Goal: Information Seeking & Learning: Learn about a topic

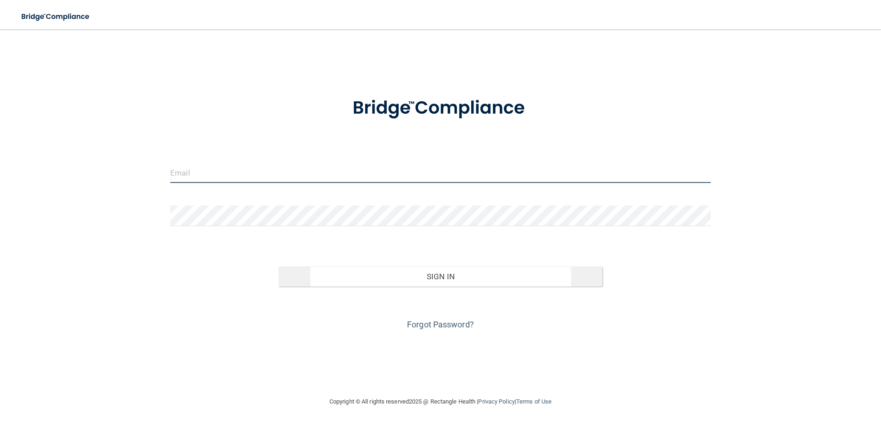
type input "[EMAIL_ADDRESS][DOMAIN_NAME]"
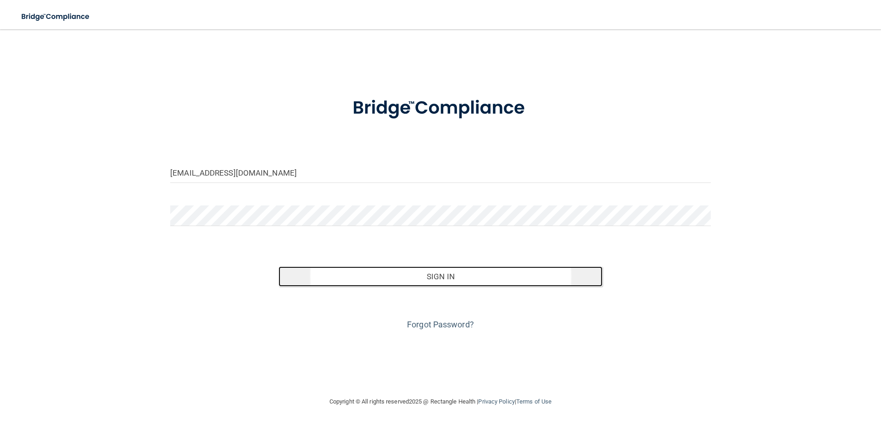
click at [441, 276] on button "Sign In" at bounding box center [441, 277] width 324 height 20
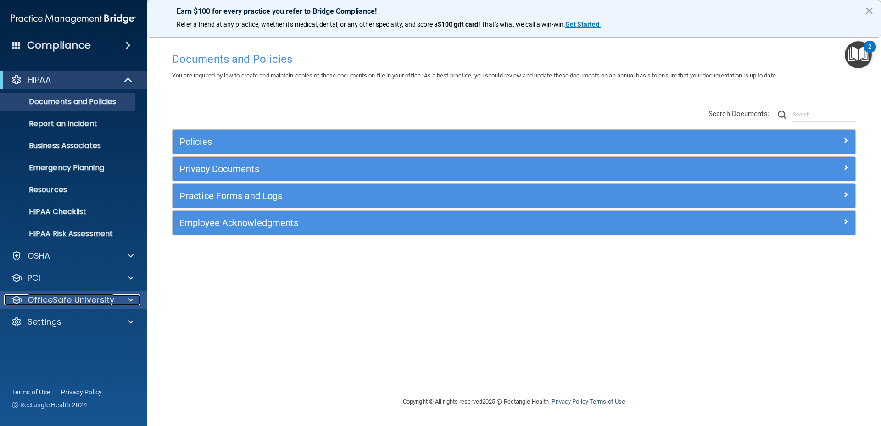
click at [78, 302] on p "OfficeSafe University" at bounding box center [71, 300] width 87 height 11
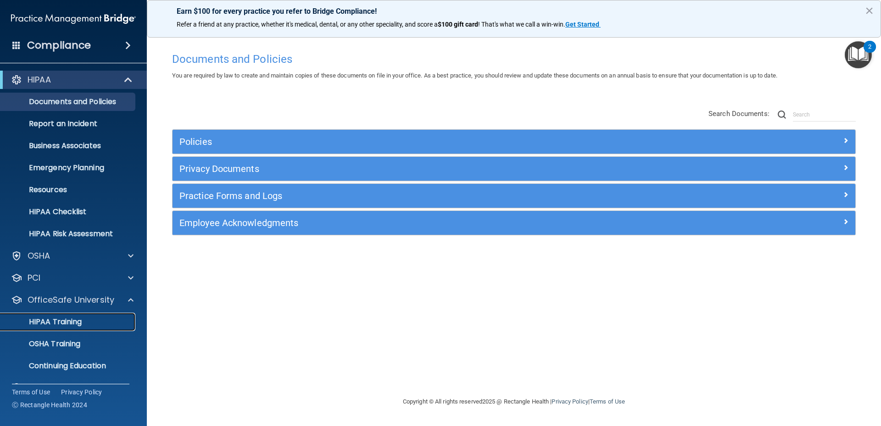
click at [80, 315] on link "HIPAA Training" at bounding box center [63, 322] width 145 height 18
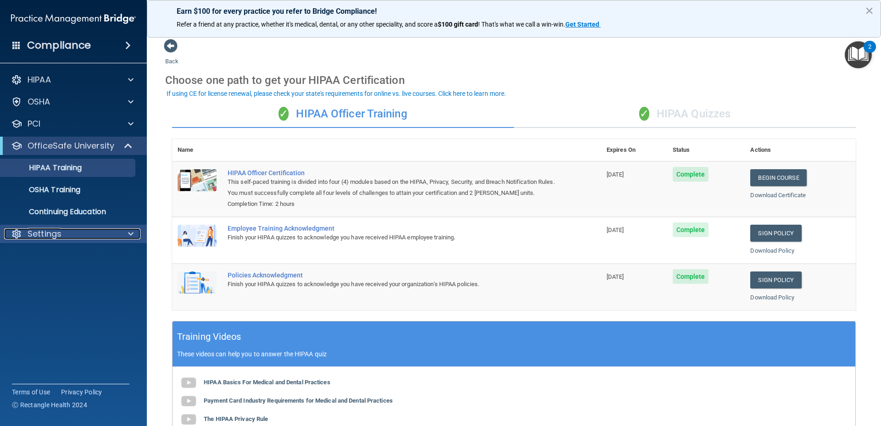
click at [76, 231] on div "Settings" at bounding box center [61, 234] width 114 height 11
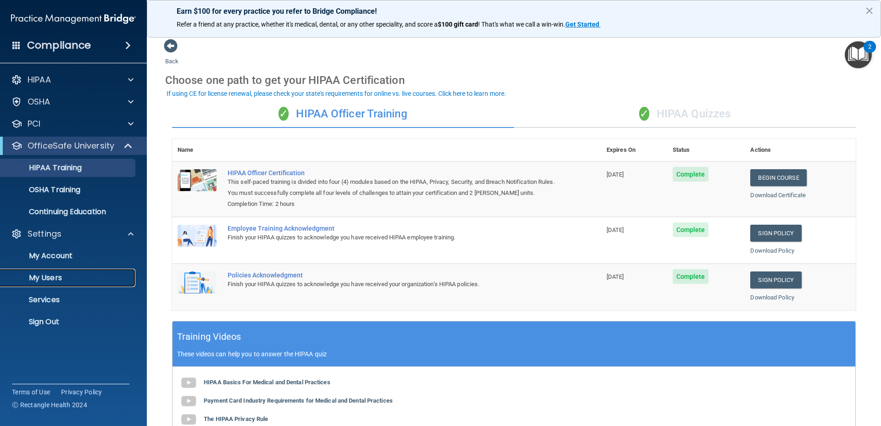
click at [56, 277] on p "My Users" at bounding box center [68, 278] width 125 height 9
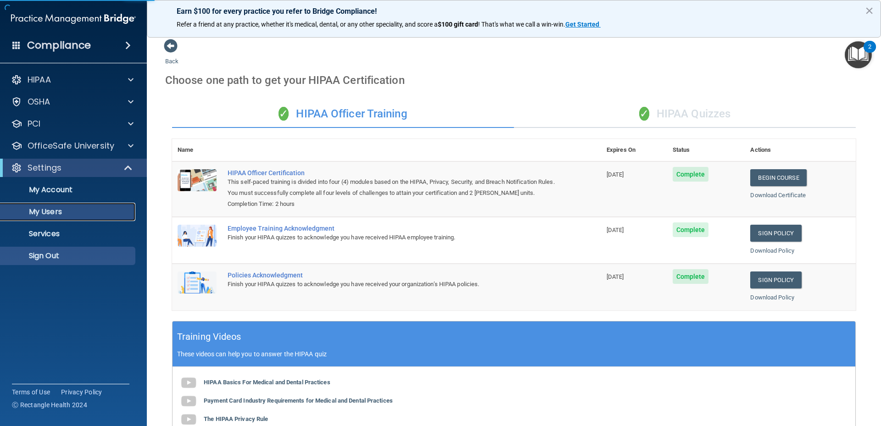
select select "20"
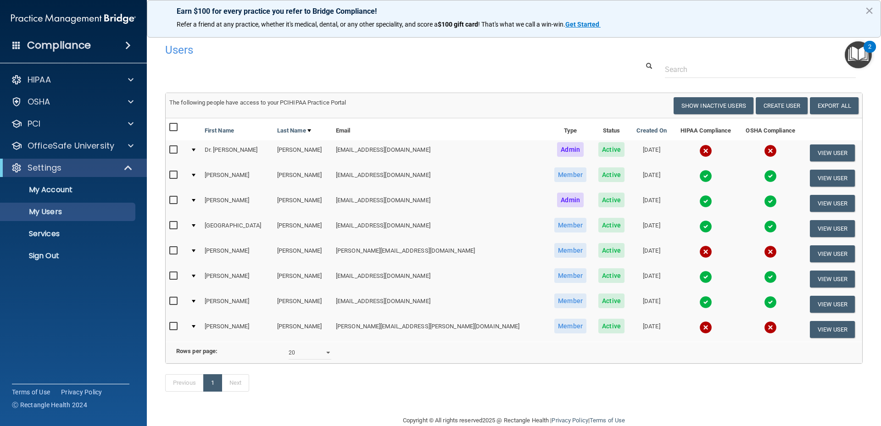
click at [173, 325] on input "checkbox" at bounding box center [174, 326] width 11 height 7
checkbox input "true"
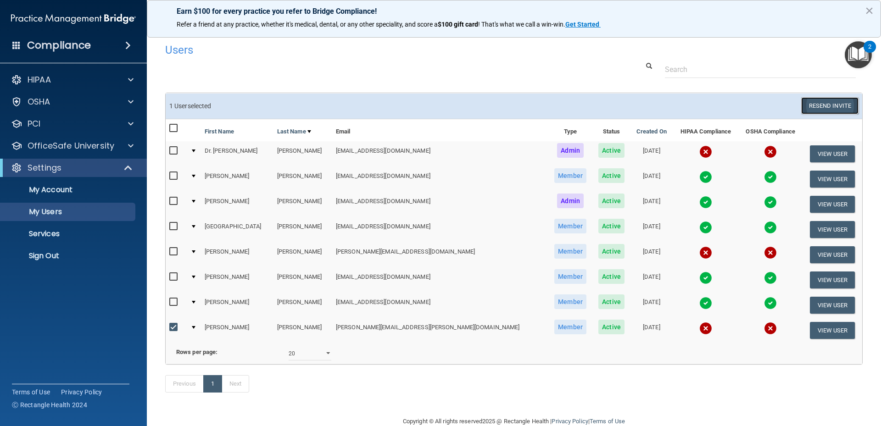
click at [829, 105] on button "Resend Invite" at bounding box center [829, 105] width 57 height 17
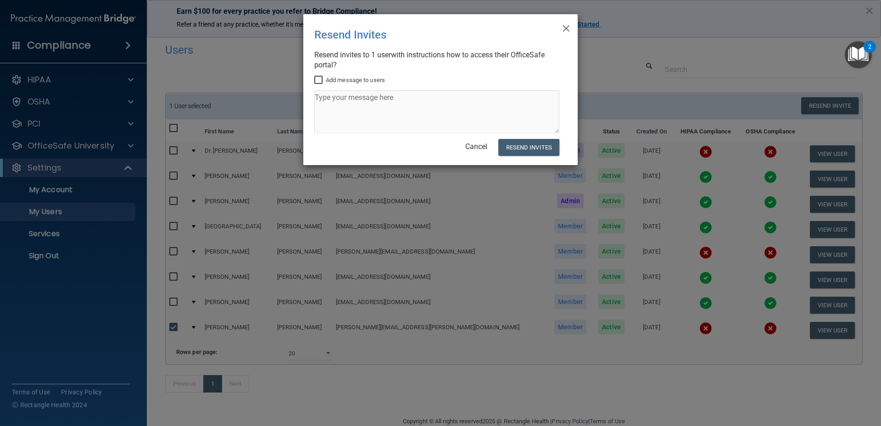
click at [317, 81] on input "Add message to users" at bounding box center [319, 80] width 11 height 7
checkbox input "true"
click at [341, 106] on textarea at bounding box center [436, 111] width 245 height 43
type textarea "This is the Hippa login page"
click at [519, 147] on button "Resend Invites" at bounding box center [528, 147] width 61 height 17
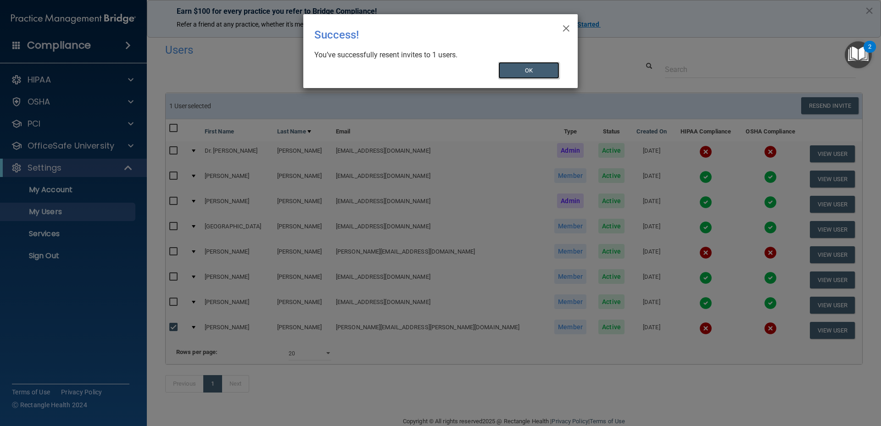
drag, startPoint x: 525, startPoint y: 70, endPoint x: 531, endPoint y: 74, distance: 7.3
click at [525, 70] on button "OK" at bounding box center [528, 70] width 61 height 17
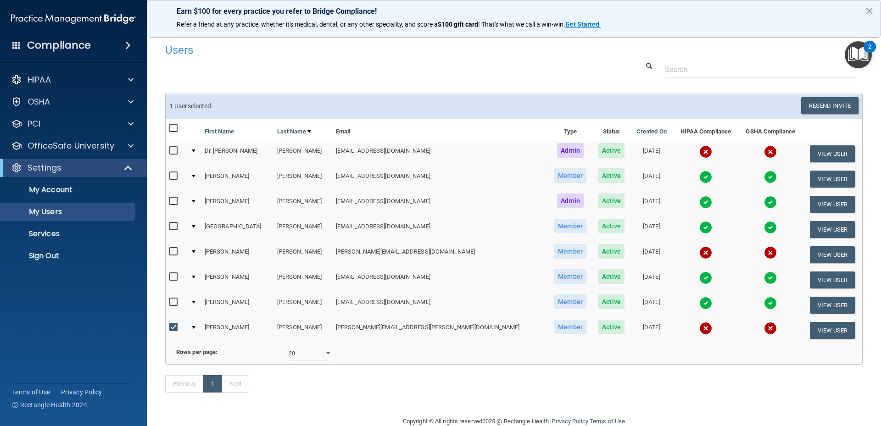
click at [677, 396] on div "Previous 1 Next" at bounding box center [513, 386] width 711 height 42
click at [176, 151] on input "checkbox" at bounding box center [174, 150] width 11 height 7
checkbox input "true"
click at [197, 152] on td at bounding box center [194, 153] width 14 height 25
click at [195, 151] on div at bounding box center [194, 151] width 4 height 3
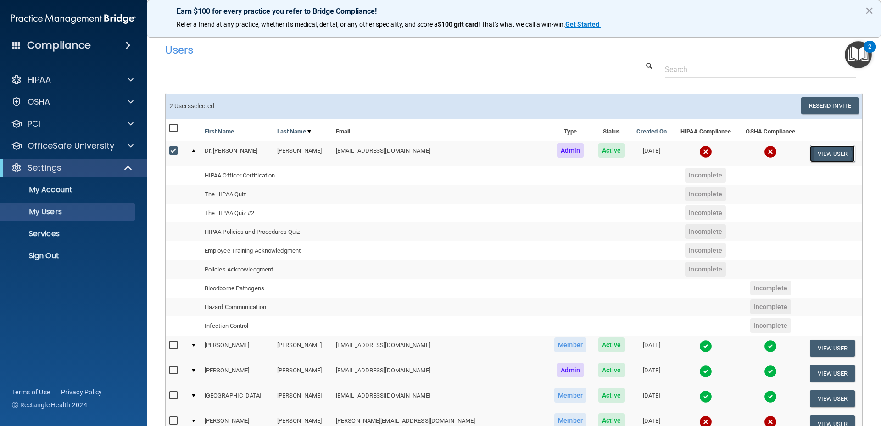
click at [822, 152] on button "View User" at bounding box center [832, 153] width 45 height 17
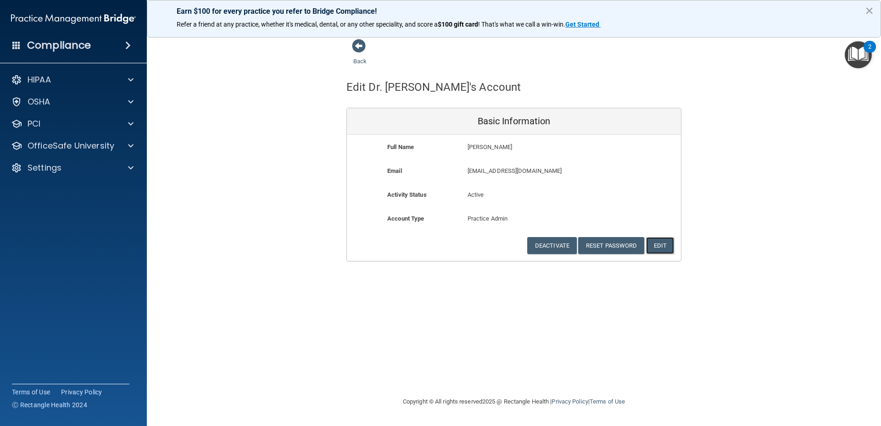
click at [659, 240] on button "Edit" at bounding box center [660, 245] width 28 height 17
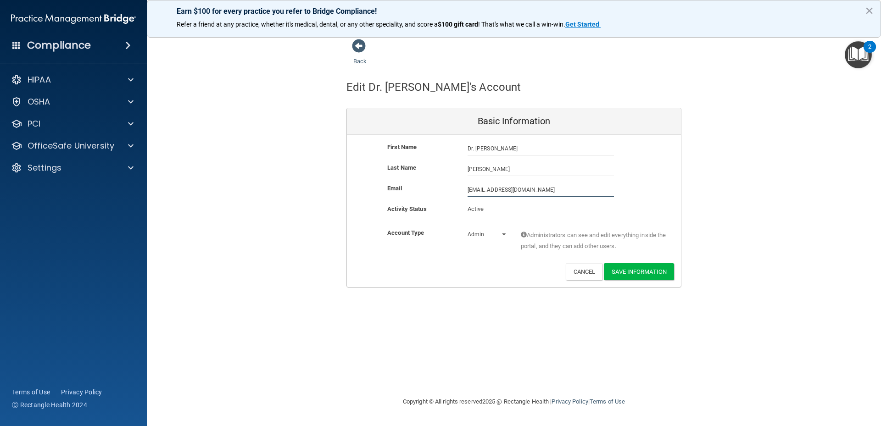
drag, startPoint x: 536, startPoint y: 191, endPoint x: 464, endPoint y: 194, distance: 71.6
click at [464, 194] on div "ardoindds@centurytel.net ardoindds@centurytel.net" at bounding box center [541, 190] width 160 height 14
click at [481, 270] on div "Deactivate Reset Password Edit Cancel Save Information" at bounding box center [514, 273] width 334 height 17
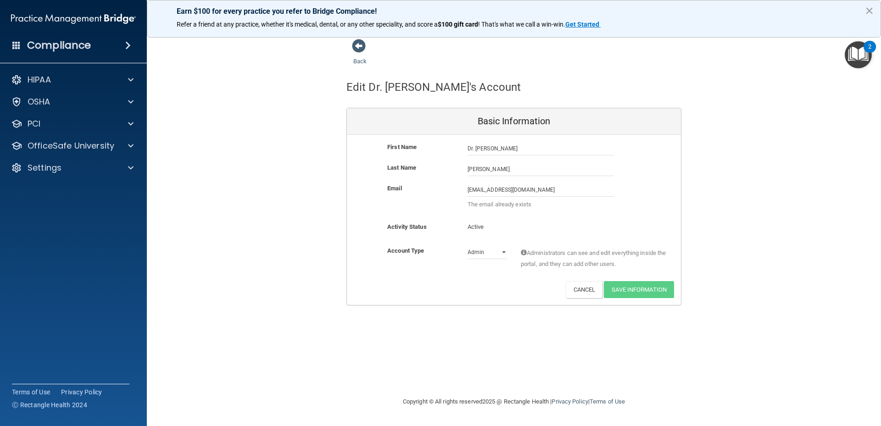
click at [592, 225] on div "Activity Status Active Active" at bounding box center [514, 230] width 334 height 17
click at [501, 257] on select "Admin Member" at bounding box center [487, 253] width 39 height 14
click at [426, 280] on div "Account Type Practice Admin Admin Member Financial Institution Business Associa…" at bounding box center [514, 264] width 334 height 36
click at [452, 294] on div "Deactivate Reset Password Edit Cancel Save Information" at bounding box center [514, 289] width 334 height 17
click at [537, 189] on input "ardoindds12@gmail.com" at bounding box center [541, 190] width 146 height 14
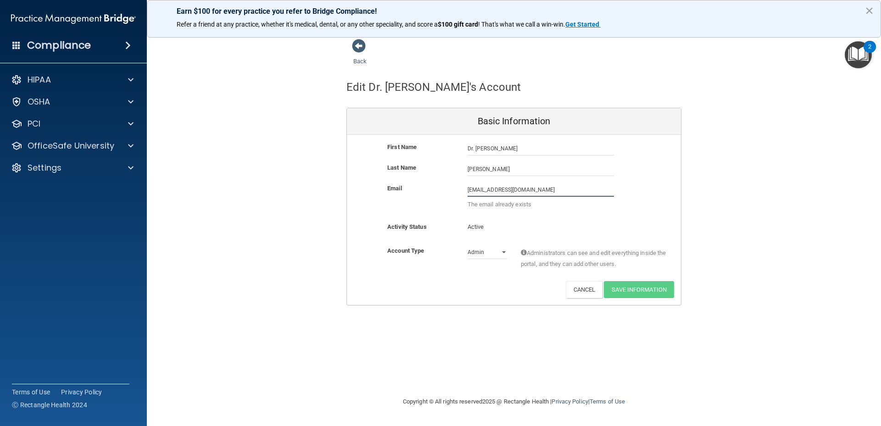
drag, startPoint x: 537, startPoint y: 189, endPoint x: 492, endPoint y: 195, distance: 45.4
click at [492, 195] on input "ardoindds12@gmail.com" at bounding box center [541, 190] width 146 height 14
type input "[EMAIL_ADDRESS][DOMAIN_NAME]"
click at [638, 293] on div "Back Edit Dr. Ted's Account Basic Information First Name Dr. Ted Ardoin Dr. Ted…" at bounding box center [514, 213] width 698 height 349
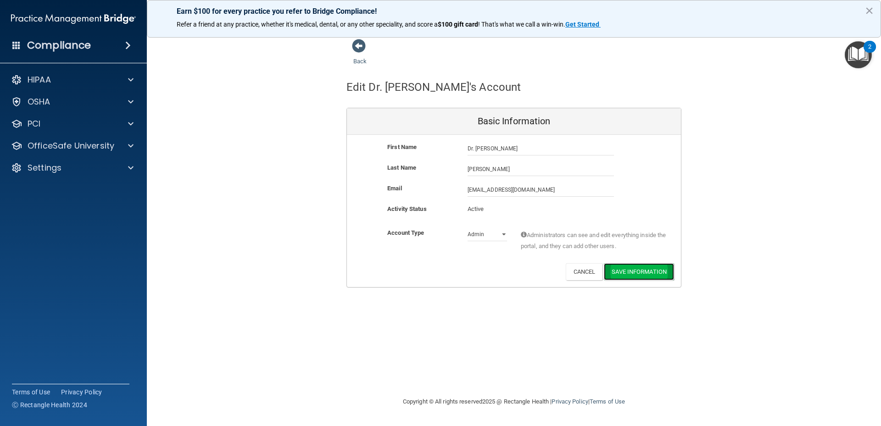
click at [639, 271] on button "Save Information" at bounding box center [639, 271] width 70 height 17
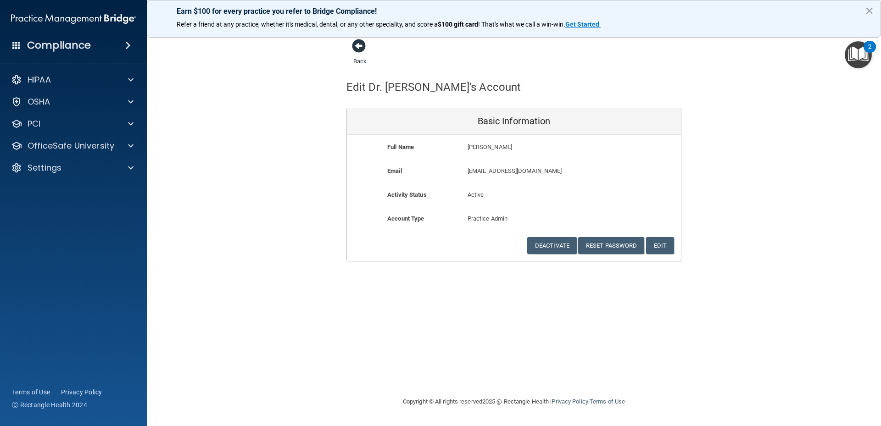
click at [358, 45] on span at bounding box center [359, 46] width 14 height 14
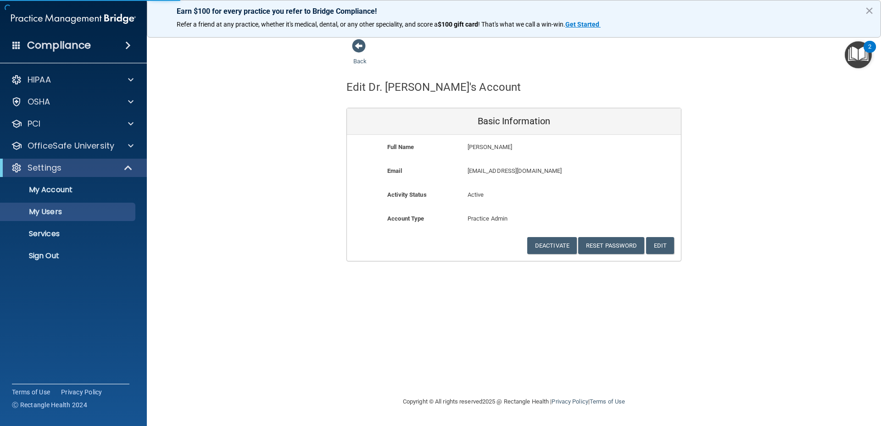
select select "20"
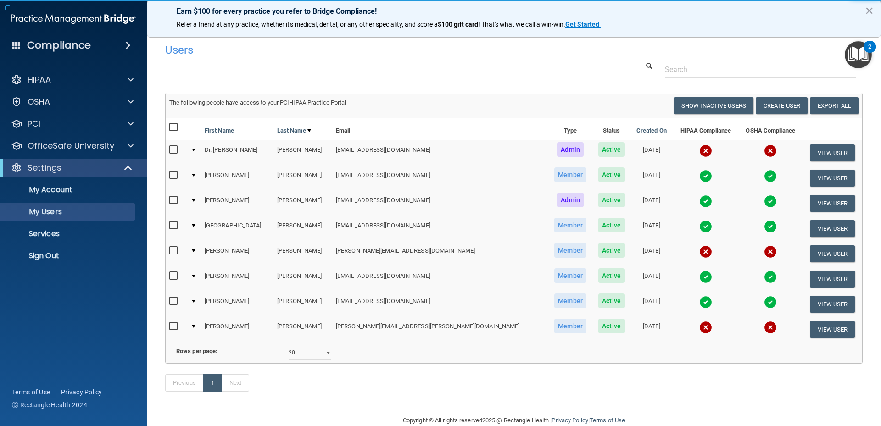
click at [680, 398] on div "Previous 1 Next" at bounding box center [513, 385] width 711 height 42
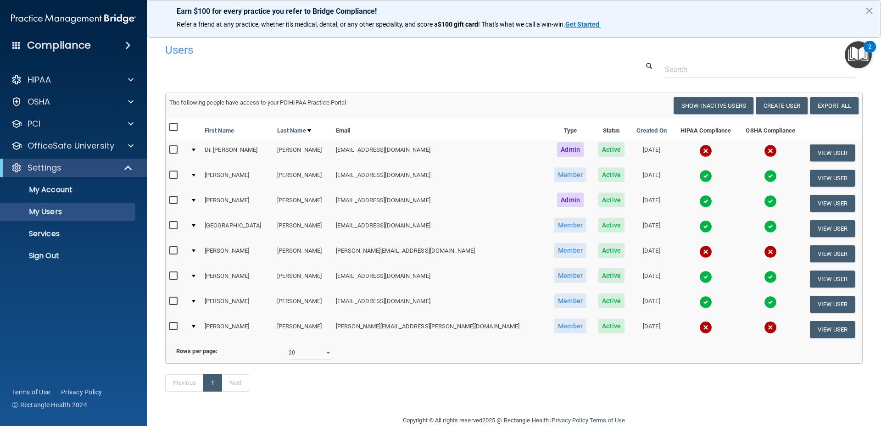
click at [172, 150] on input "checkbox" at bounding box center [174, 149] width 11 height 7
checkbox input "true"
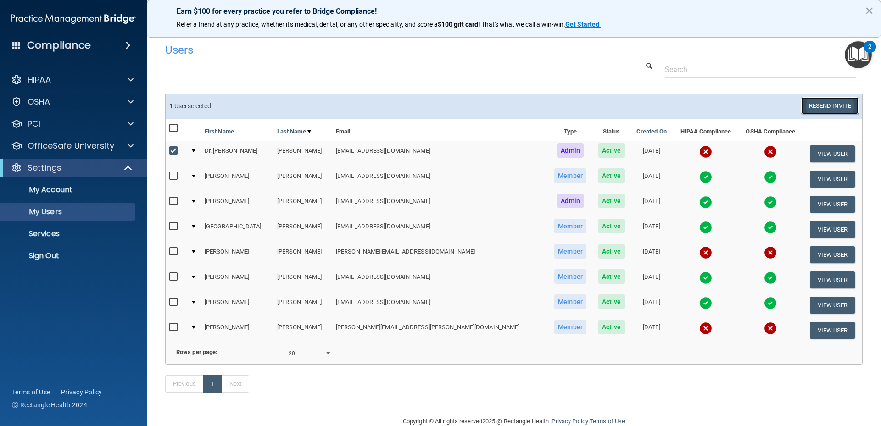
click at [836, 106] on button "Resend Invite" at bounding box center [829, 105] width 57 height 17
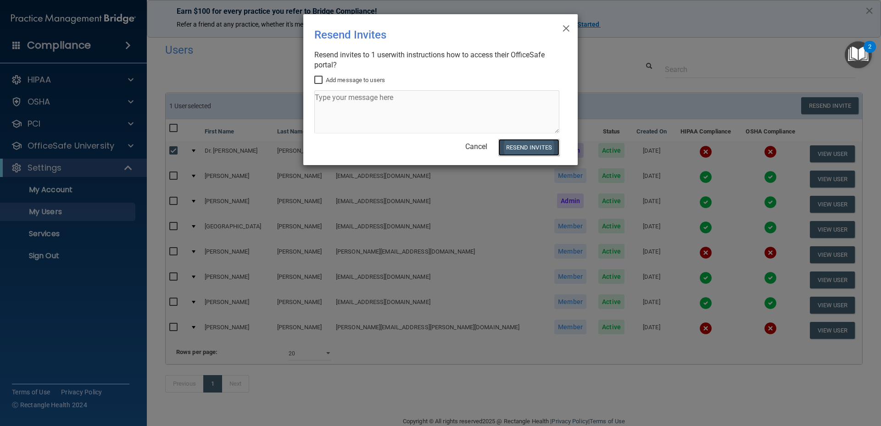
click at [537, 144] on button "Resend Invites" at bounding box center [528, 147] width 61 height 17
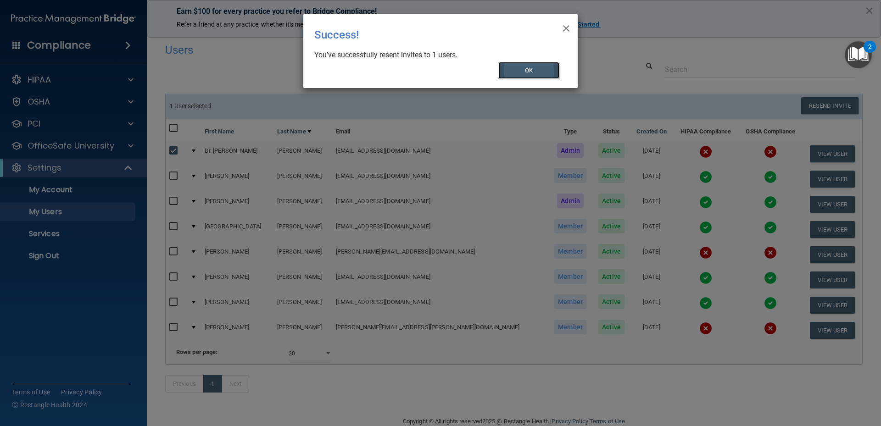
click at [525, 68] on button "OK" at bounding box center [528, 70] width 61 height 17
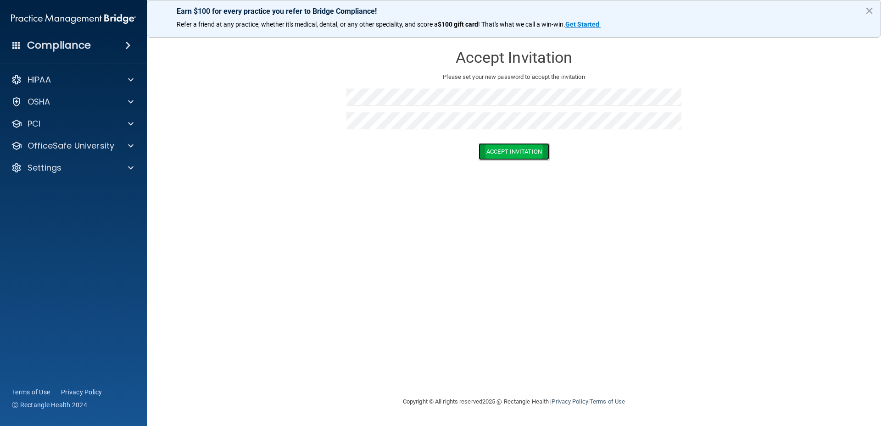
click at [521, 151] on button "Accept Invitation" at bounding box center [514, 151] width 71 height 17
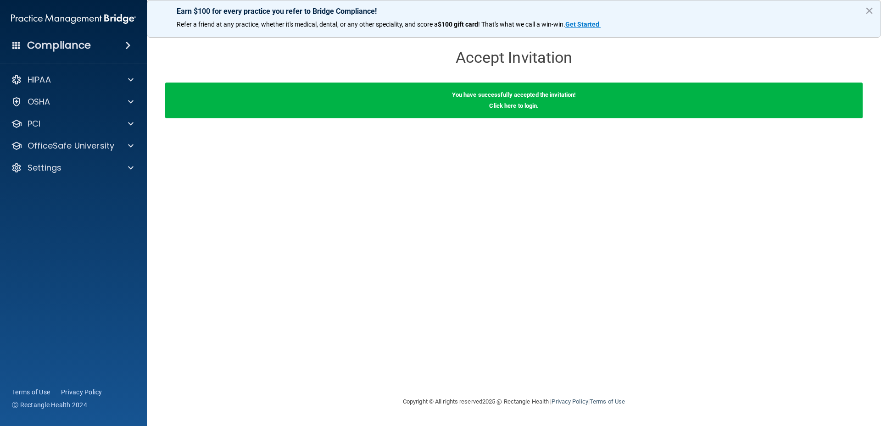
click at [408, 182] on div "Accept Invitation Please set your new password to accept the invitation Accept …" at bounding box center [514, 213] width 698 height 349
click at [51, 77] on p "HIPAA" at bounding box center [39, 79] width 23 height 11
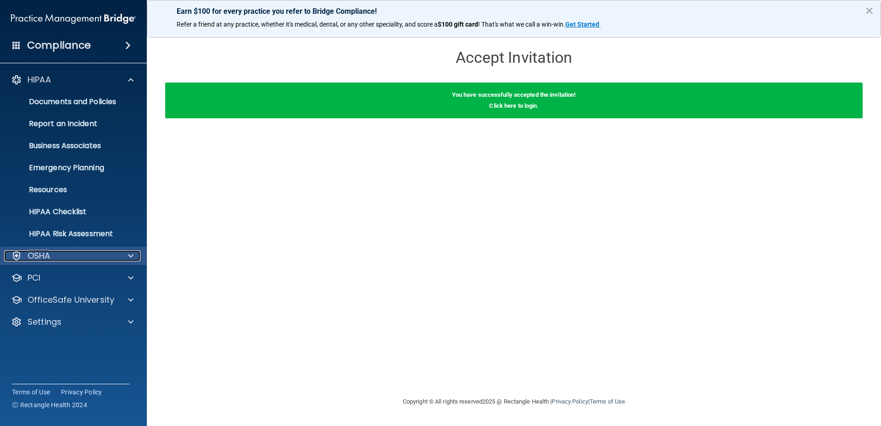
click at [38, 257] on p "OSHA" at bounding box center [39, 256] width 23 height 11
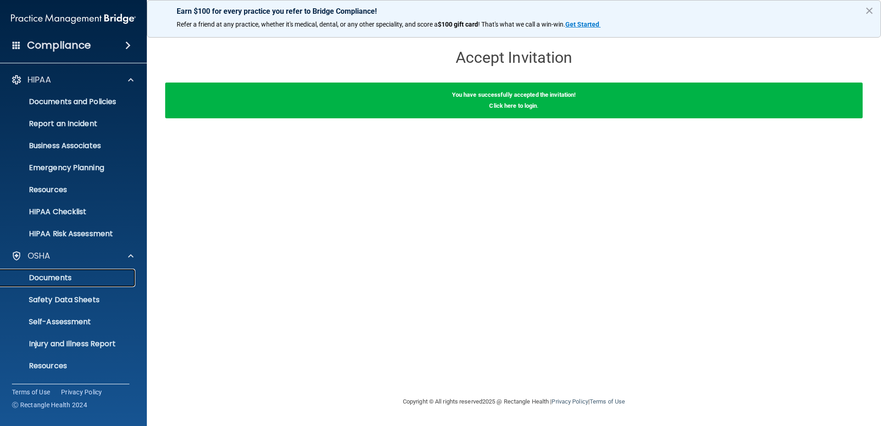
click at [54, 278] on p "Documents" at bounding box center [68, 278] width 125 height 9
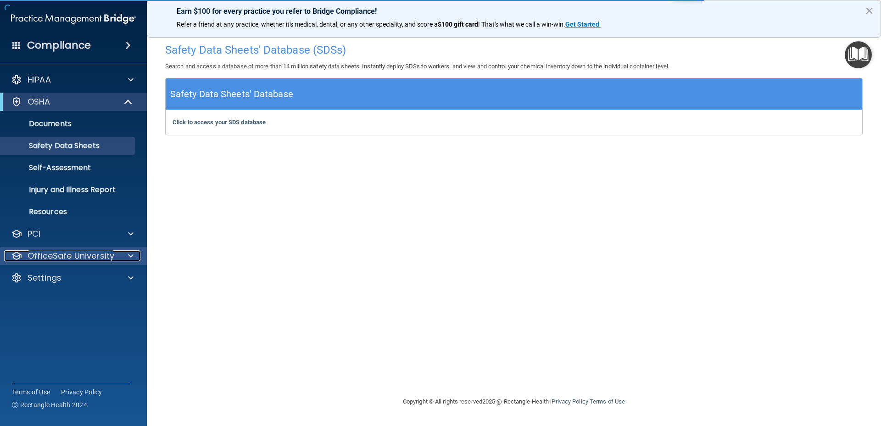
click at [67, 255] on p "OfficeSafe University" at bounding box center [71, 256] width 87 height 11
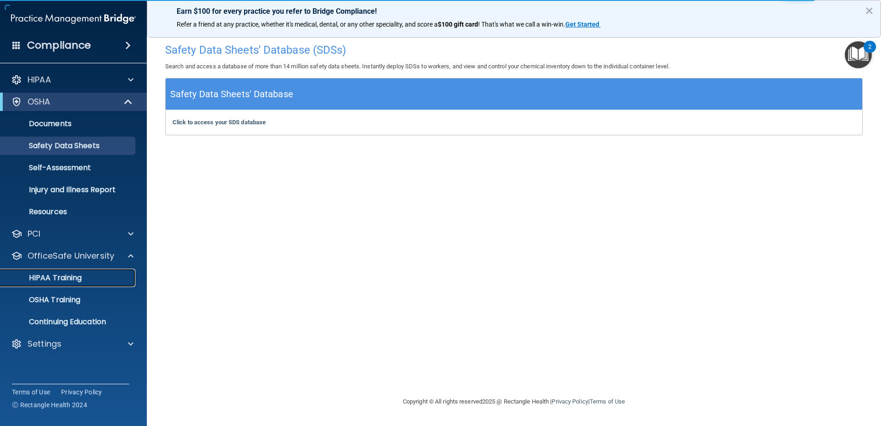
click at [48, 280] on p "HIPAA Training" at bounding box center [44, 278] width 76 height 9
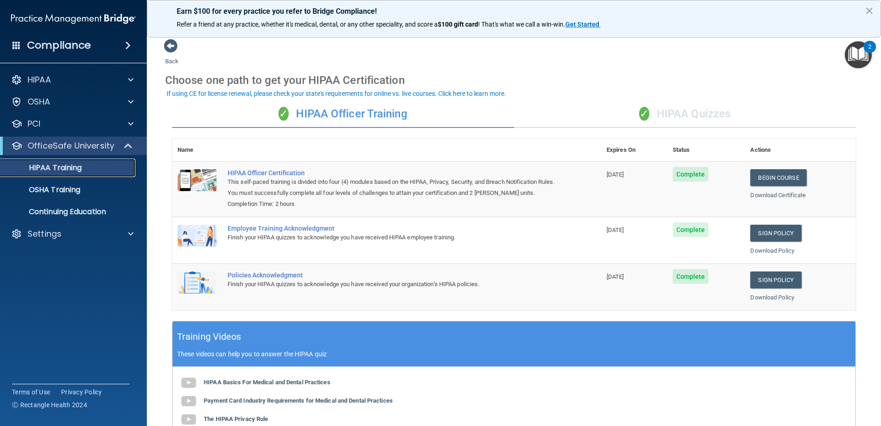
scroll to position [46, 0]
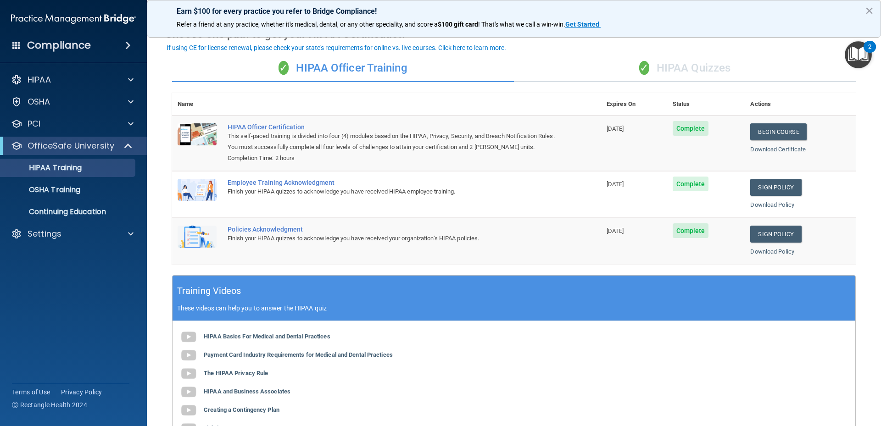
click at [475, 290] on div "Training Videos These videos can help you to answer the HIPAA quiz" at bounding box center [514, 298] width 683 height 45
drag, startPoint x: 485, startPoint y: 372, endPoint x: 485, endPoint y: 366, distance: 6.4
click at [485, 370] on div "HIPAA Basics For Medical and Dental Practices Payment Card Industry Requirement…" at bounding box center [514, 383] width 683 height 124
click at [771, 134] on link "Begin Course" at bounding box center [778, 131] width 56 height 17
click at [767, 191] on link "Sign Policy" at bounding box center [775, 187] width 51 height 17
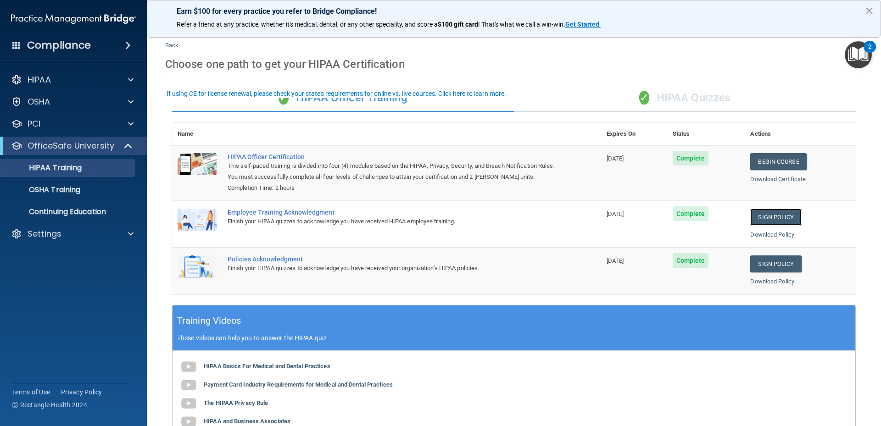
scroll to position [0, 0]
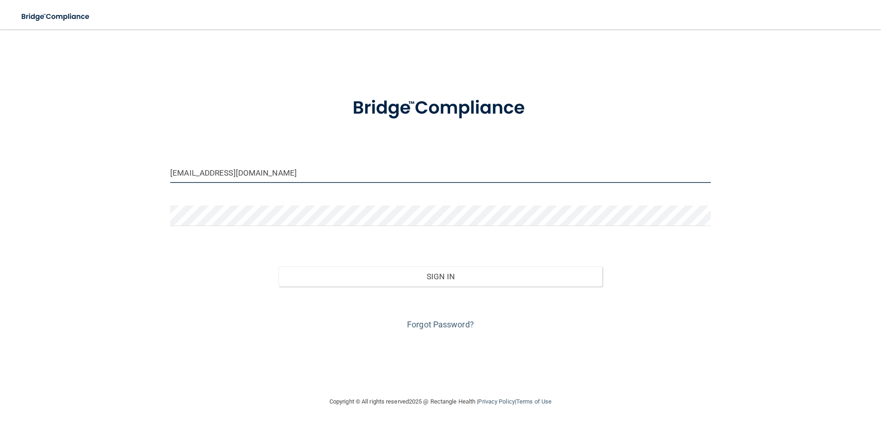
drag, startPoint x: 254, startPoint y: 175, endPoint x: 162, endPoint y: 179, distance: 92.8
click at [162, 178] on div "[EMAIL_ADDRESS][DOMAIN_NAME] Invalid email/password. You don't have permission …" at bounding box center [440, 213] width 844 height 349
drag, startPoint x: 278, startPoint y: 172, endPoint x: 261, endPoint y: 176, distance: 17.5
click at [262, 176] on input "ardoindds@centurytel.netm" at bounding box center [440, 172] width 541 height 21
type input "ardoindds@centurytel.net"
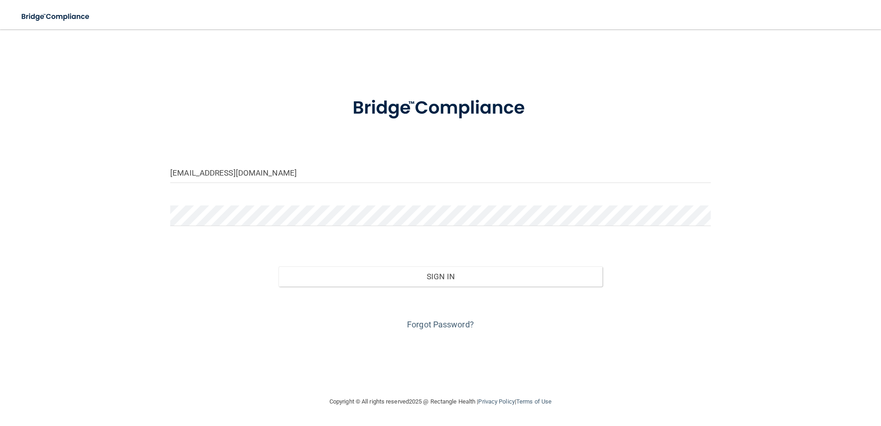
drag, startPoint x: 199, startPoint y: 285, endPoint x: 239, endPoint y: 285, distance: 39.9
click at [200, 285] on div "Sign In" at bounding box center [440, 267] width 554 height 39
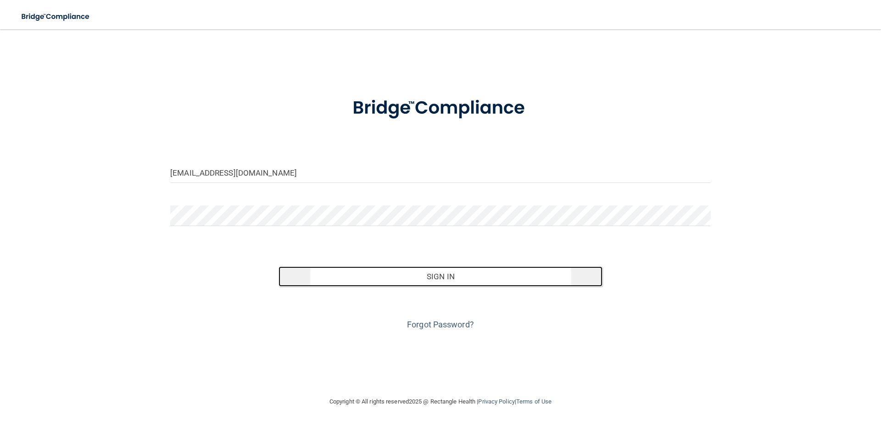
click at [419, 272] on button "Sign In" at bounding box center [441, 277] width 324 height 20
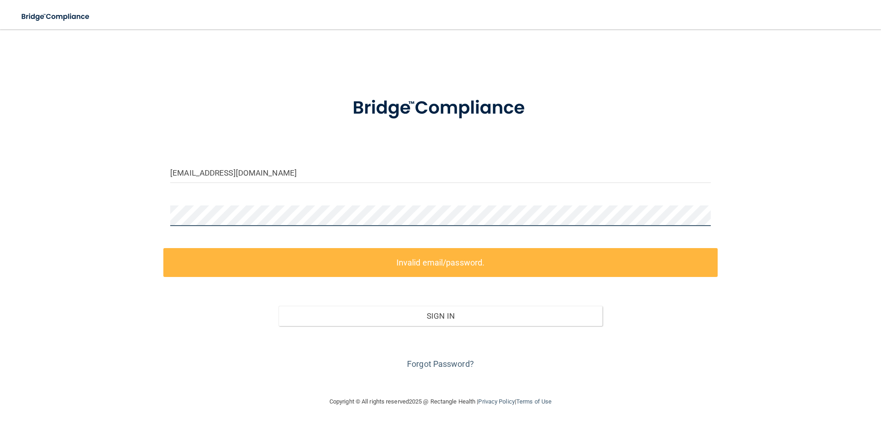
click at [151, 213] on div "ardoindds@centurytel.net Invalid email/password. You don't have permission to a…" at bounding box center [440, 213] width 844 height 349
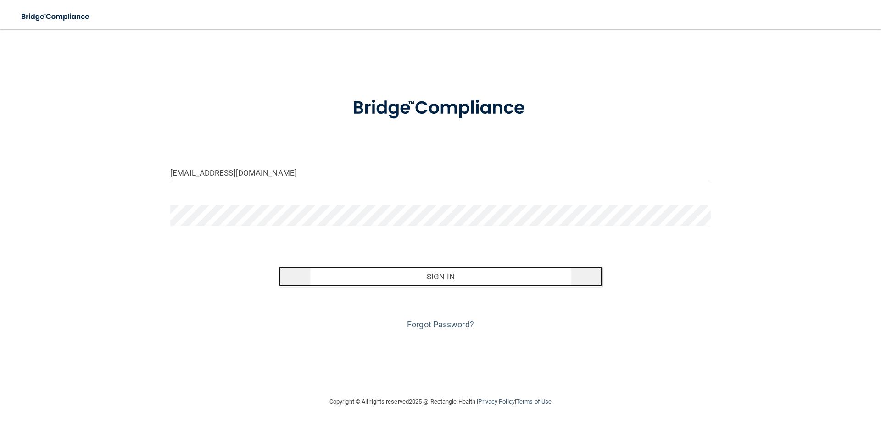
click at [460, 279] on button "Sign In" at bounding box center [441, 277] width 324 height 20
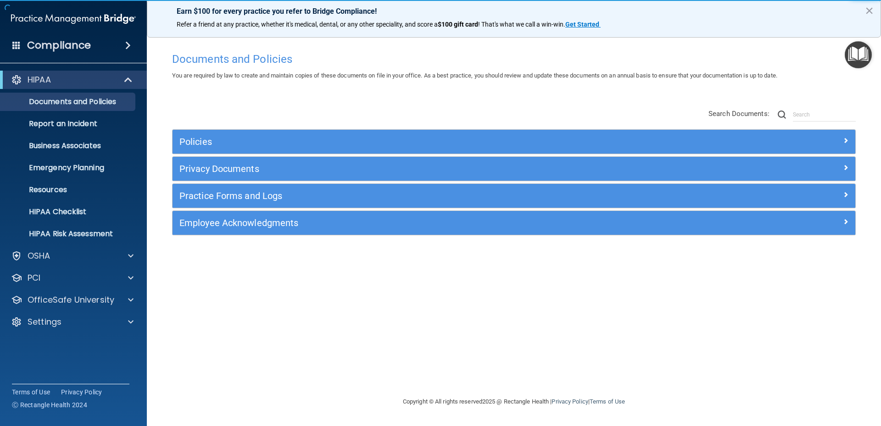
click at [296, 280] on div "Documents and Policies You are required by law to create and maintain copies of…" at bounding box center [514, 222] width 698 height 349
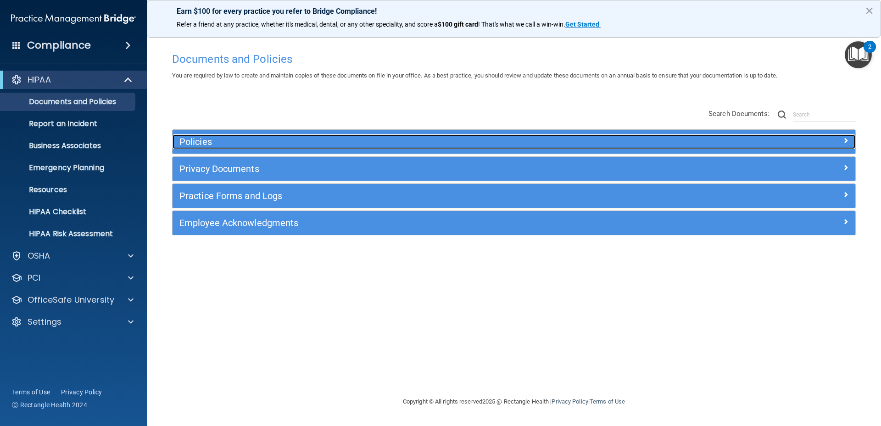
click at [523, 135] on div "Policies" at bounding box center [429, 141] width 512 height 15
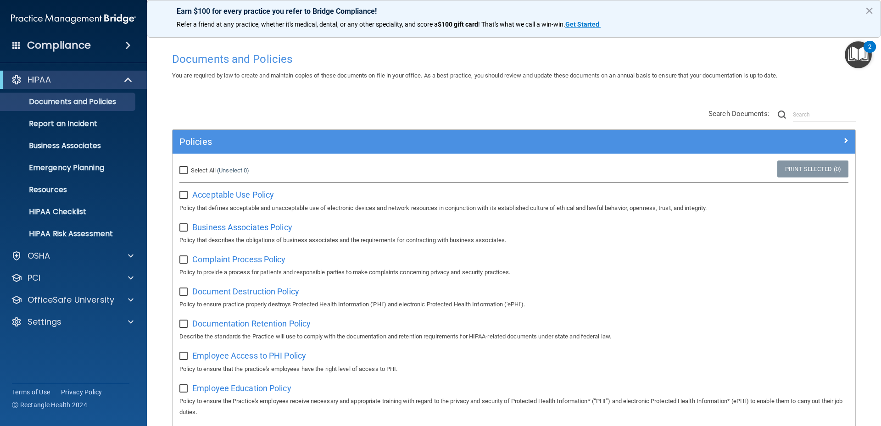
click at [182, 173] on input "Select All (Unselect 0) Unselect All" at bounding box center [184, 170] width 11 height 7
checkbox input "true"
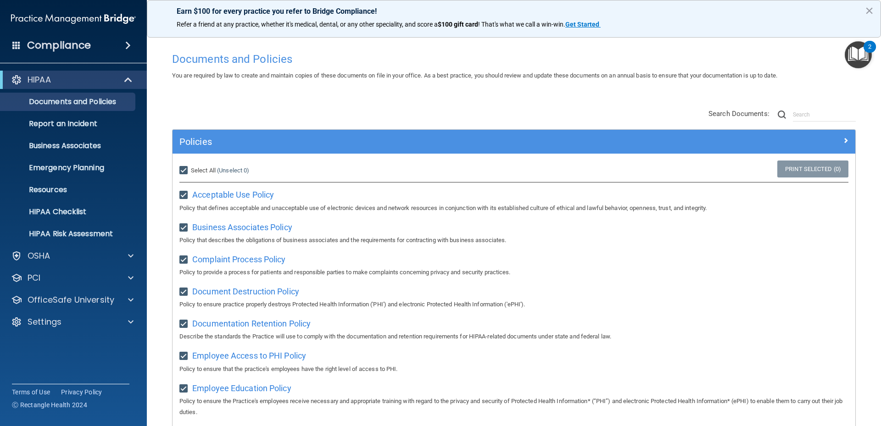
checkbox input "true"
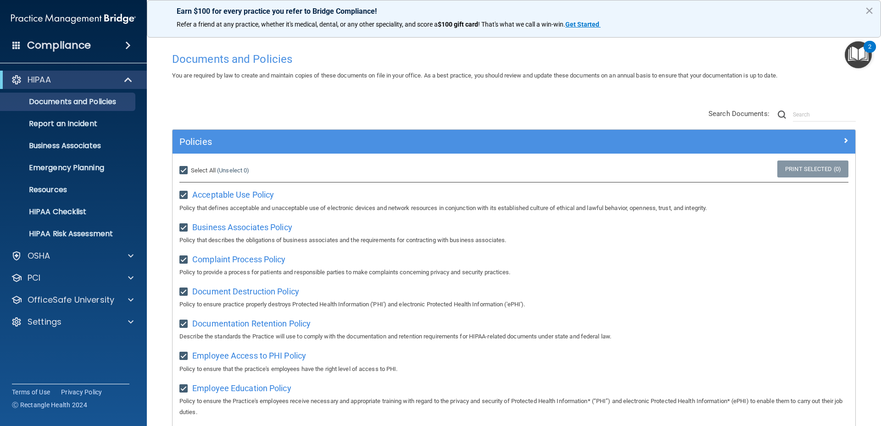
checkbox input "true"
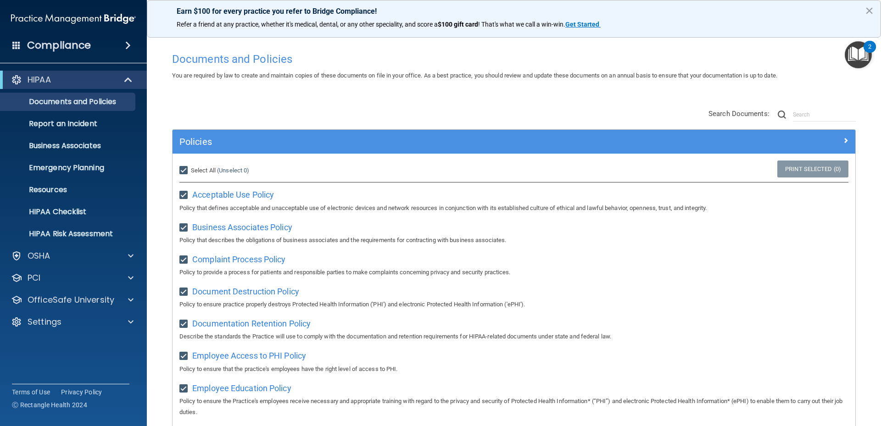
checkbox input "true"
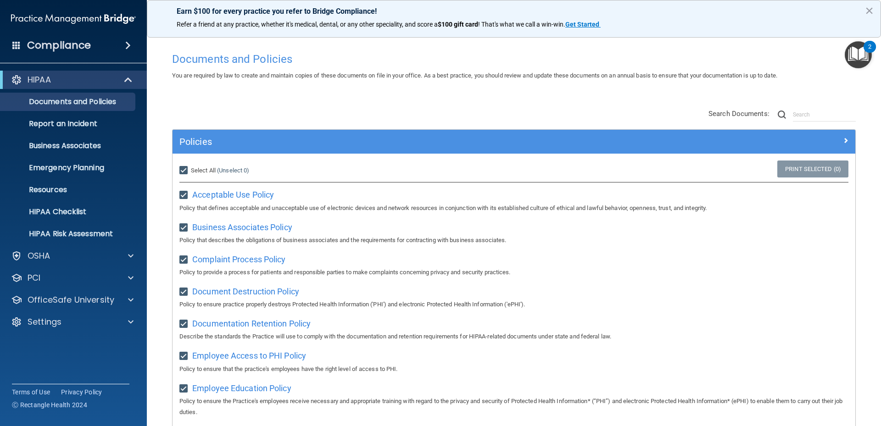
checkbox input "true"
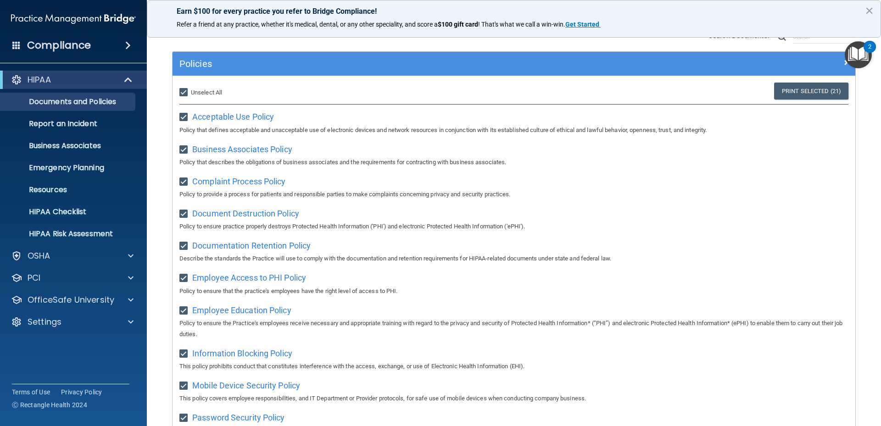
scroll to position [55, 0]
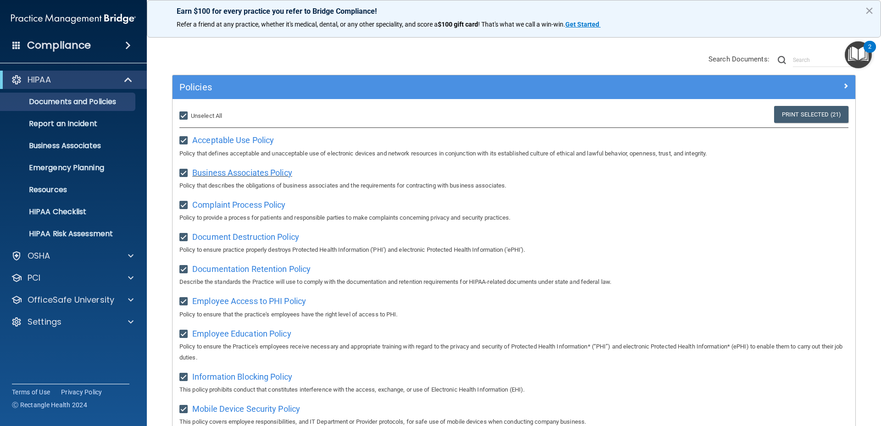
click at [257, 172] on span "Business Associates Policy" at bounding box center [242, 173] width 100 height 10
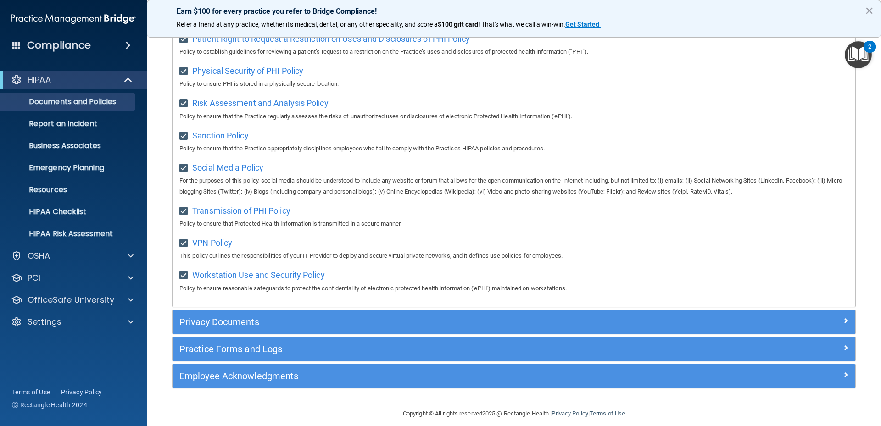
scroll to position [605, 0]
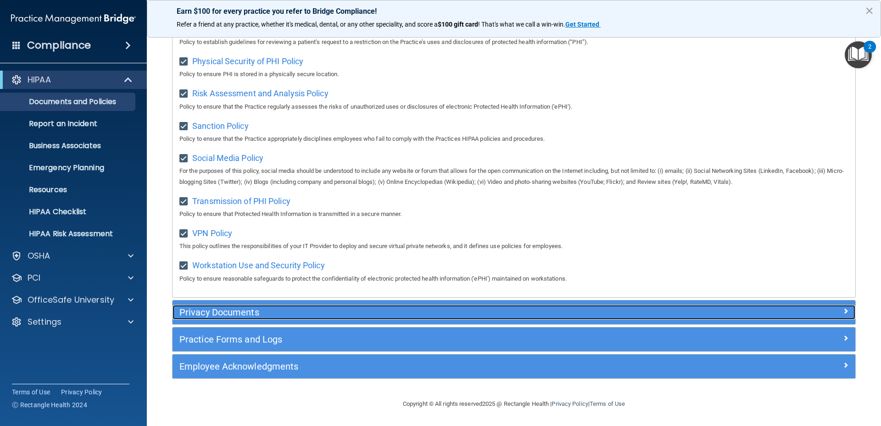
click at [216, 306] on div "Privacy Documents" at bounding box center [429, 312] width 512 height 15
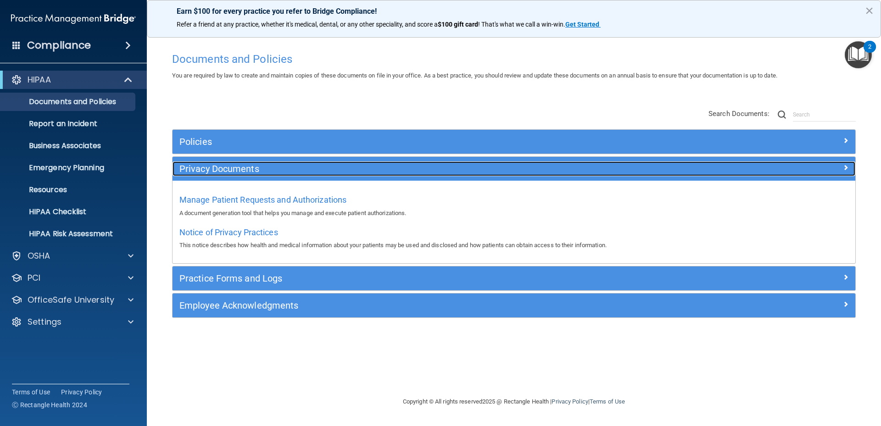
scroll to position [0, 0]
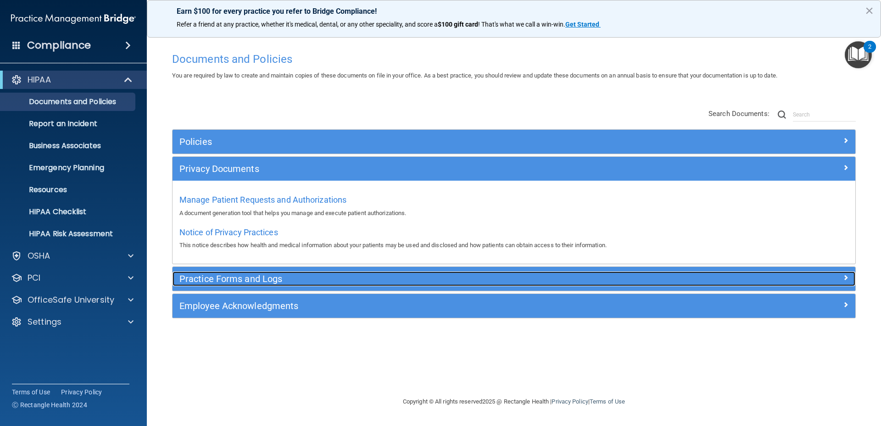
click at [231, 279] on h5 "Practice Forms and Logs" at bounding box center [428, 279] width 498 height 10
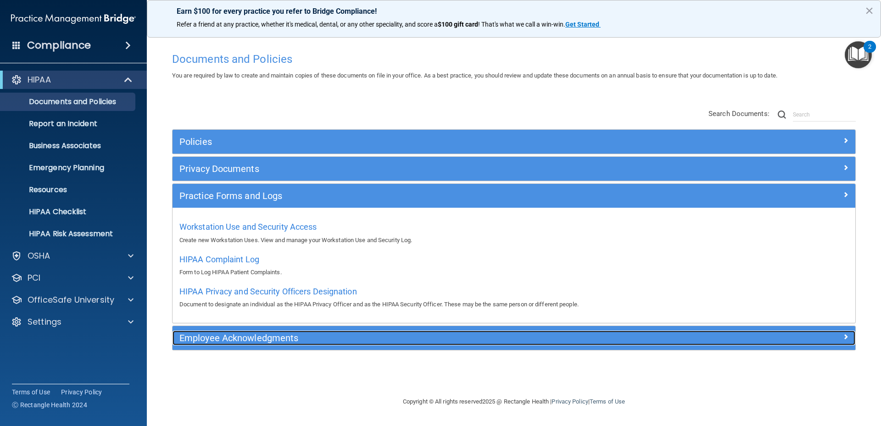
click at [247, 339] on h5 "Employee Acknowledgments" at bounding box center [428, 338] width 498 height 10
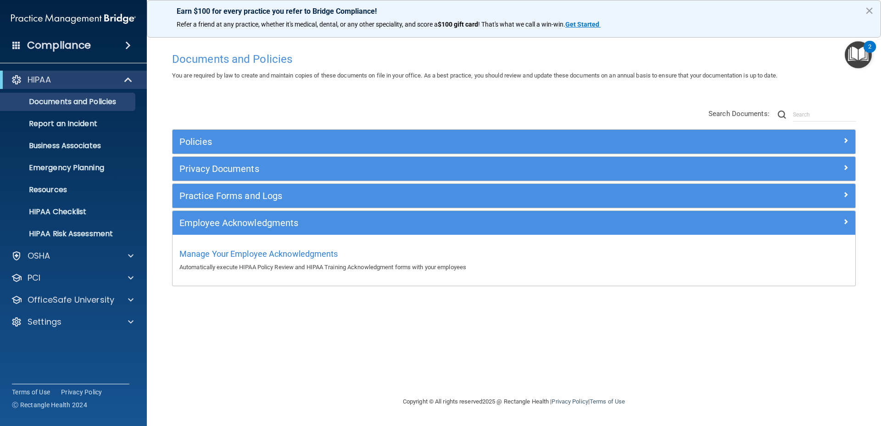
click at [253, 332] on div "Documents and Policies You are required by law to create and maintain copies of…" at bounding box center [514, 222] width 698 height 349
click at [866, 6] on button "×" at bounding box center [869, 10] width 9 height 15
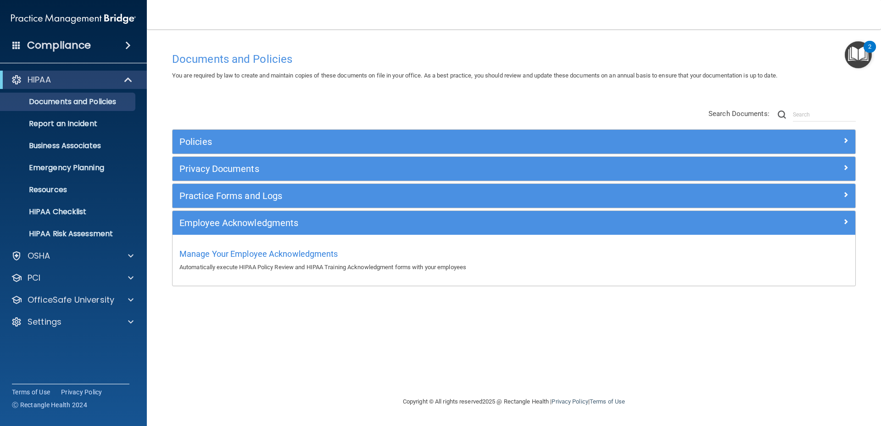
click at [426, 108] on div "Policies Select All (Unselect 21) Unselect All Print Selected (21) Acceptable U…" at bounding box center [514, 198] width 698 height 197
click at [125, 43] on span at bounding box center [128, 45] width 6 height 11
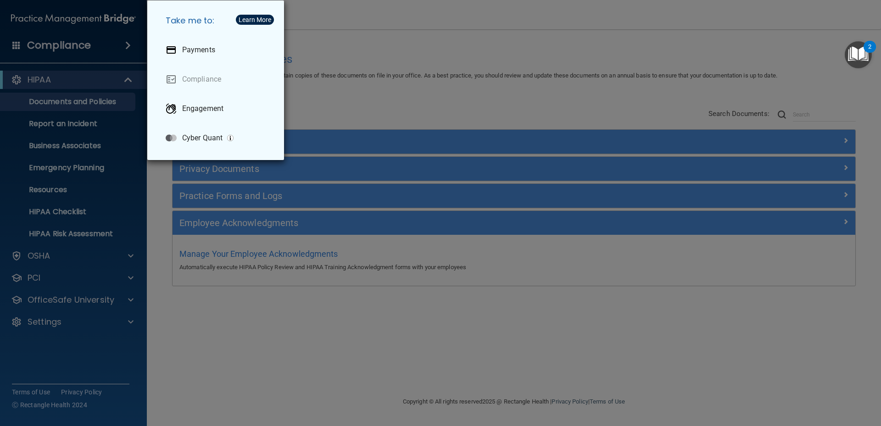
click at [341, 51] on div "Take me to: Payments Compliance Engagement Cyber Quant" at bounding box center [440, 213] width 881 height 426
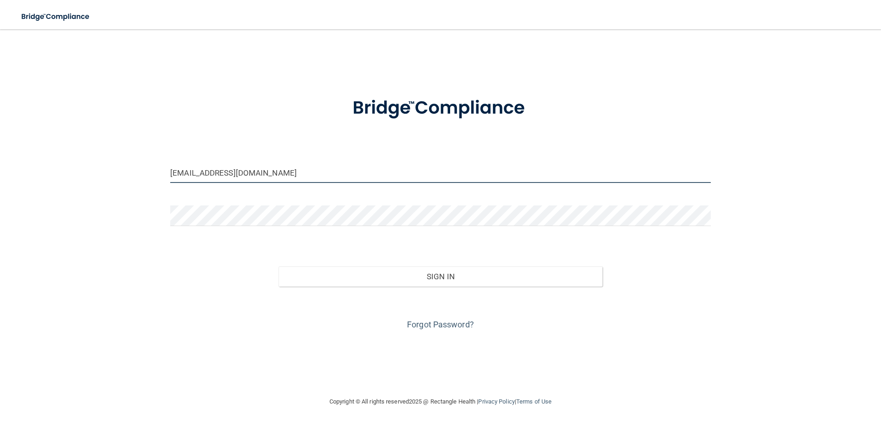
drag, startPoint x: 303, startPoint y: 173, endPoint x: 103, endPoint y: 172, distance: 200.1
click at [106, 172] on div "[EMAIL_ADDRESS][DOMAIN_NAME] Invalid email/password. You don't have permission …" at bounding box center [440, 213] width 844 height 349
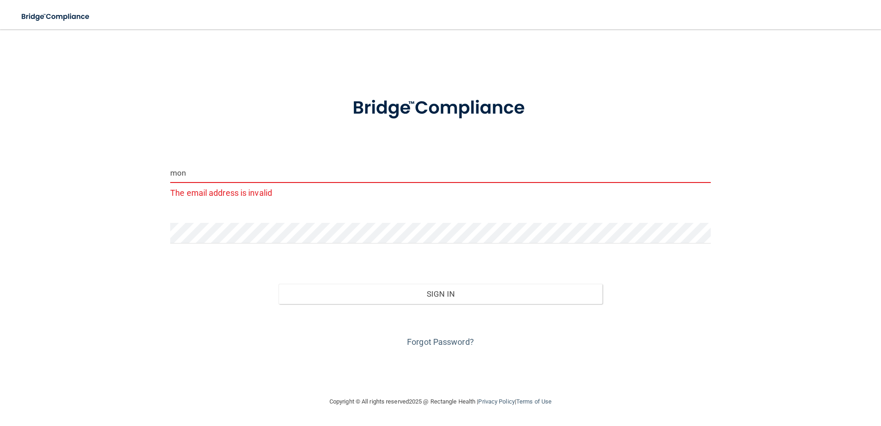
type input "[PERSON_NAME][EMAIL_ADDRESS][PERSON_NAME][DOMAIN_NAME]"
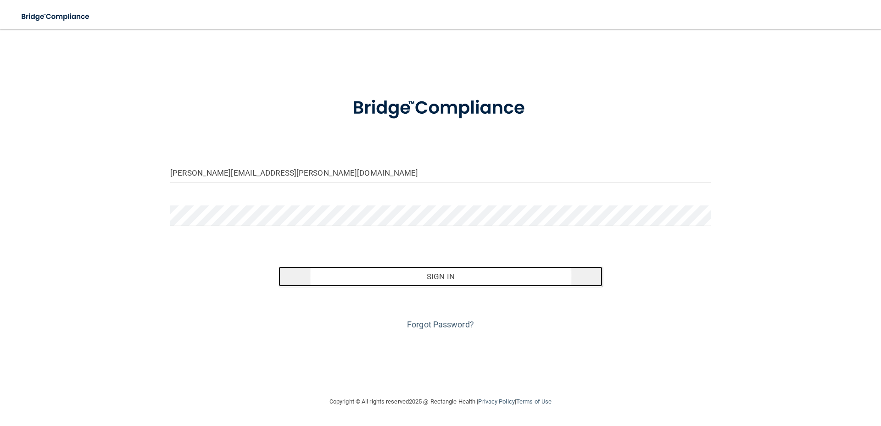
click at [430, 280] on button "Sign In" at bounding box center [441, 277] width 324 height 20
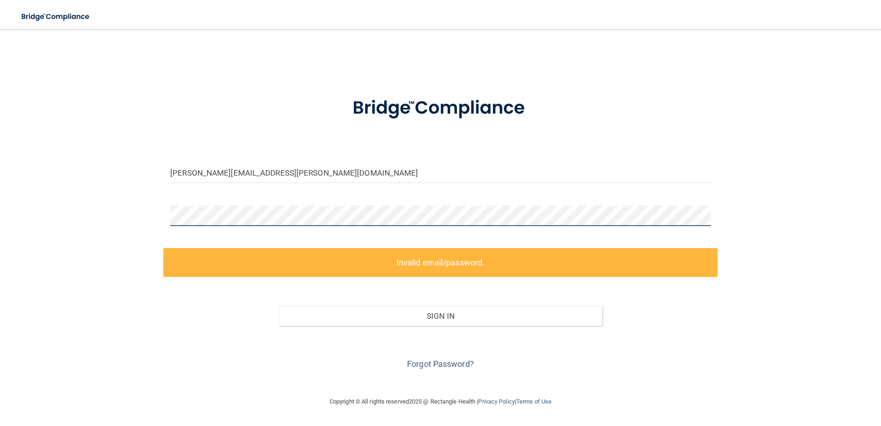
click at [140, 216] on div "[PERSON_NAME][EMAIL_ADDRESS][PERSON_NAME][DOMAIN_NAME] Invalid email/password. …" at bounding box center [440, 213] width 844 height 349
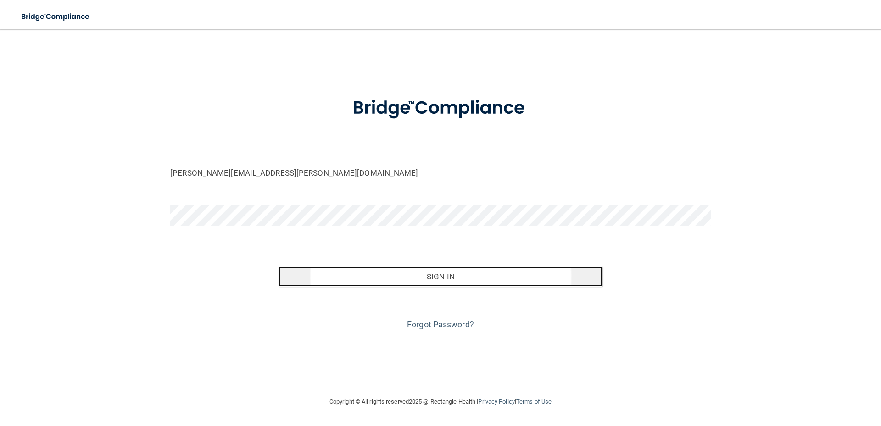
click at [432, 280] on button "Sign In" at bounding box center [441, 277] width 324 height 20
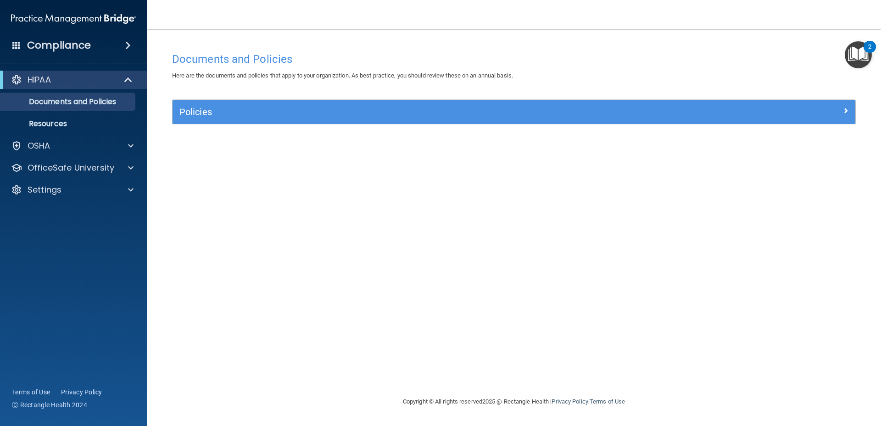
click at [96, 44] on div "Compliance" at bounding box center [73, 45] width 147 height 20
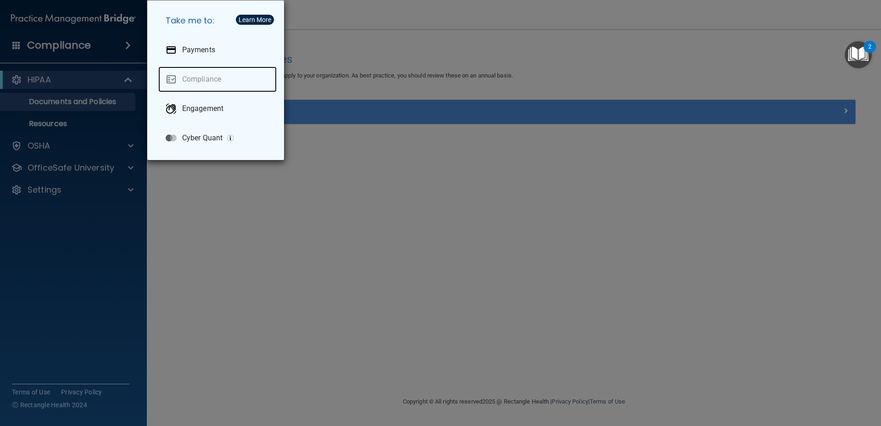
click at [210, 79] on link "Compliance" at bounding box center [217, 80] width 118 height 26
click at [104, 46] on div "Take me to: Payments Compliance Engagement Cyber Quant" at bounding box center [440, 213] width 881 height 426
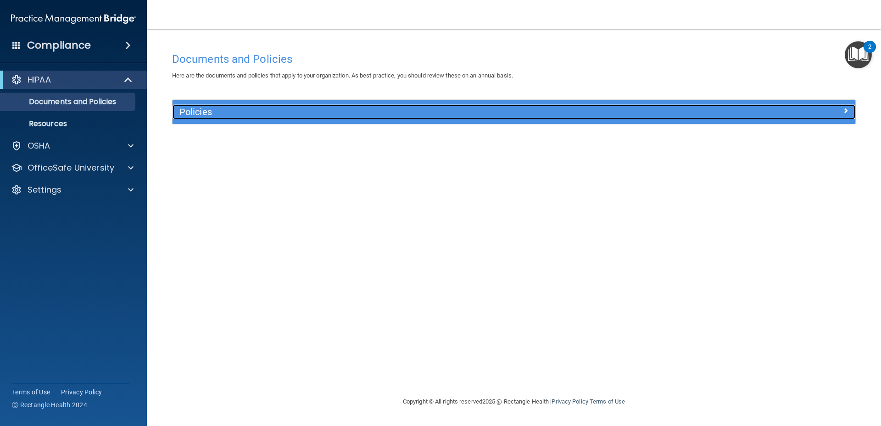
click at [309, 115] on h5 "Policies" at bounding box center [428, 112] width 498 height 10
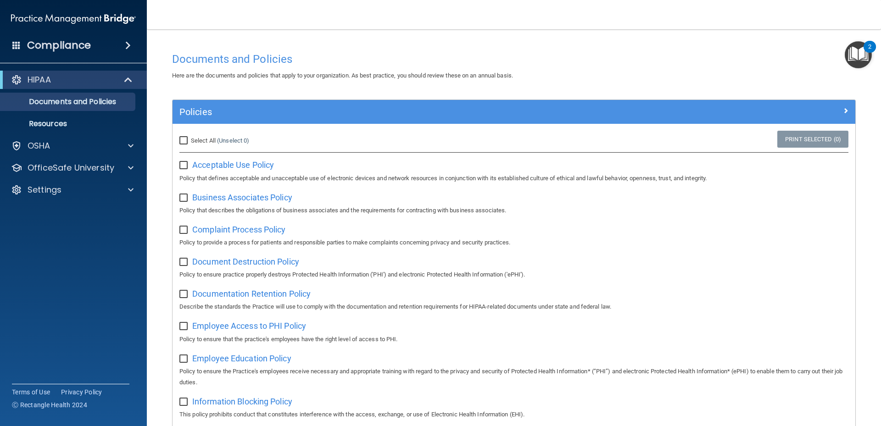
click at [182, 140] on input "Select All (Unselect 0) Unselect All" at bounding box center [184, 140] width 11 height 7
checkbox input "true"
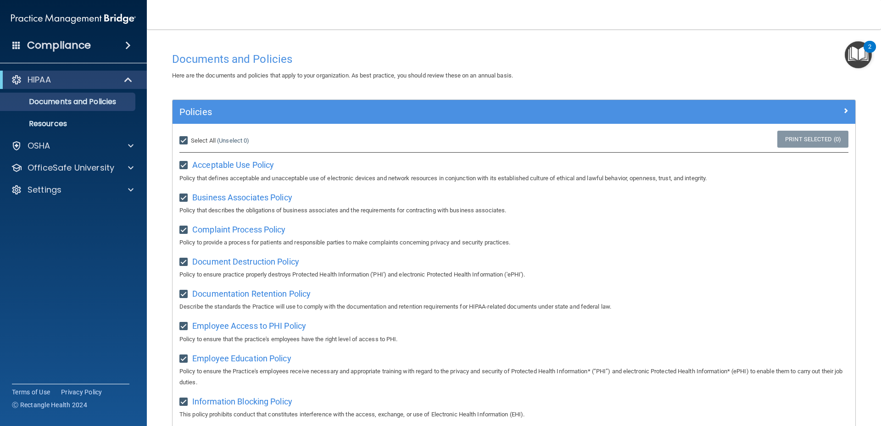
checkbox input "true"
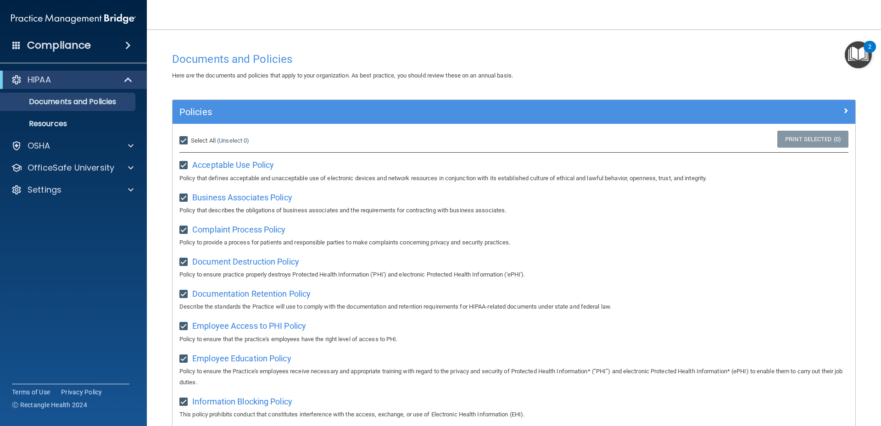
checkbox input "true"
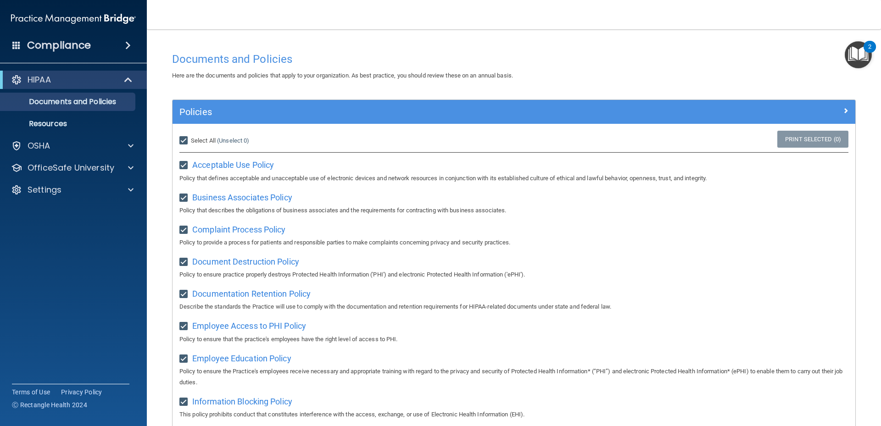
checkbox input "true"
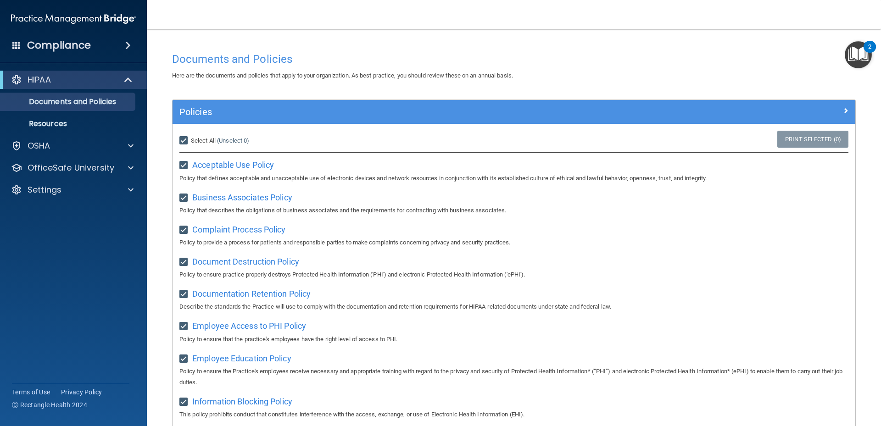
checkbox input "true"
click at [732, 216] on p "Policy that describes the obligations of business associates and the requiremen…" at bounding box center [513, 210] width 669 height 11
click at [67, 168] on p "OfficeSafe University" at bounding box center [71, 167] width 87 height 11
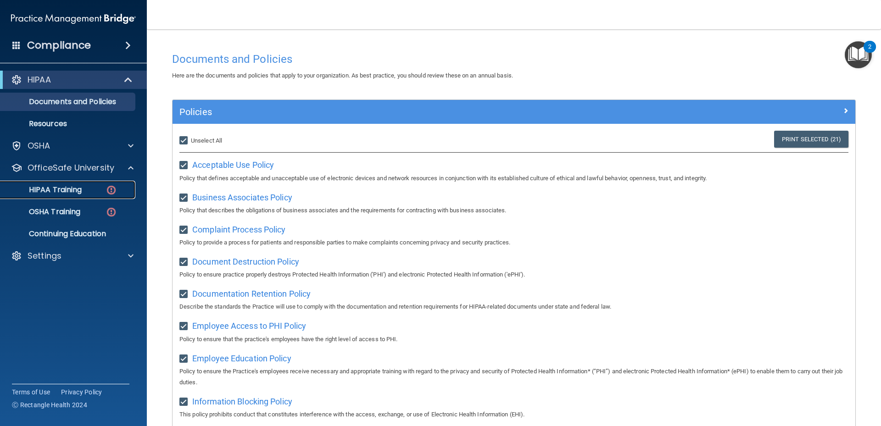
click at [65, 186] on p "HIPAA Training" at bounding box center [44, 189] width 76 height 9
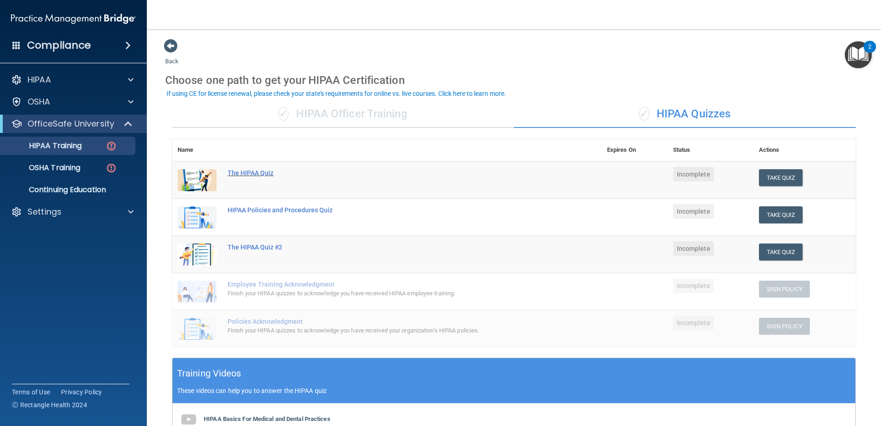
click at [255, 173] on div "The HIPAA Quiz" at bounding box center [392, 172] width 328 height 7
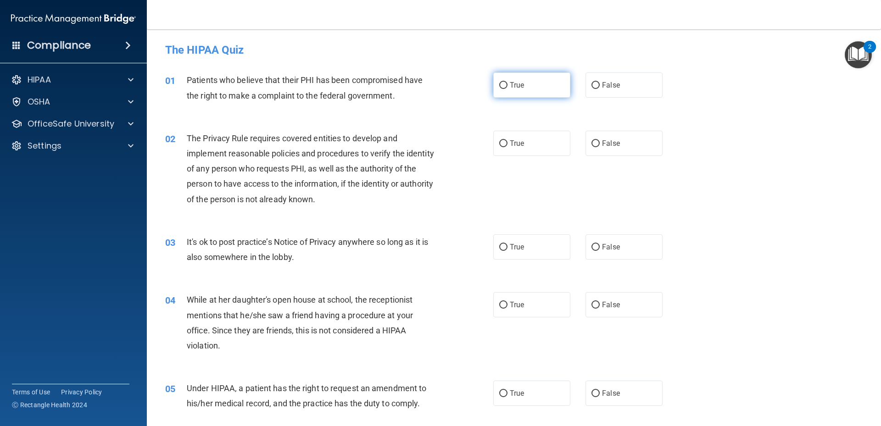
click at [499, 85] on input "True" at bounding box center [503, 85] width 8 height 7
radio input "true"
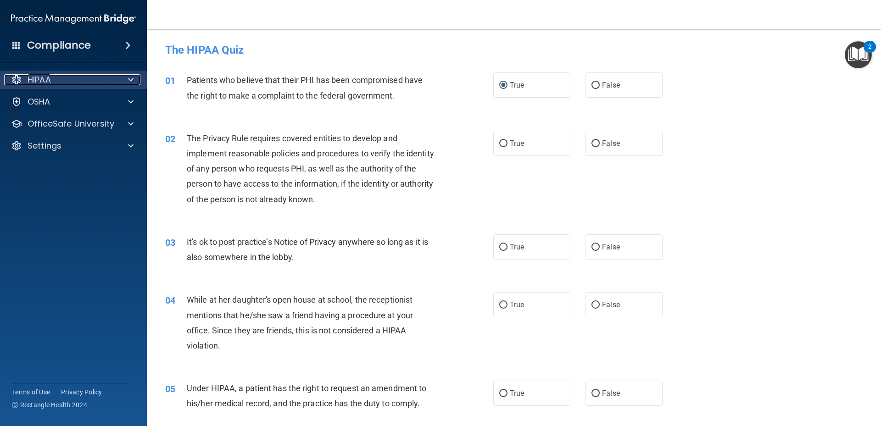
click at [44, 79] on p "HIPAA" at bounding box center [39, 79] width 23 height 11
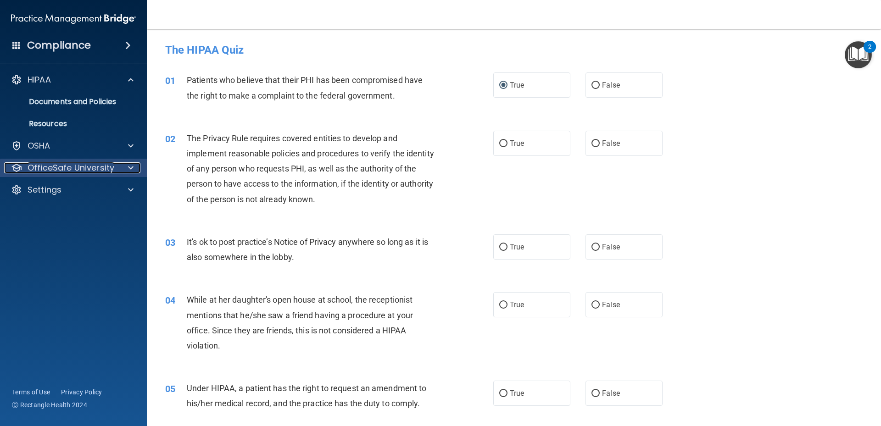
click at [61, 165] on p "OfficeSafe University" at bounding box center [71, 167] width 87 height 11
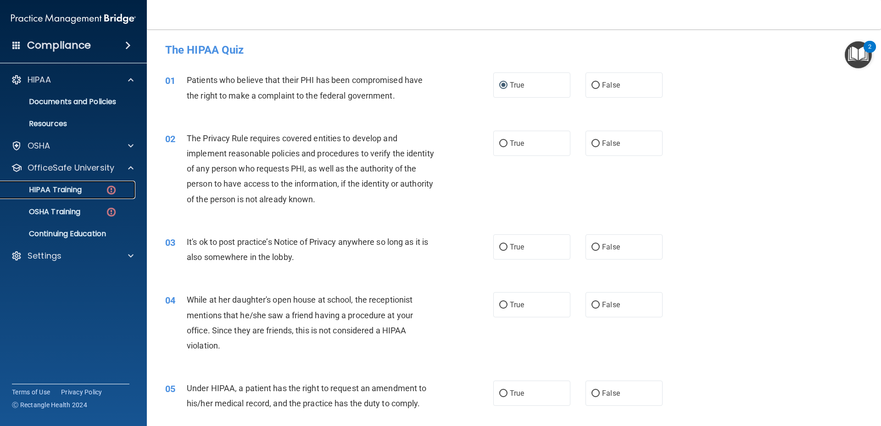
click at [56, 189] on p "HIPAA Training" at bounding box center [44, 189] width 76 height 9
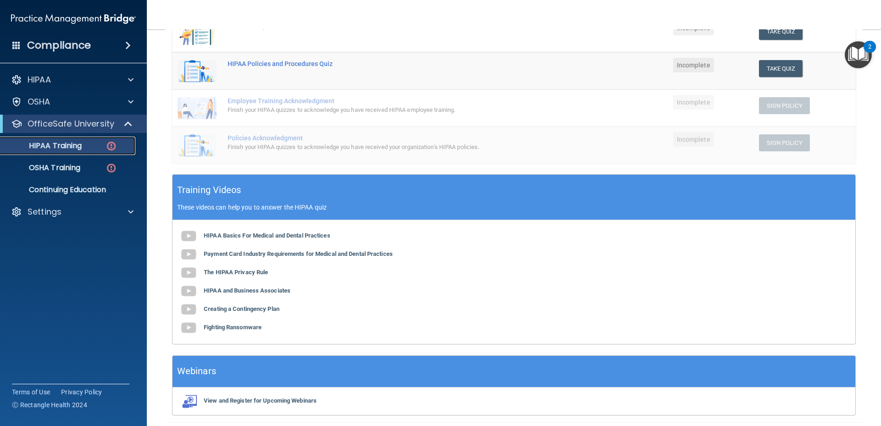
scroll to position [217, 0]
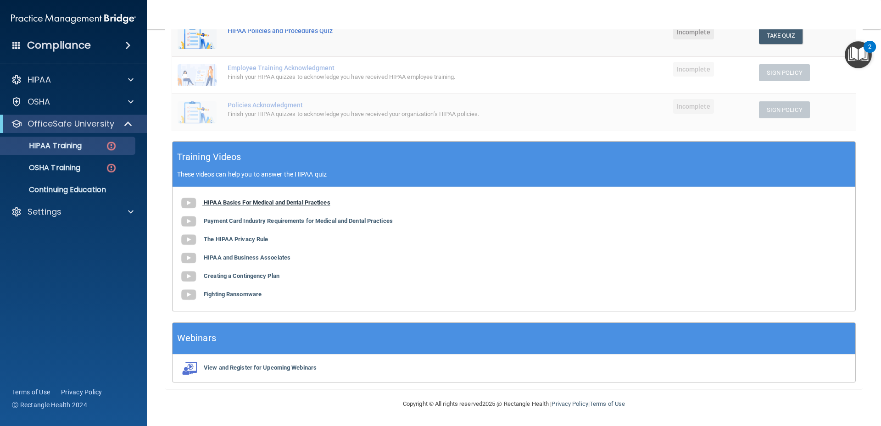
click at [275, 199] on b "HIPAA Basics For Medical and Dental Practices" at bounding box center [267, 202] width 127 height 7
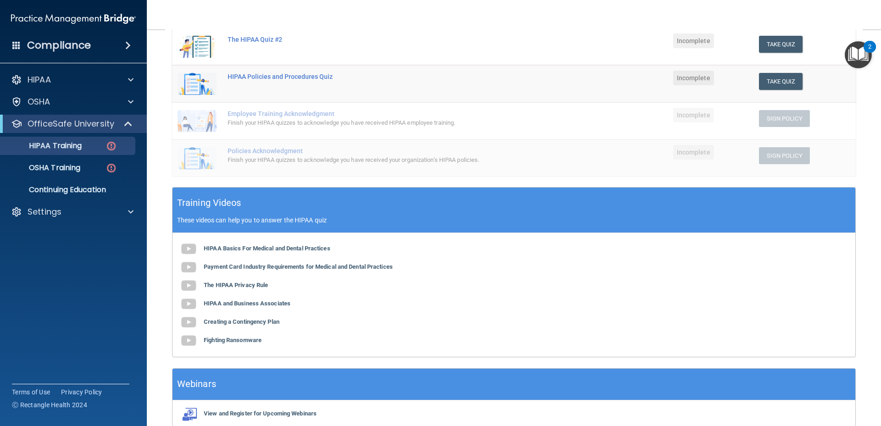
scroll to position [79, 0]
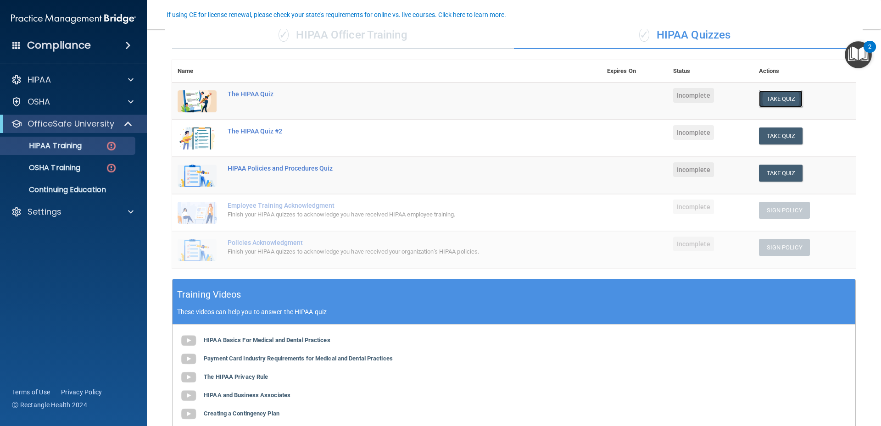
click at [772, 97] on button "Take Quiz" at bounding box center [781, 98] width 44 height 17
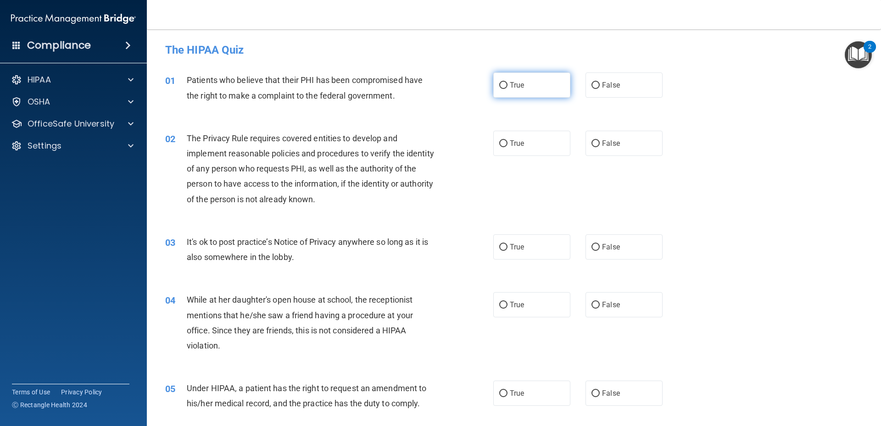
click at [500, 86] on input "True" at bounding box center [503, 85] width 8 height 7
radio input "true"
click at [506, 143] on label "True" at bounding box center [531, 143] width 77 height 25
click at [506, 143] on input "True" at bounding box center [503, 143] width 8 height 7
radio input "true"
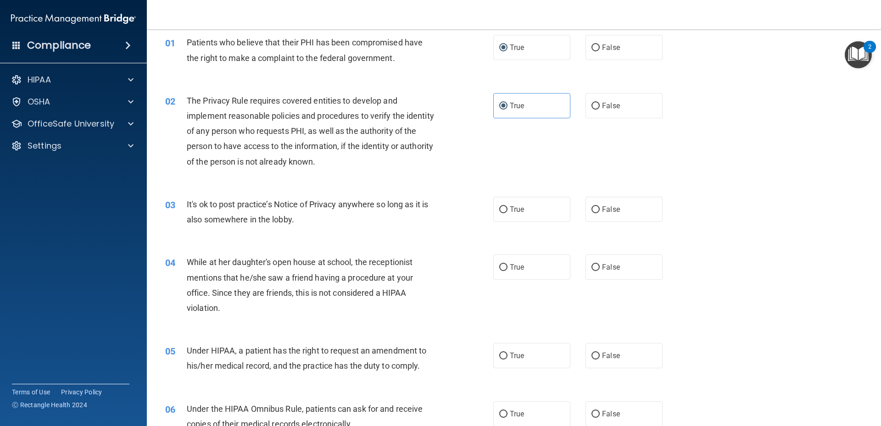
scroll to position [92, 0]
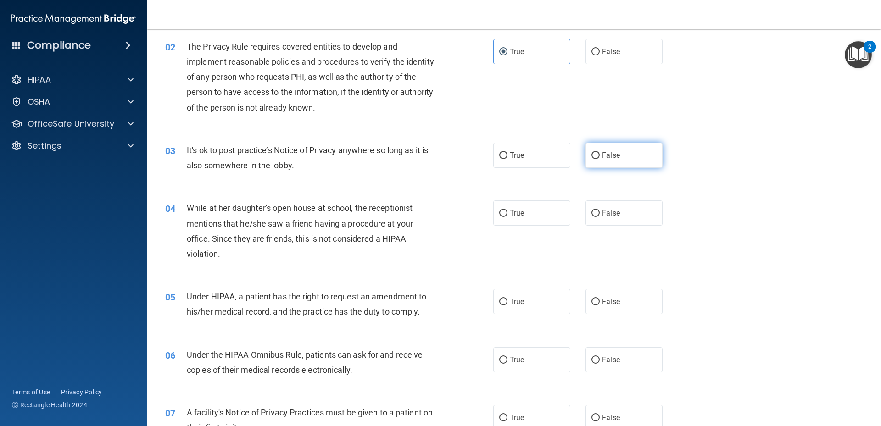
click at [592, 158] on input "False" at bounding box center [596, 155] width 8 height 7
radio input "true"
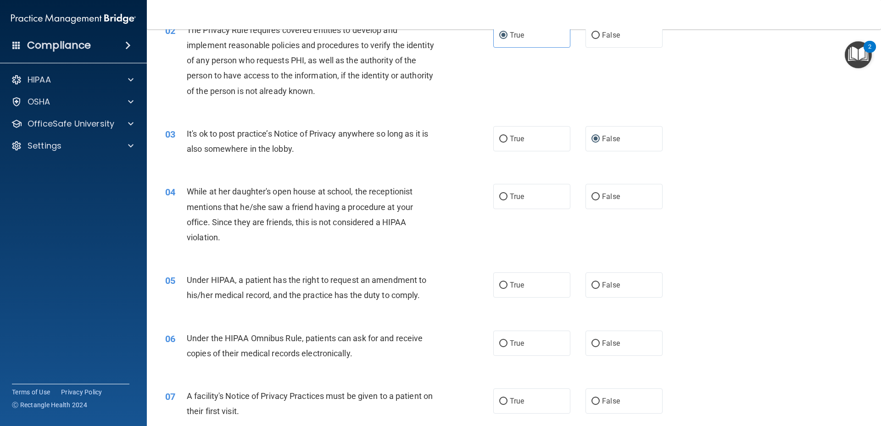
scroll to position [138, 0]
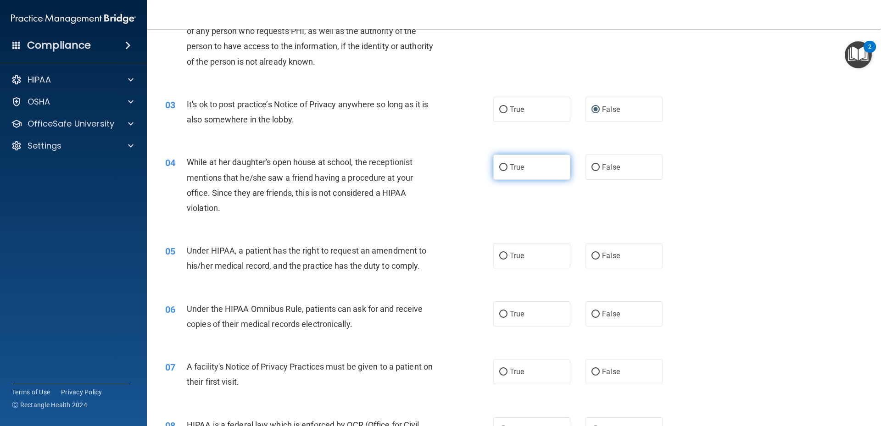
click at [502, 167] on input "True" at bounding box center [503, 167] width 8 height 7
radio input "true"
click at [592, 167] on input "False" at bounding box center [596, 167] width 8 height 7
radio input "true"
radio input "false"
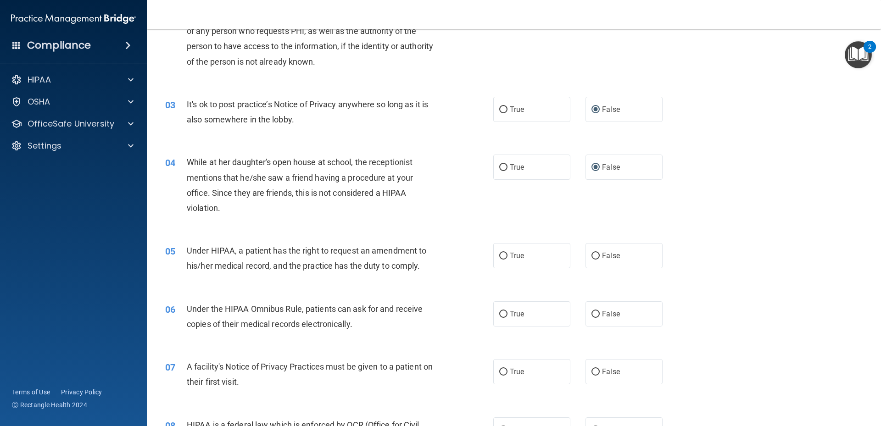
click at [408, 203] on div "While at her daughter's open house at school, the receptionist mentions that he…" at bounding box center [315, 185] width 257 height 61
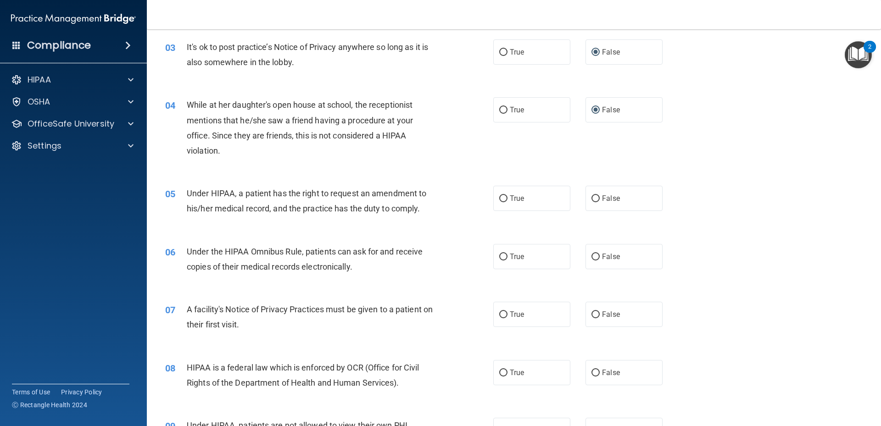
scroll to position [229, 0]
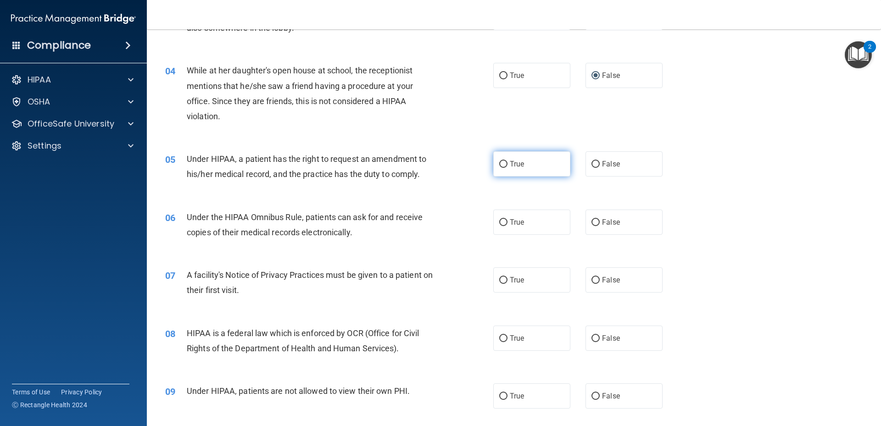
click at [499, 164] on input "True" at bounding box center [503, 164] width 8 height 7
radio input "true"
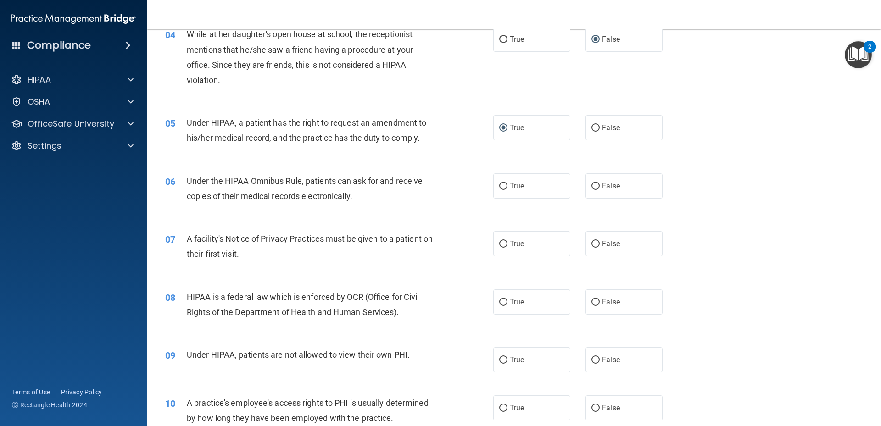
scroll to position [321, 0]
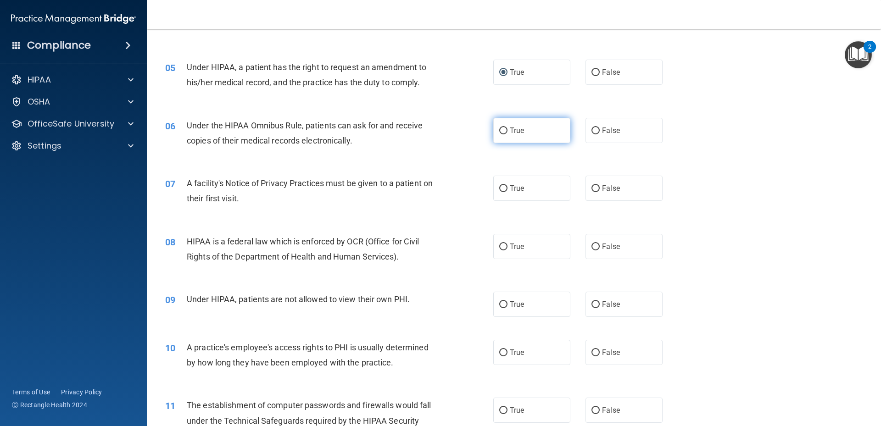
click at [502, 130] on input "True" at bounding box center [503, 131] width 8 height 7
radio input "true"
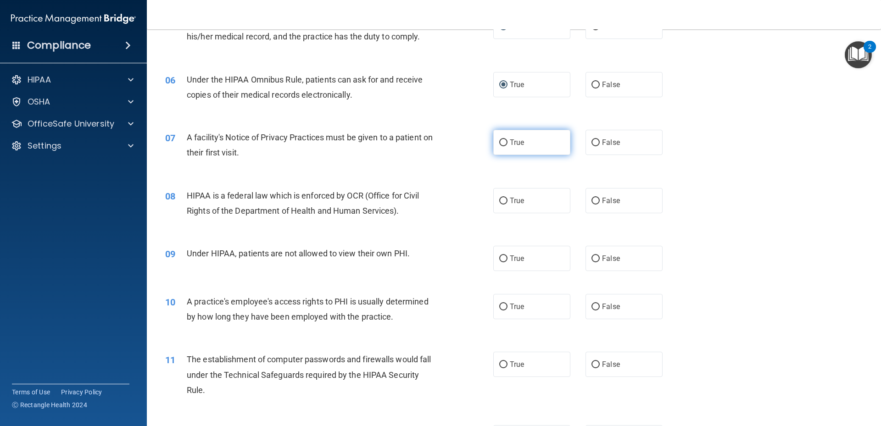
click at [500, 142] on input "True" at bounding box center [503, 143] width 8 height 7
radio input "true"
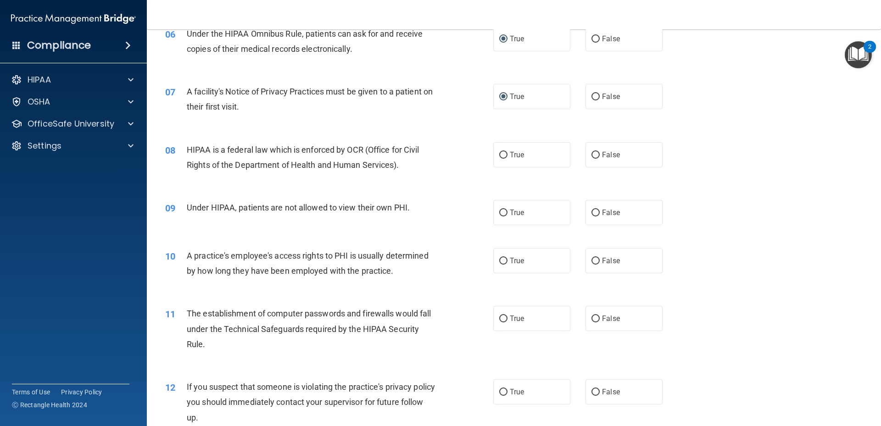
scroll to position [459, 0]
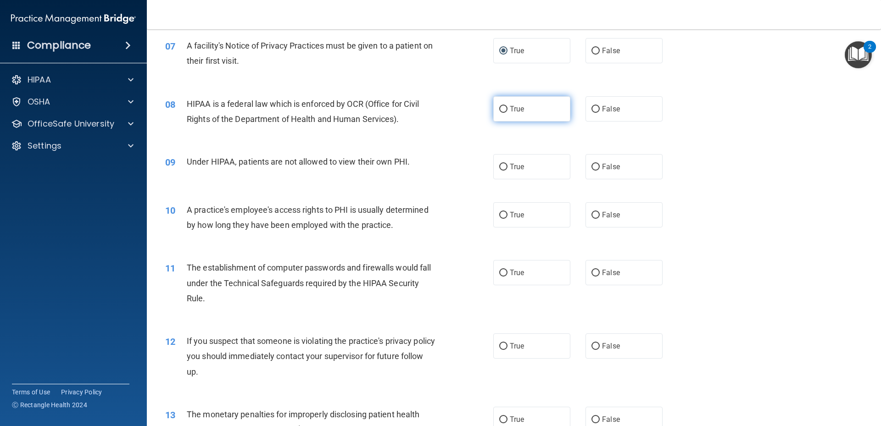
click at [499, 106] on input "True" at bounding box center [503, 109] width 8 height 7
radio input "true"
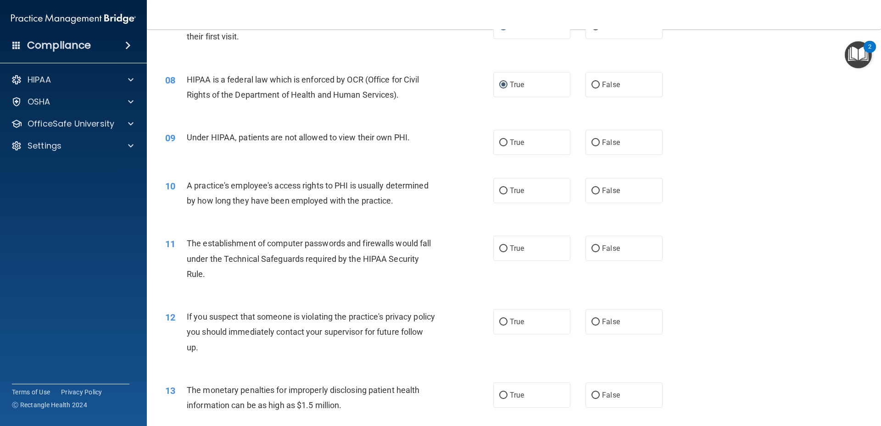
scroll to position [505, 0]
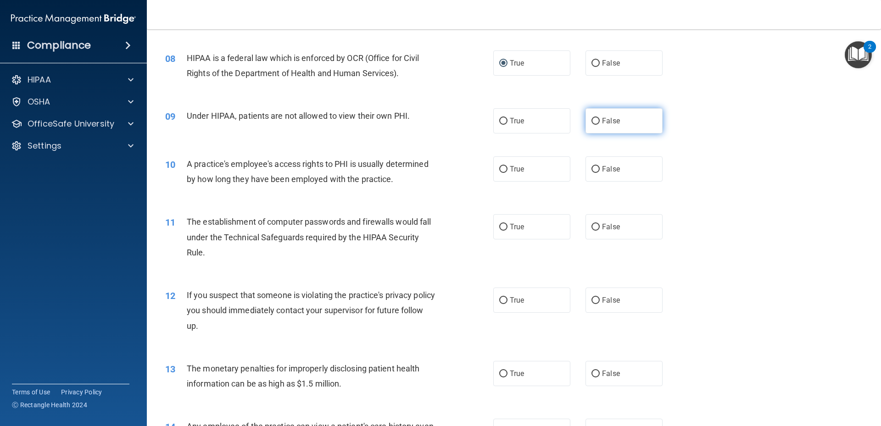
click at [592, 121] on input "False" at bounding box center [596, 121] width 8 height 7
radio input "true"
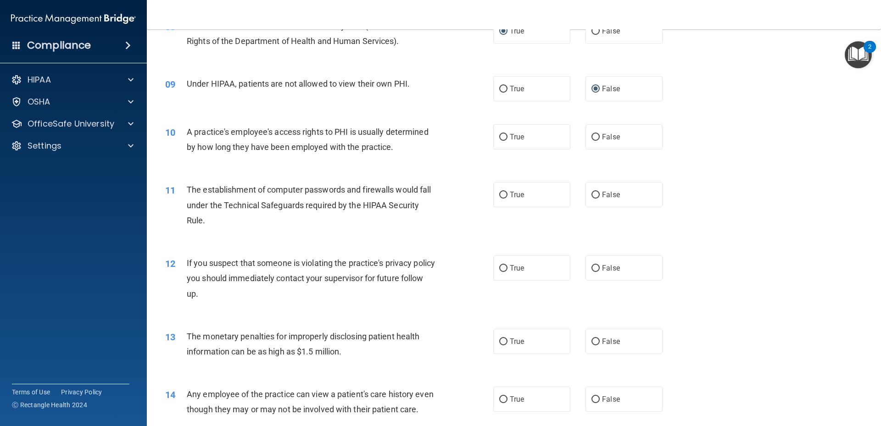
scroll to position [551, 0]
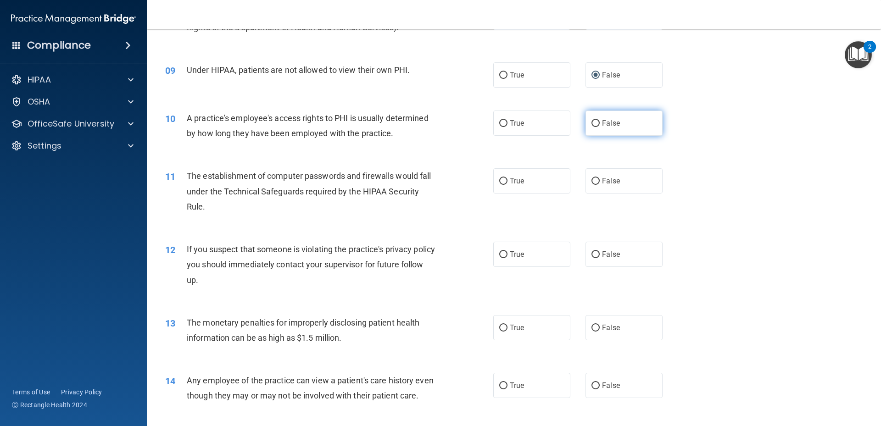
click at [592, 123] on input "False" at bounding box center [596, 123] width 8 height 7
radio input "true"
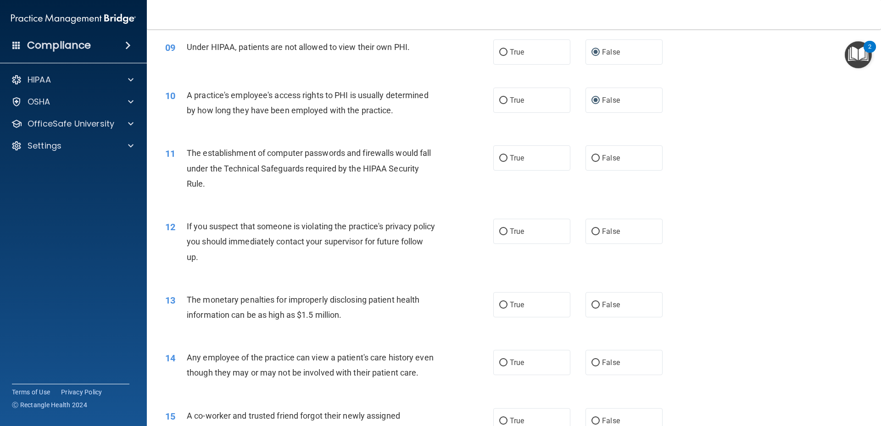
scroll to position [597, 0]
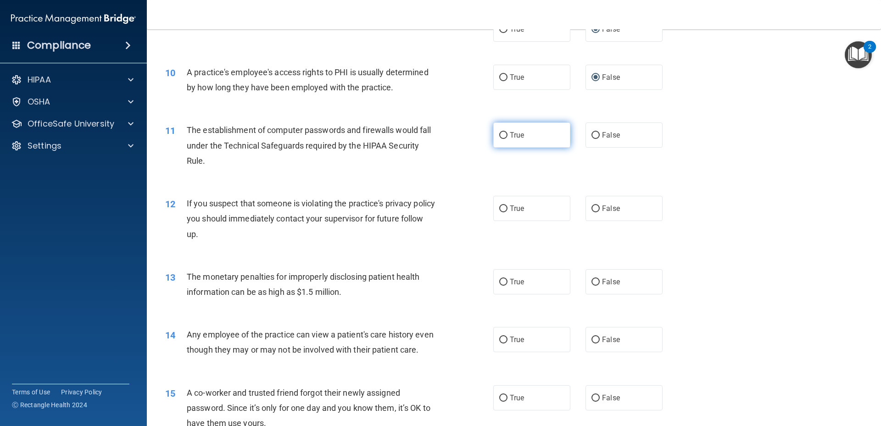
click at [501, 134] on input "True" at bounding box center [503, 135] width 8 height 7
radio input "true"
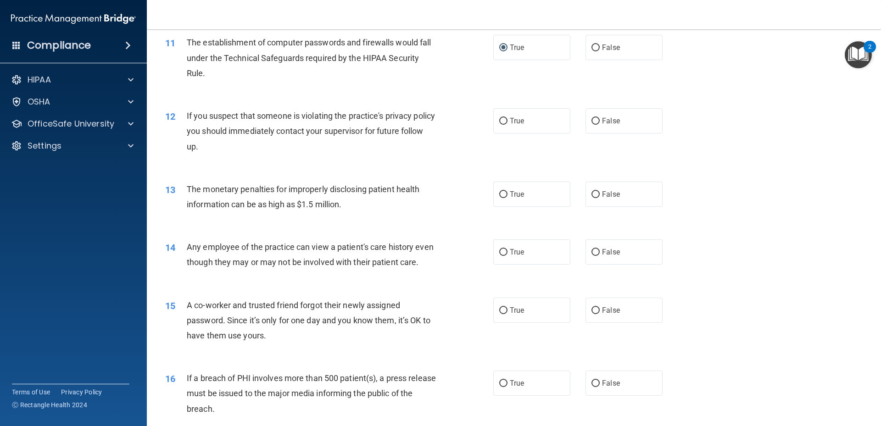
scroll to position [688, 0]
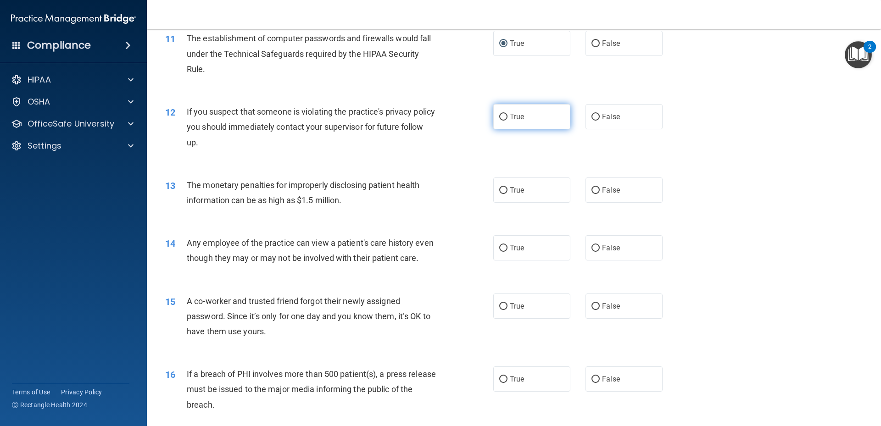
click at [500, 115] on input "True" at bounding box center [503, 117] width 8 height 7
radio input "true"
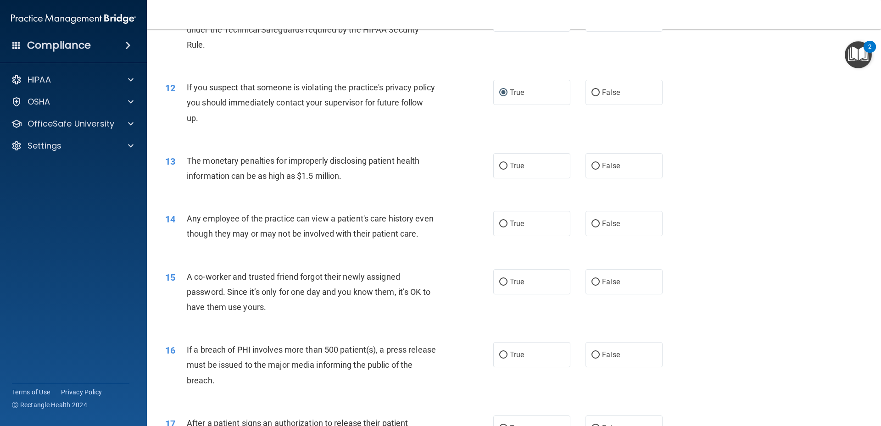
scroll to position [734, 0]
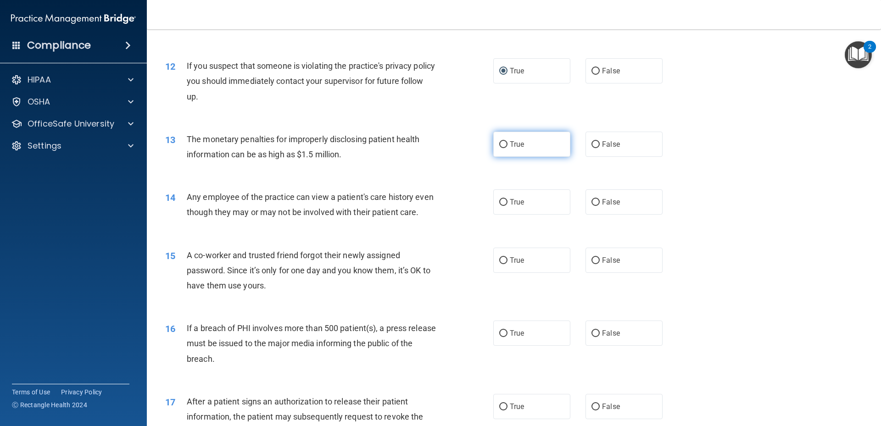
click at [499, 145] on input "True" at bounding box center [503, 144] width 8 height 7
radio input "true"
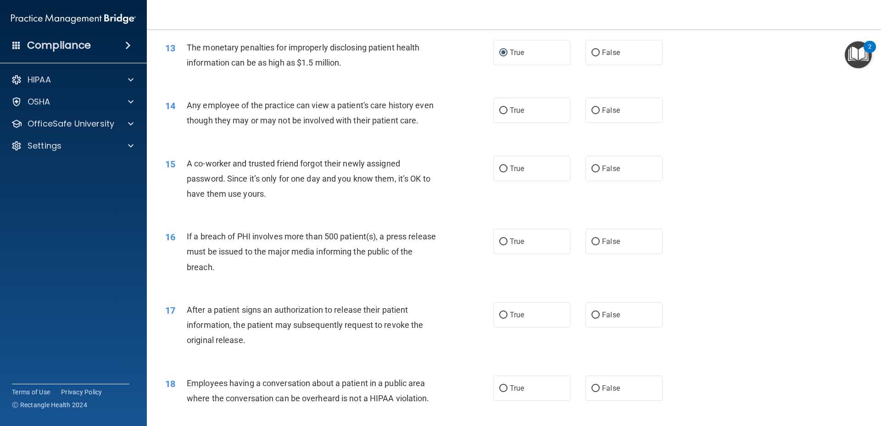
scroll to position [780, 0]
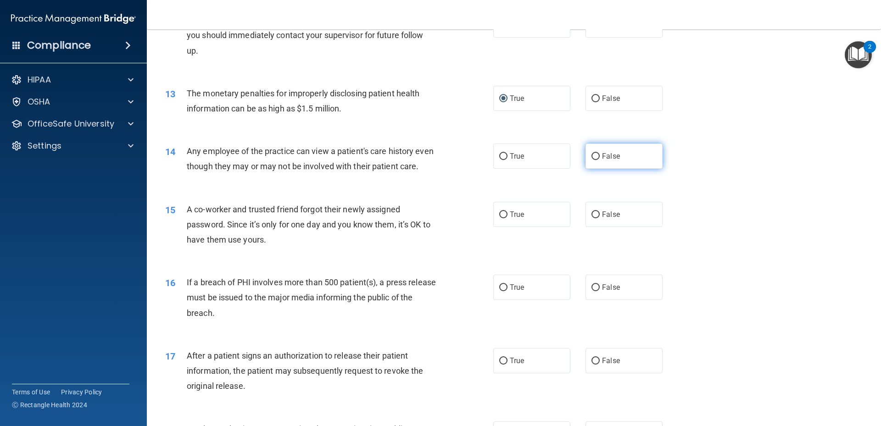
click at [594, 156] on input "False" at bounding box center [596, 156] width 8 height 7
radio input "true"
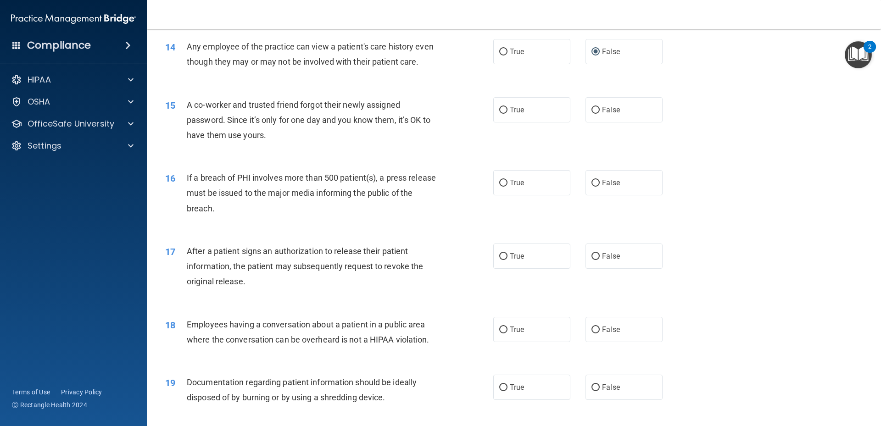
scroll to position [890, 0]
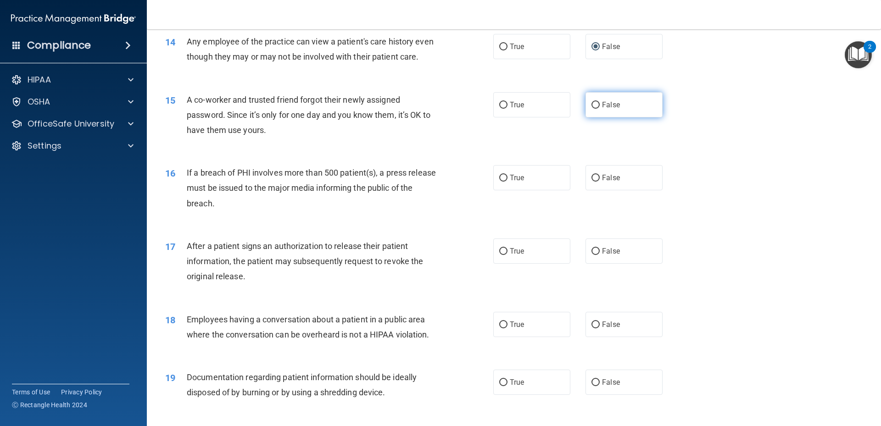
click at [592, 109] on input "False" at bounding box center [596, 105] width 8 height 7
radio input "true"
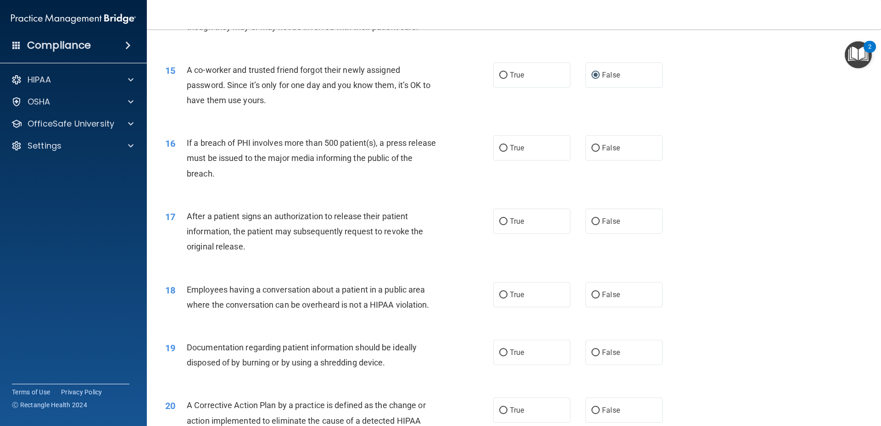
scroll to position [936, 0]
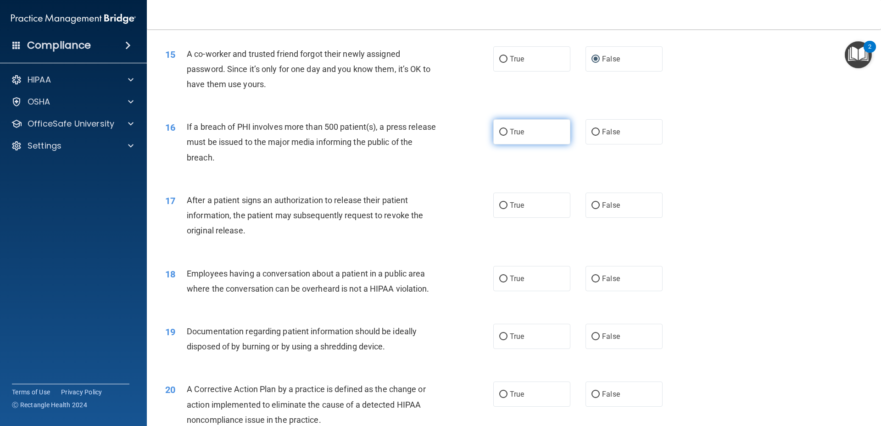
click at [502, 136] on input "True" at bounding box center [503, 132] width 8 height 7
radio input "true"
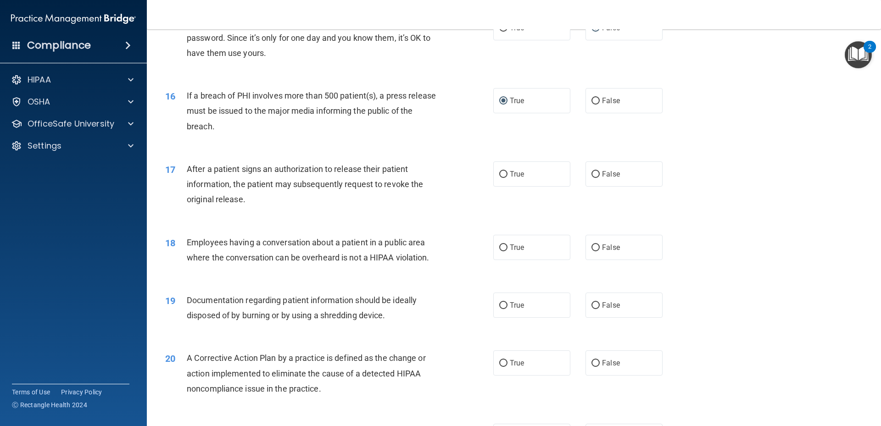
scroll to position [1027, 0]
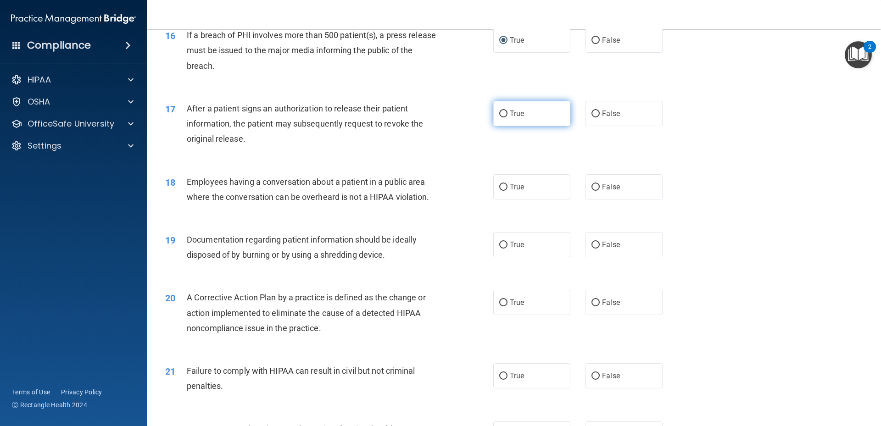
click at [501, 117] on input "True" at bounding box center [503, 114] width 8 height 7
radio input "true"
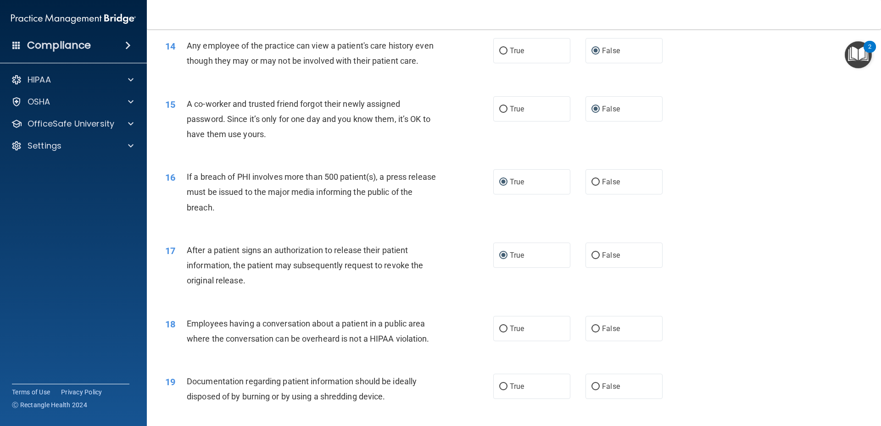
scroll to position [893, 0]
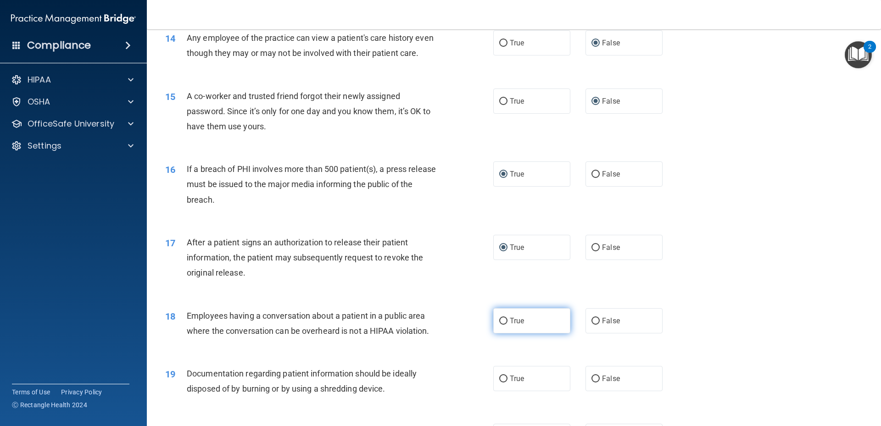
click at [502, 325] on input "True" at bounding box center [503, 321] width 8 height 7
radio input "true"
click at [592, 325] on input "False" at bounding box center [596, 321] width 8 height 7
radio input "true"
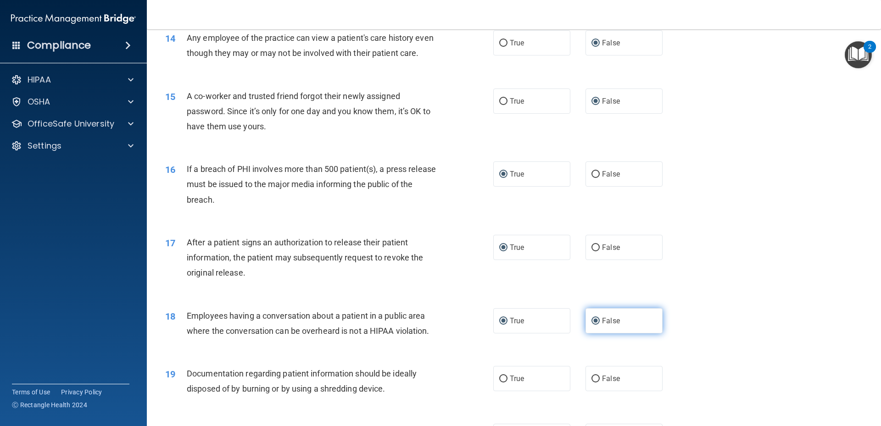
radio input "false"
click at [501, 383] on input "True" at bounding box center [503, 379] width 8 height 7
radio input "true"
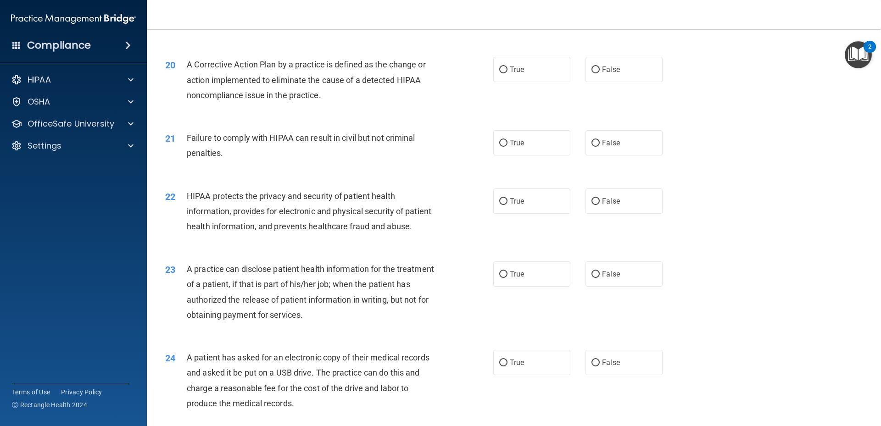
scroll to position [1306, 0]
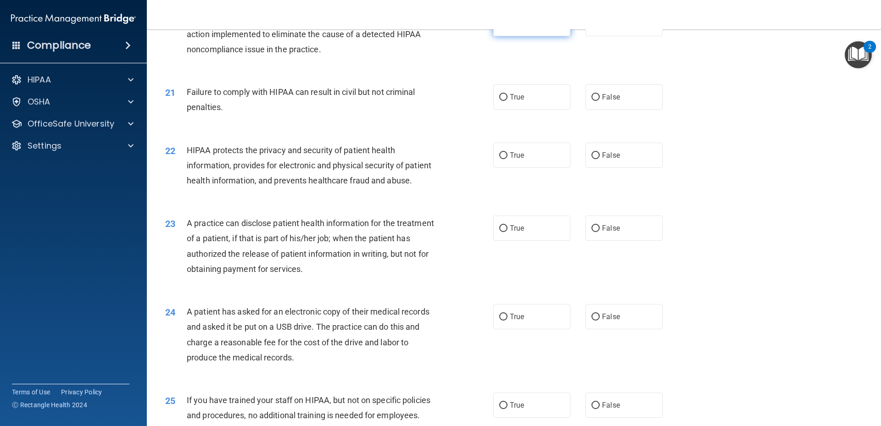
drag, startPoint x: 498, startPoint y: 41, endPoint x: 495, endPoint y: 48, distance: 7.6
click at [499, 28] on input "True" at bounding box center [503, 24] width 8 height 7
radio input "true"
click at [592, 101] on input "False" at bounding box center [596, 97] width 8 height 7
radio input "true"
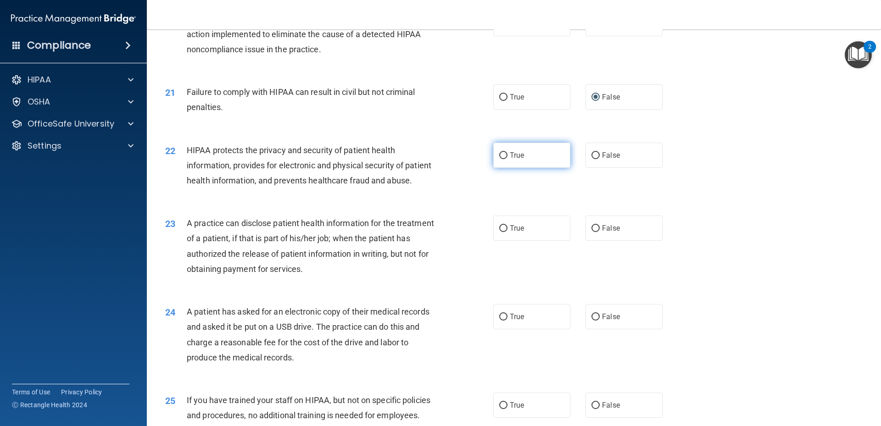
click at [501, 159] on input "True" at bounding box center [503, 155] width 8 height 7
radio input "true"
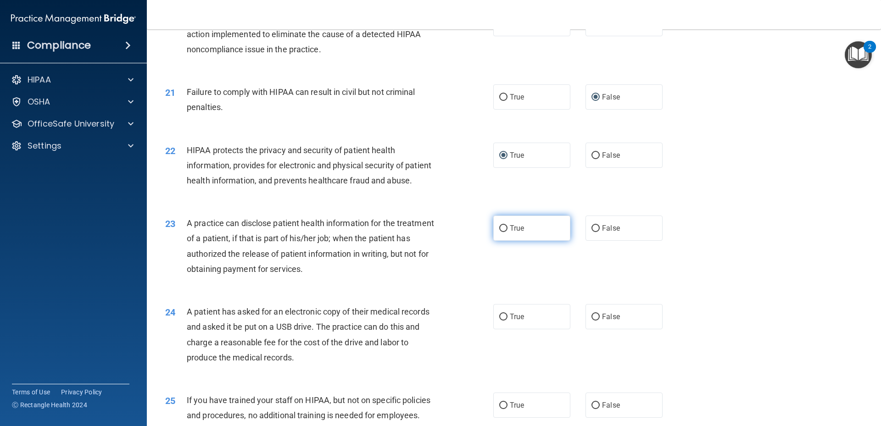
click at [502, 232] on input "True" at bounding box center [503, 228] width 8 height 7
radio input "true"
click at [494, 329] on label "True" at bounding box center [531, 316] width 77 height 25
click at [499, 321] on input "True" at bounding box center [503, 317] width 8 height 7
radio input "true"
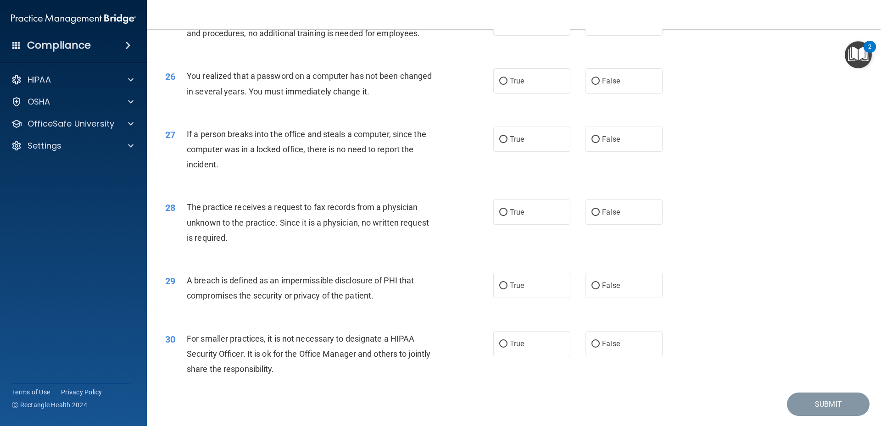
scroll to position [1694, 0]
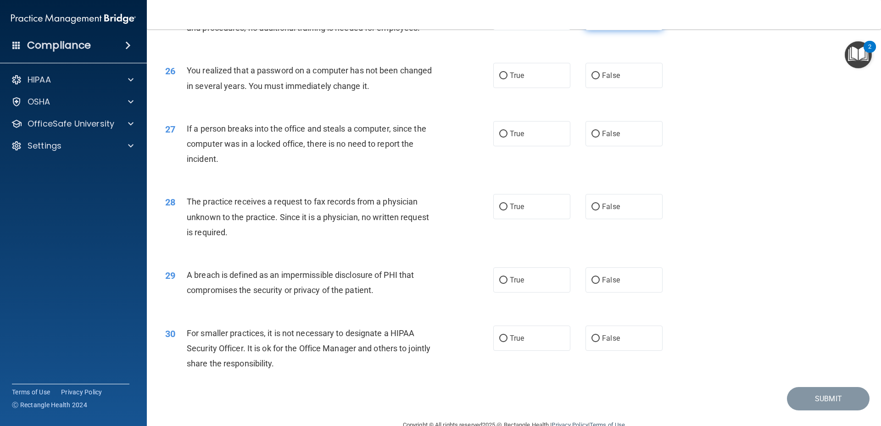
click at [593, 22] on input "False" at bounding box center [596, 18] width 8 height 7
radio input "true"
click at [499, 79] on input "True" at bounding box center [503, 76] width 8 height 7
radio input "true"
click at [592, 138] on input "False" at bounding box center [596, 134] width 8 height 7
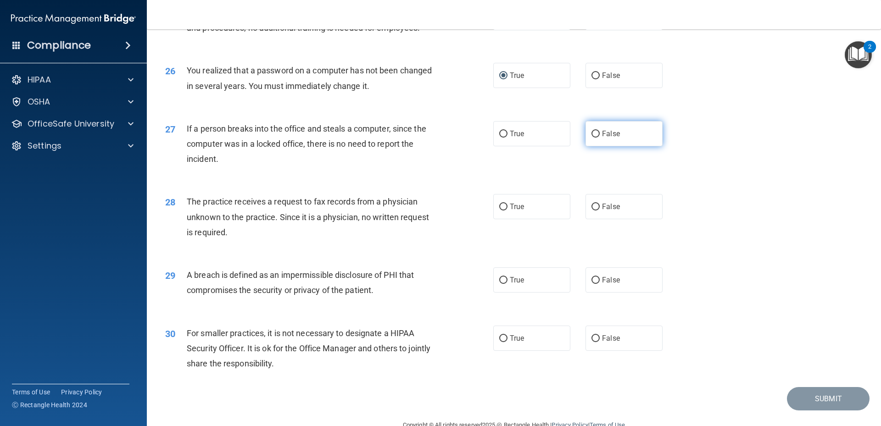
radio input "true"
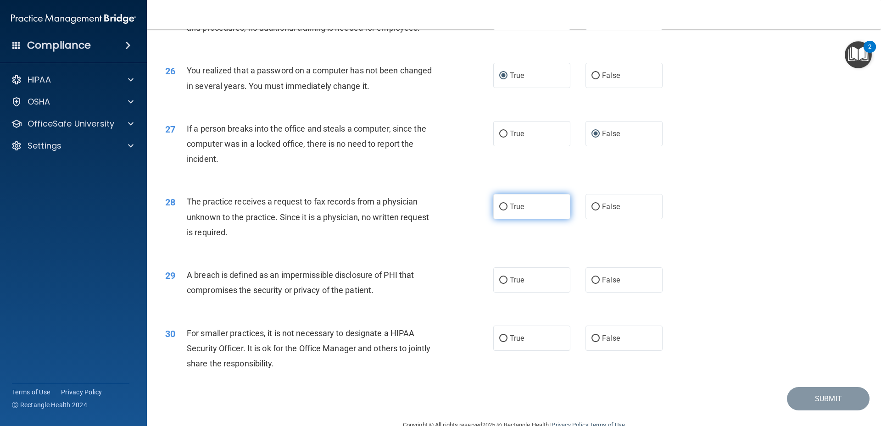
click at [501, 211] on input "True" at bounding box center [503, 207] width 8 height 7
radio input "true"
click at [502, 284] on input "True" at bounding box center [503, 280] width 8 height 7
radio input "true"
click at [594, 211] on input "False" at bounding box center [596, 207] width 8 height 7
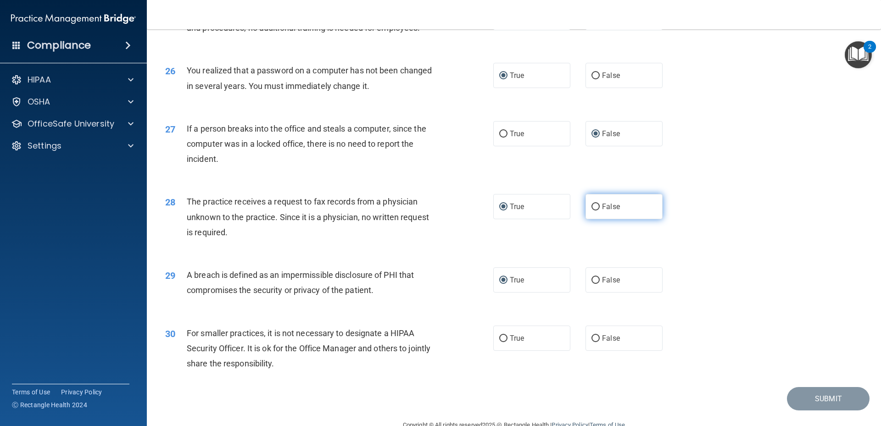
radio input "true"
radio input "false"
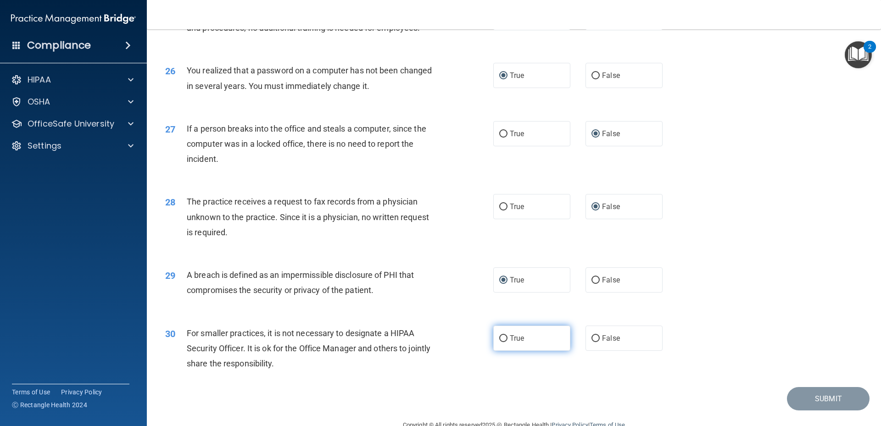
click at [501, 342] on input "True" at bounding box center [503, 338] width 8 height 7
radio input "true"
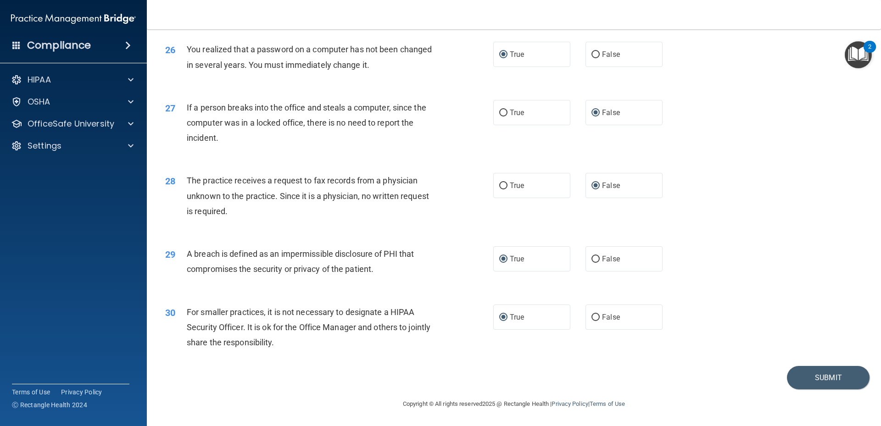
scroll to position [1746, 0]
click at [815, 375] on button "Submit" at bounding box center [828, 377] width 83 height 23
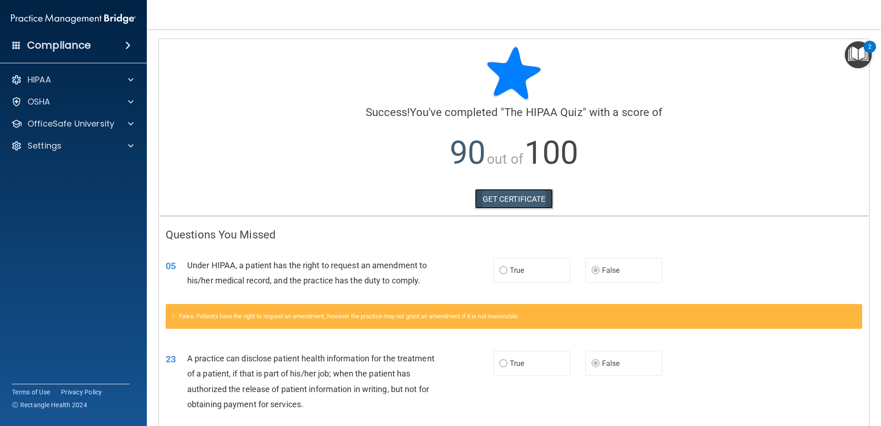
click at [503, 197] on link "GET CERTIFICATE" at bounding box center [514, 199] width 78 height 20
click at [58, 82] on div "HIPAA" at bounding box center [61, 79] width 114 height 11
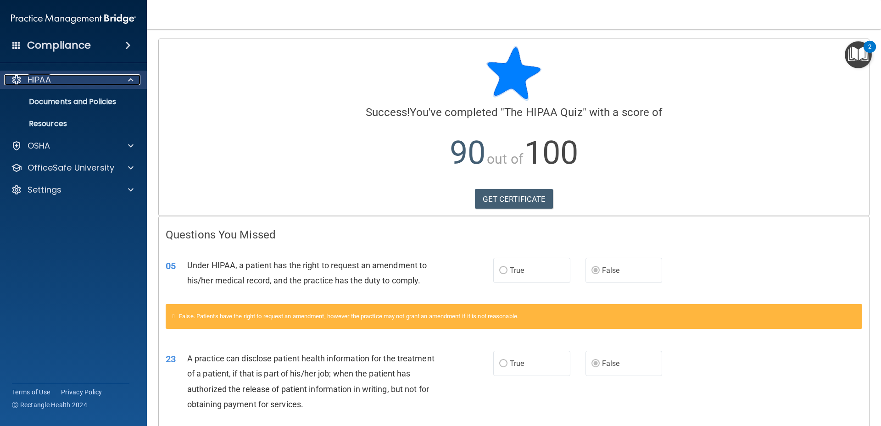
click at [58, 82] on div "HIPAA" at bounding box center [61, 79] width 114 height 11
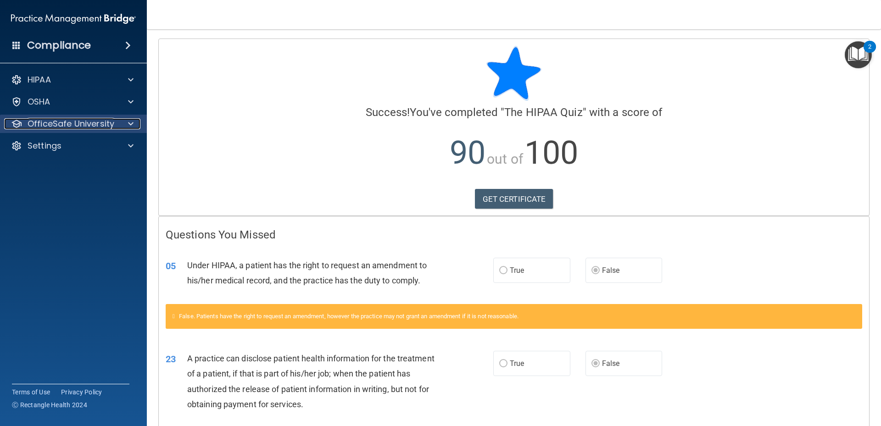
click at [83, 123] on p "OfficeSafe University" at bounding box center [71, 123] width 87 height 11
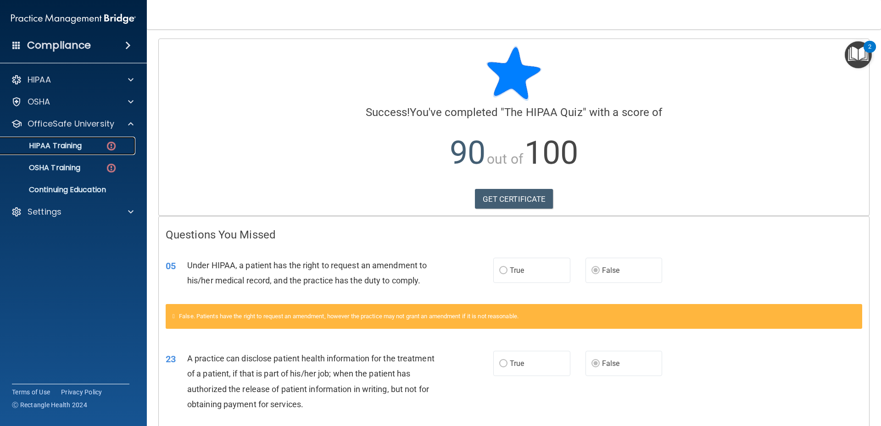
click at [46, 144] on p "HIPAA Training" at bounding box center [44, 145] width 76 height 9
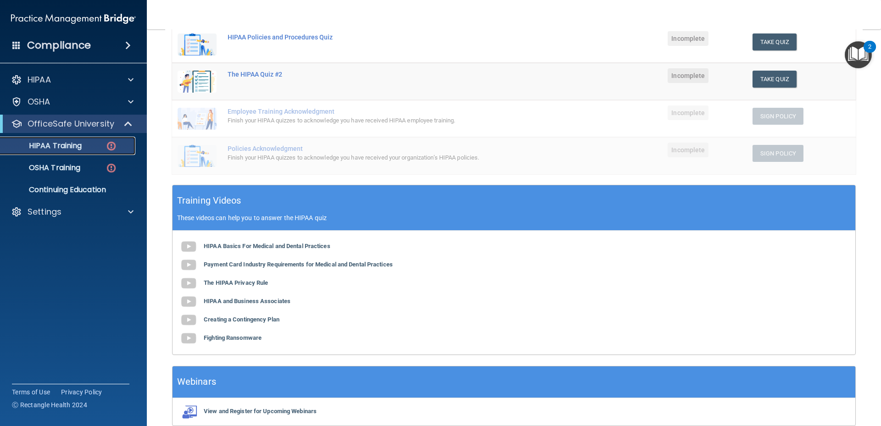
scroll to position [226, 0]
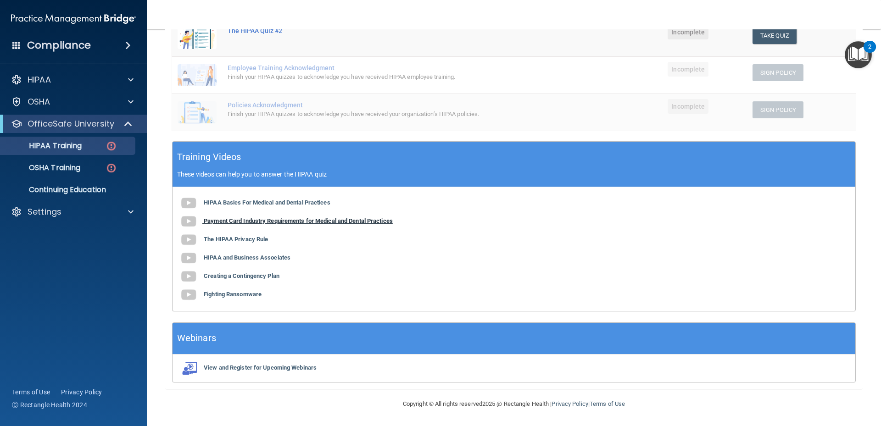
click at [306, 223] on b "Payment Card Industry Requirements for Medical and Dental Practices" at bounding box center [298, 221] width 189 height 7
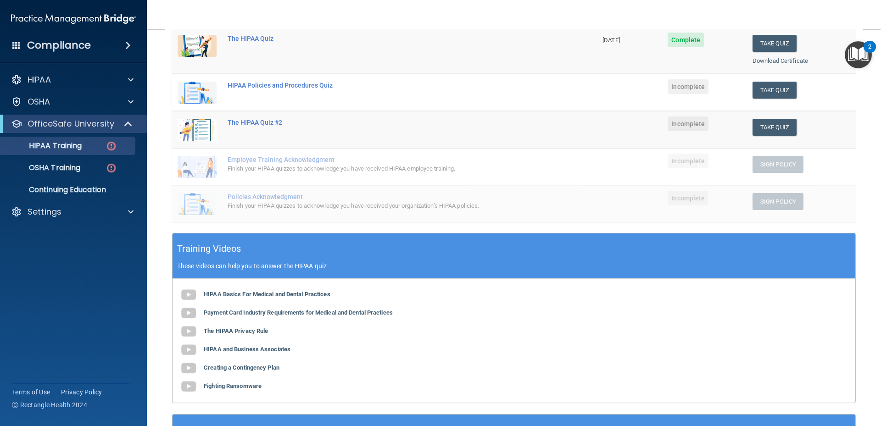
scroll to position [180, 0]
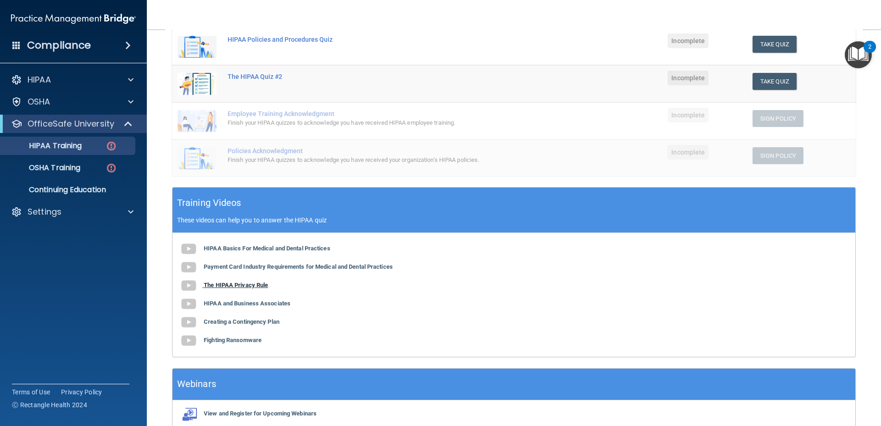
click at [239, 287] on b "The HIPAA Privacy Rule" at bounding box center [236, 285] width 64 height 7
click at [249, 305] on b "HIPAA and Business Associates" at bounding box center [247, 303] width 87 height 7
click at [766, 82] on button "Take Quiz" at bounding box center [775, 81] width 44 height 17
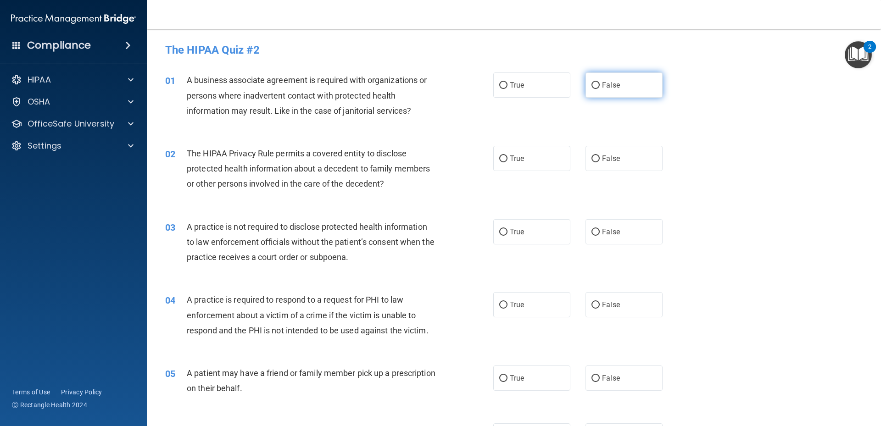
click at [595, 87] on label "False" at bounding box center [624, 85] width 77 height 25
click at [593, 84] on input "False" at bounding box center [596, 85] width 8 height 7
radio input "true"
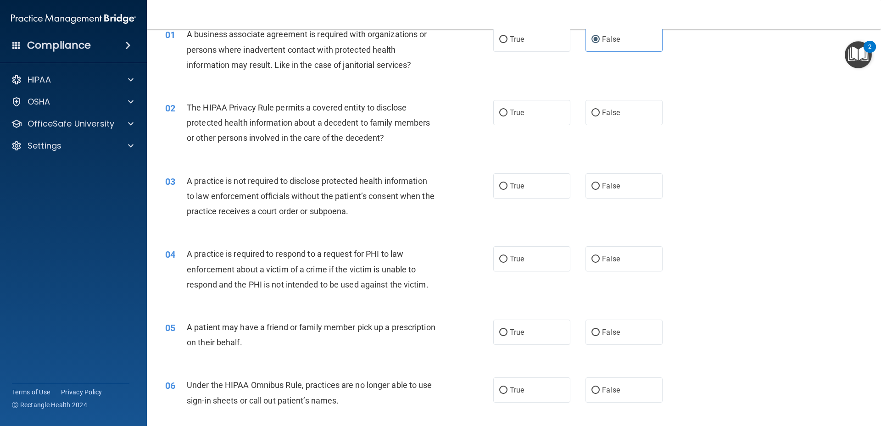
scroll to position [92, 0]
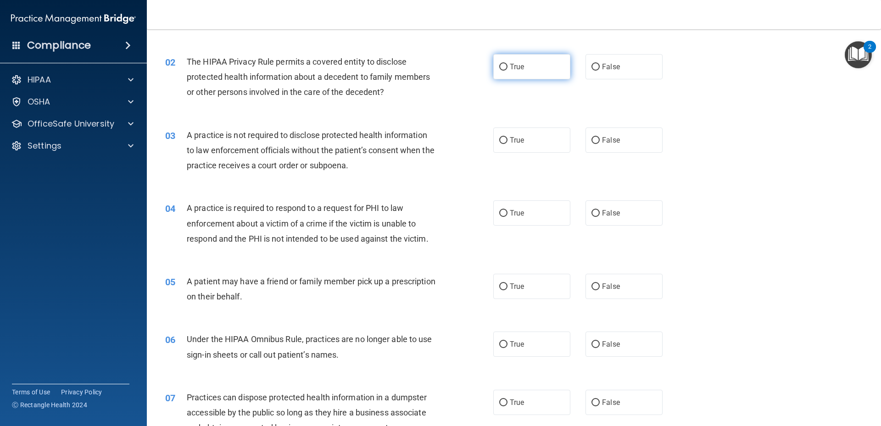
click at [503, 67] on input "True" at bounding box center [503, 67] width 8 height 7
radio input "true"
click at [592, 67] on input "False" at bounding box center [596, 67] width 8 height 7
radio input "true"
radio input "false"
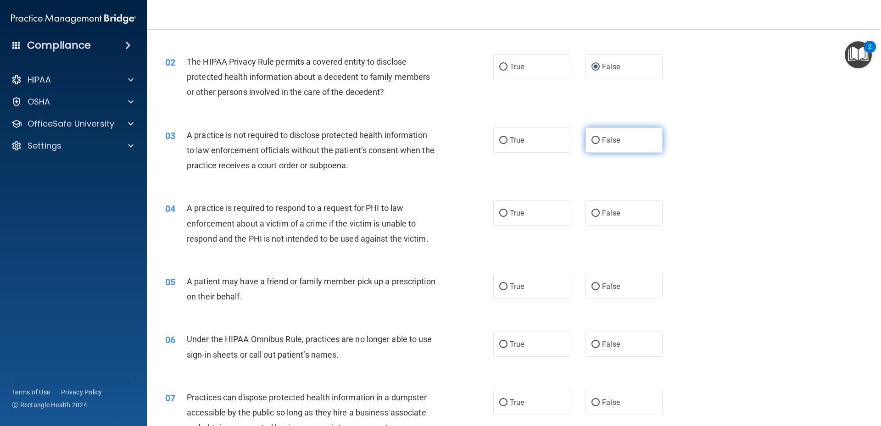
click at [593, 140] on input "False" at bounding box center [596, 140] width 8 height 7
radio input "true"
click at [414, 180] on div "03 A practice is not required to disclose protected health information to law e…" at bounding box center [513, 152] width 711 height 73
click at [499, 210] on input "True" at bounding box center [503, 213] width 8 height 7
radio input "true"
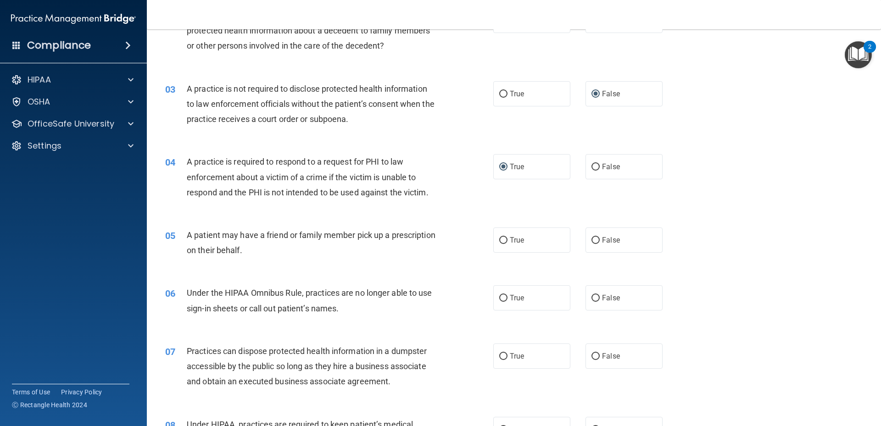
scroll to position [184, 0]
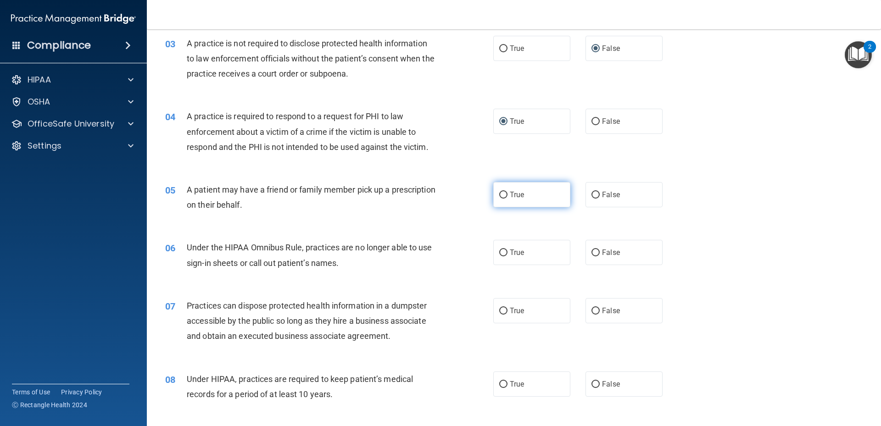
click at [500, 195] on input "True" at bounding box center [503, 195] width 8 height 7
radio input "true"
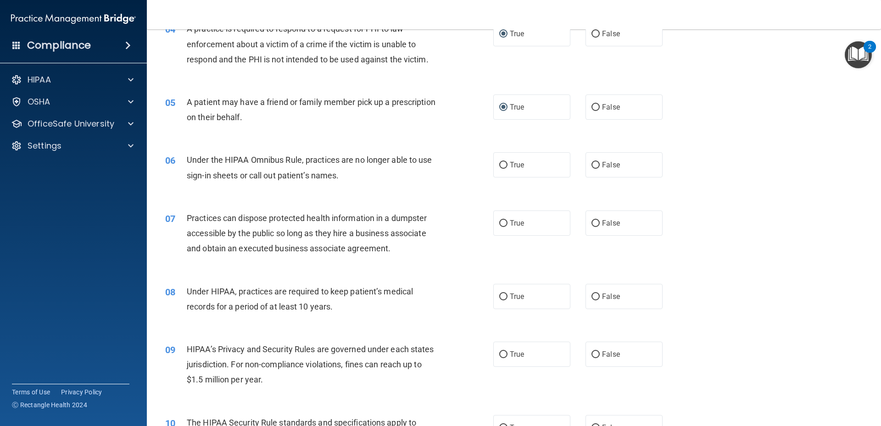
scroll to position [275, 0]
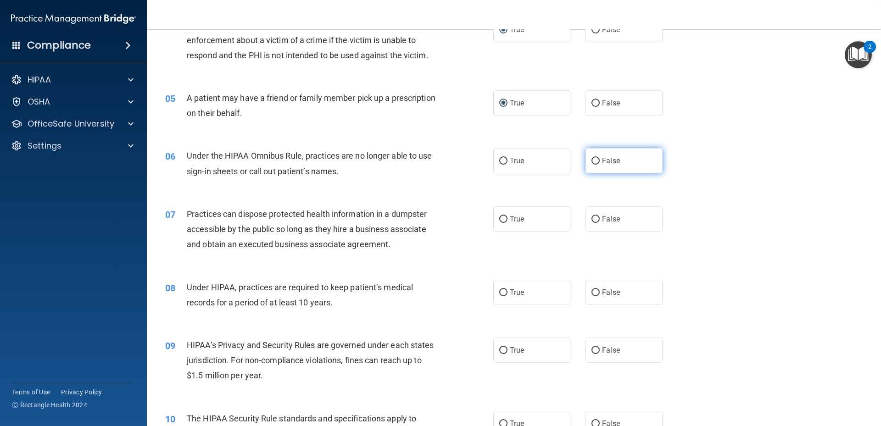
click at [592, 159] on input "False" at bounding box center [596, 161] width 8 height 7
radio input "true"
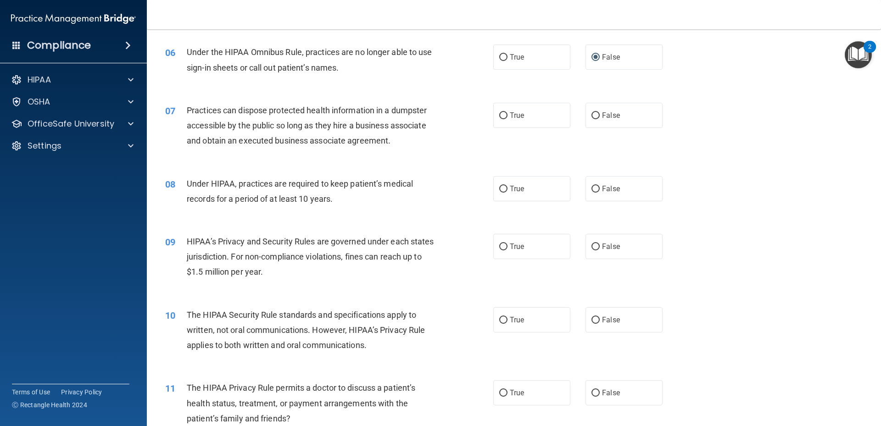
scroll to position [413, 0]
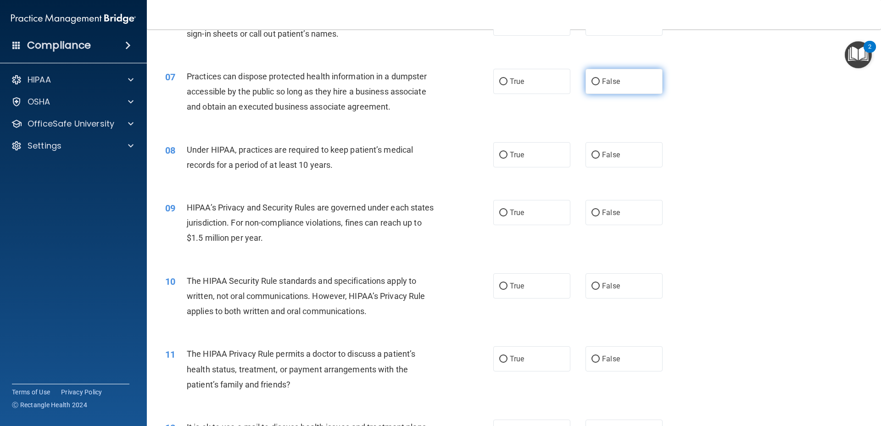
click at [592, 81] on input "False" at bounding box center [596, 81] width 8 height 7
radio input "true"
click at [592, 154] on input "False" at bounding box center [596, 155] width 8 height 7
radio input "true"
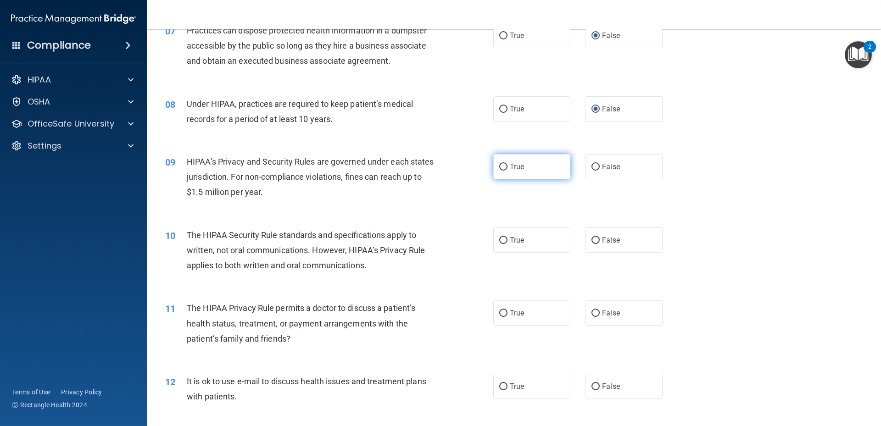
click at [504, 166] on label "True" at bounding box center [531, 166] width 77 height 25
click at [504, 166] on input "True" at bounding box center [503, 167] width 8 height 7
radio input "true"
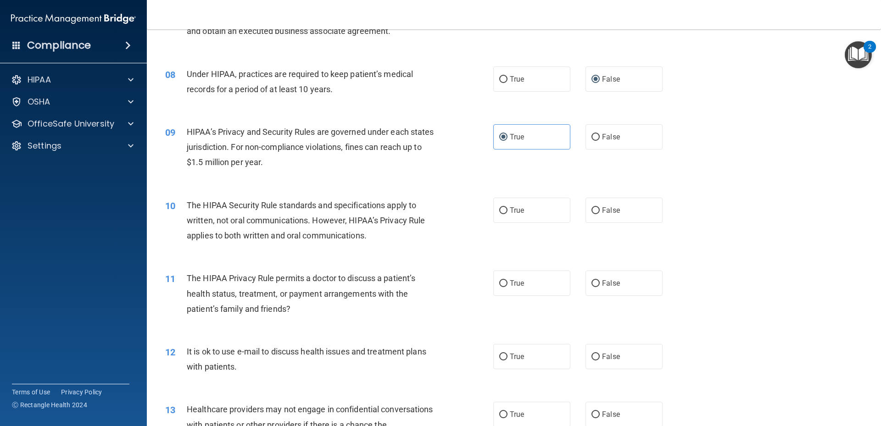
scroll to position [505, 0]
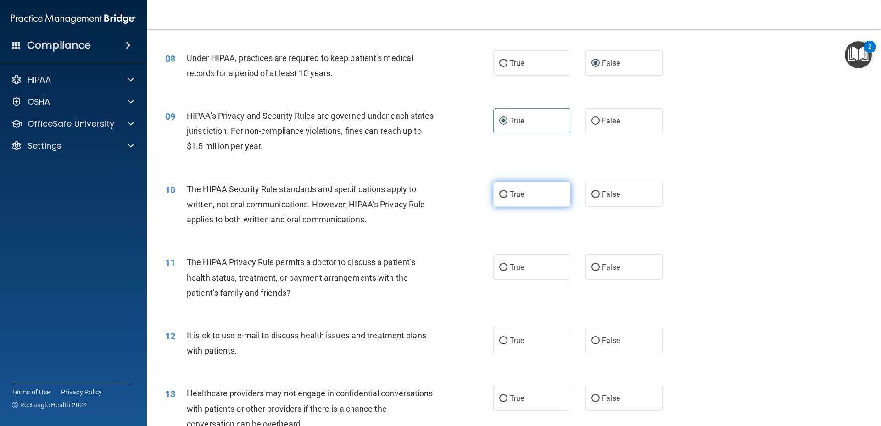
click at [502, 193] on input "True" at bounding box center [503, 194] width 8 height 7
radio input "true"
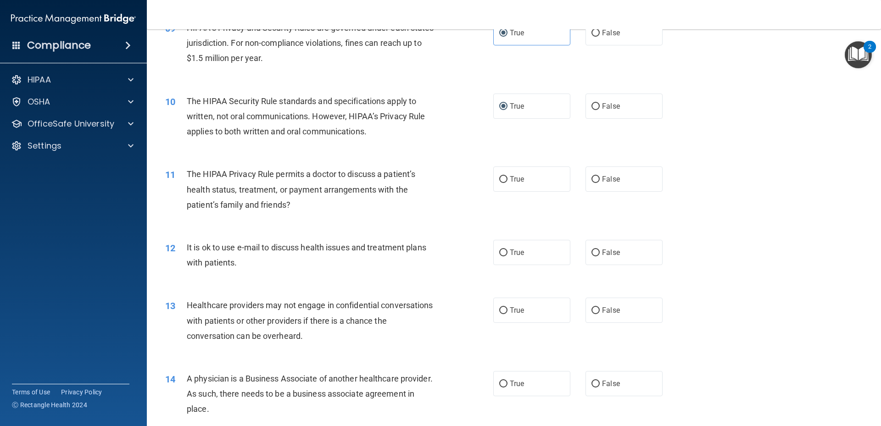
scroll to position [642, 0]
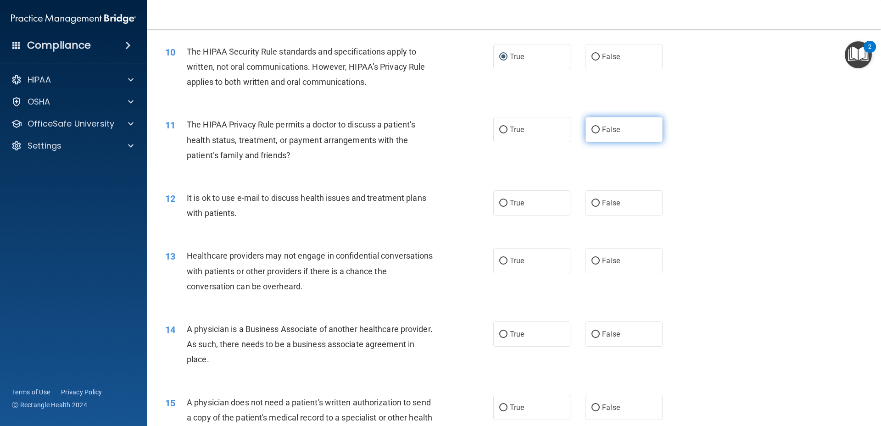
click at [596, 128] on label "False" at bounding box center [624, 129] width 77 height 25
click at [596, 128] on input "False" at bounding box center [596, 130] width 8 height 7
radio input "true"
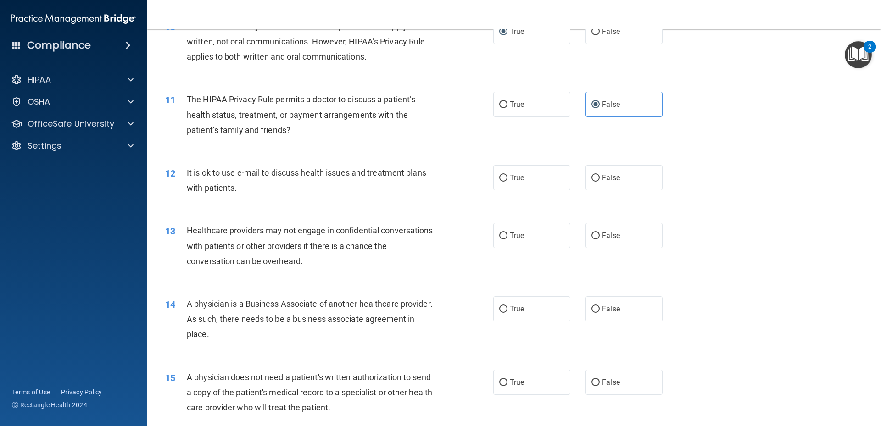
scroll to position [688, 0]
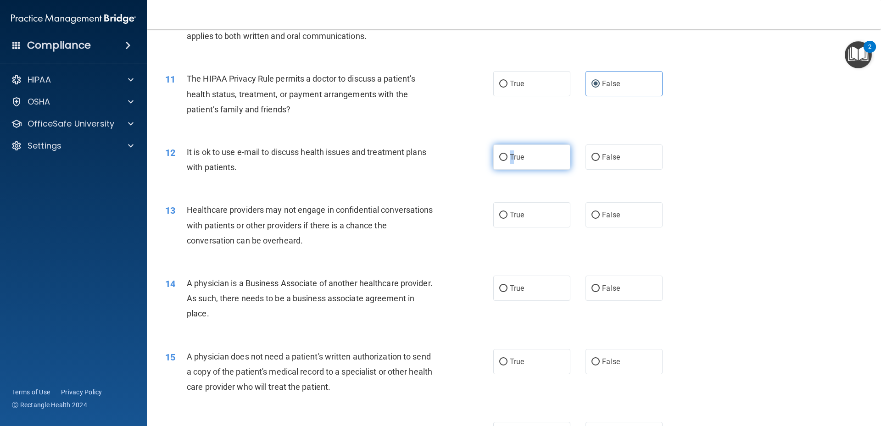
drag, startPoint x: 512, startPoint y: 155, endPoint x: 505, endPoint y: 157, distance: 7.0
click at [505, 157] on label "True" at bounding box center [531, 157] width 77 height 25
drag, startPoint x: 505, startPoint y: 157, endPoint x: 501, endPoint y: 159, distance: 4.8
click at [501, 159] on input "True" at bounding box center [503, 157] width 8 height 7
radio input "true"
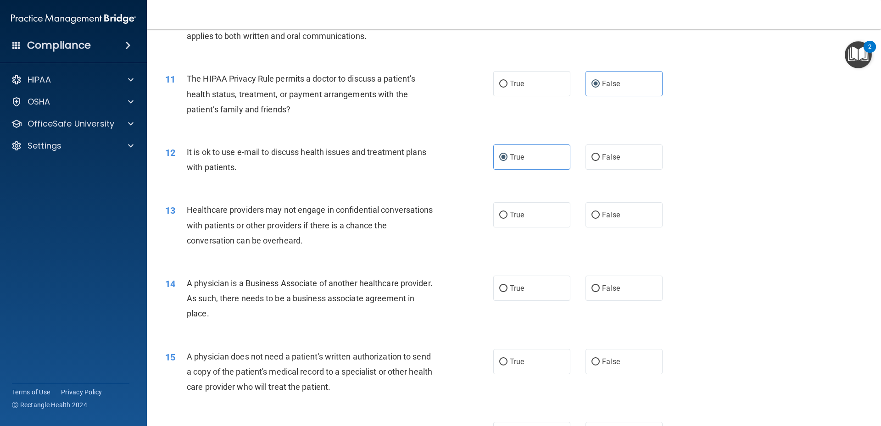
drag, startPoint x: 439, startPoint y: 171, endPoint x: 427, endPoint y: 173, distance: 12.0
click at [439, 171] on div "It is ok to use e-mail to discuss health issues and treatment plans with patien…" at bounding box center [315, 160] width 257 height 30
click at [592, 212] on input "False" at bounding box center [596, 215] width 8 height 7
radio input "true"
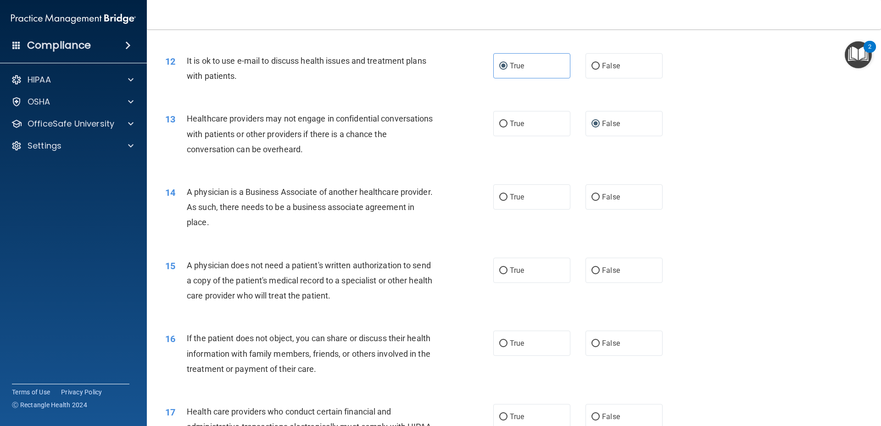
scroll to position [780, 0]
click at [593, 195] on input "False" at bounding box center [596, 197] width 8 height 7
radio input "true"
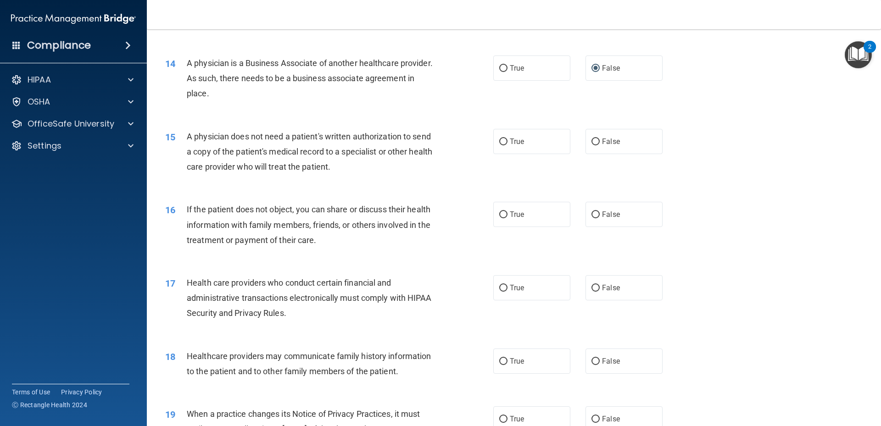
scroll to position [918, 0]
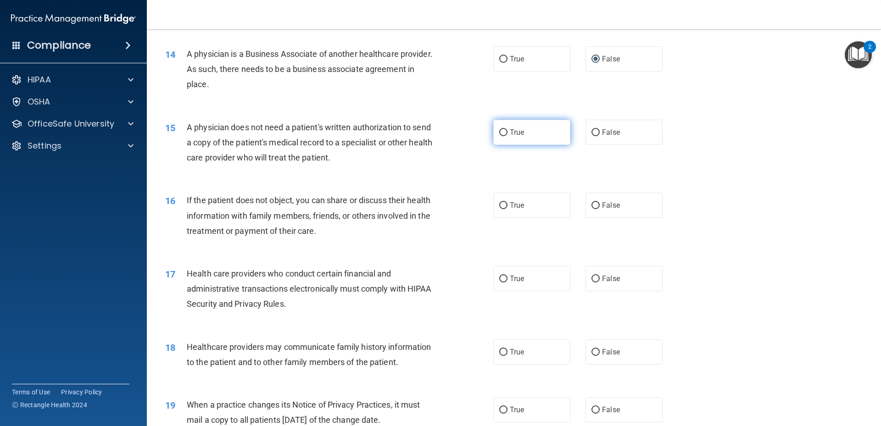
click at [504, 134] on input "True" at bounding box center [503, 132] width 8 height 7
radio input "true"
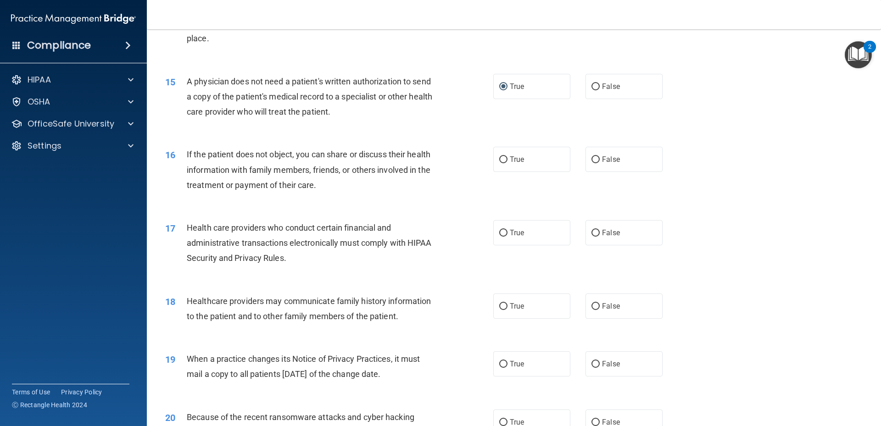
scroll to position [1010, 0]
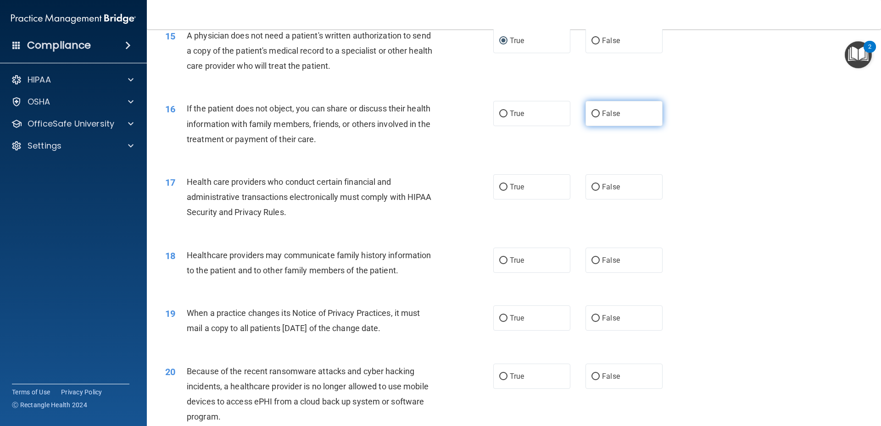
click at [592, 114] on input "False" at bounding box center [596, 114] width 8 height 7
radio input "true"
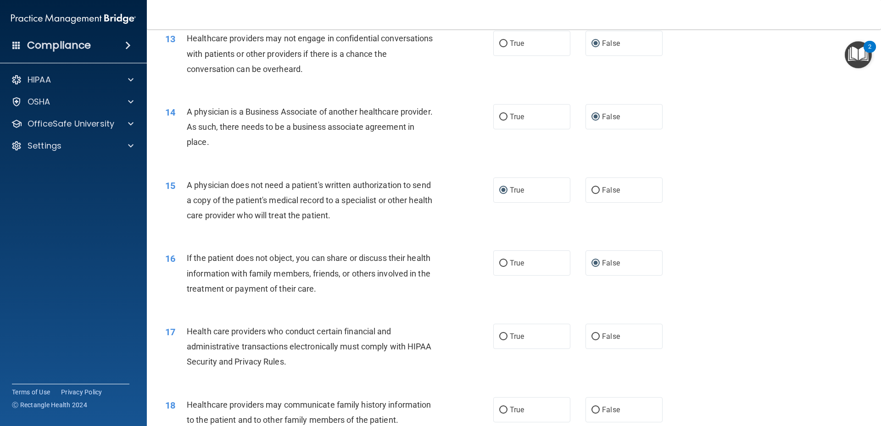
scroll to position [863, 0]
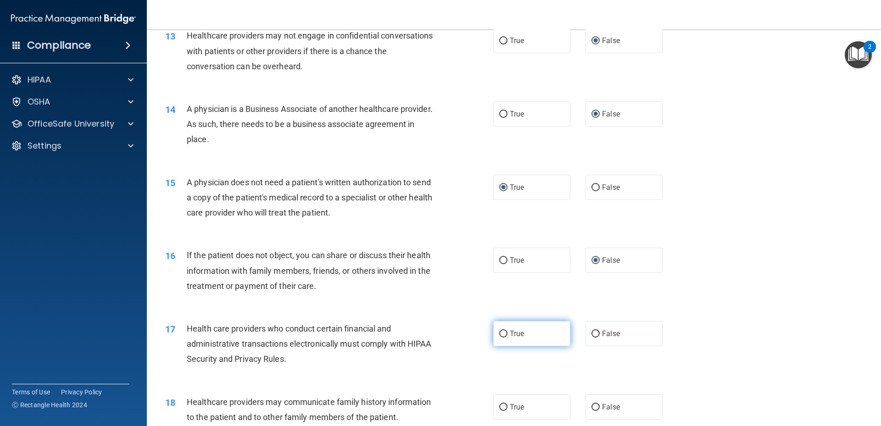
click at [502, 334] on input "True" at bounding box center [503, 334] width 8 height 7
radio input "true"
click at [501, 409] on input "True" at bounding box center [503, 407] width 8 height 7
radio input "true"
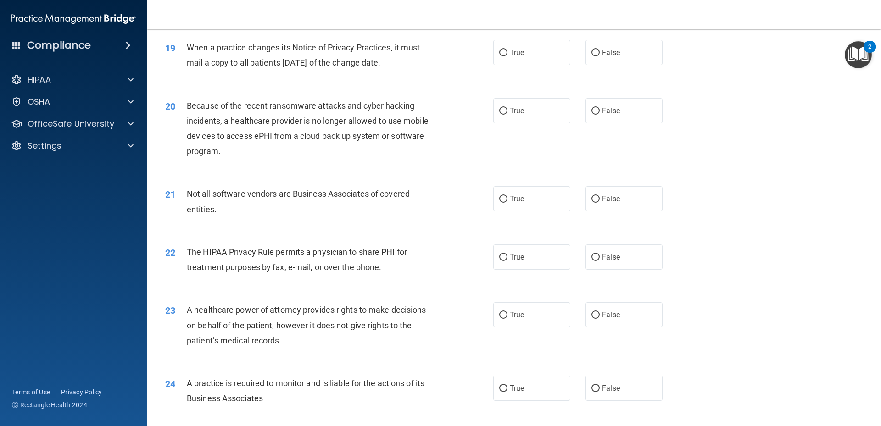
scroll to position [1276, 0]
drag, startPoint x: 502, startPoint y: 52, endPoint x: 490, endPoint y: 59, distance: 13.8
click at [501, 53] on input "True" at bounding box center [503, 52] width 8 height 7
radio input "true"
click at [592, 110] on input "False" at bounding box center [596, 110] width 8 height 7
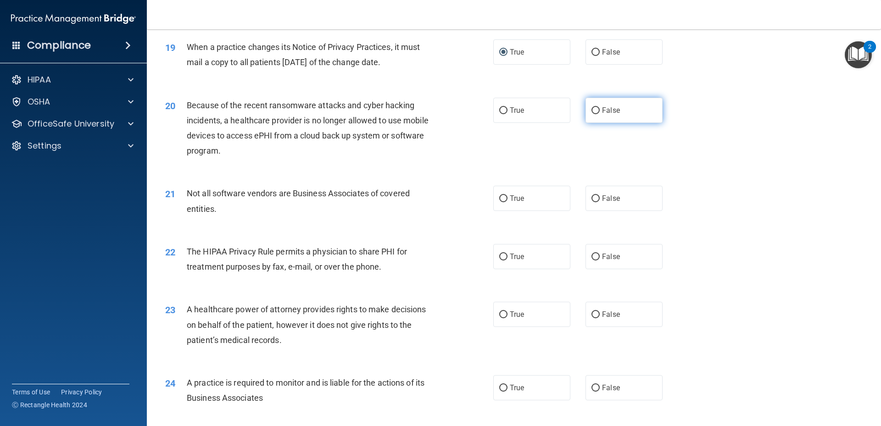
radio input "true"
click at [501, 198] on input "True" at bounding box center [503, 198] width 8 height 7
radio input "true"
click at [501, 256] on input "True" at bounding box center [503, 257] width 8 height 7
radio input "true"
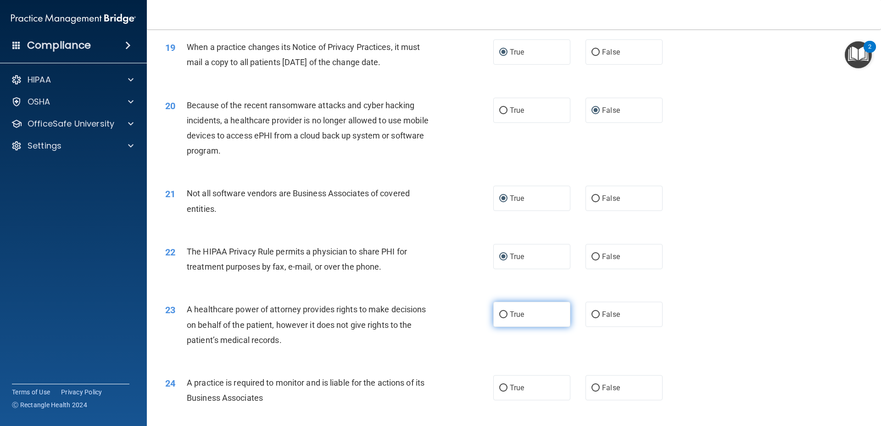
click at [500, 314] on input "True" at bounding box center [503, 315] width 8 height 7
radio input "true"
click at [592, 390] on input "False" at bounding box center [596, 388] width 8 height 7
radio input "true"
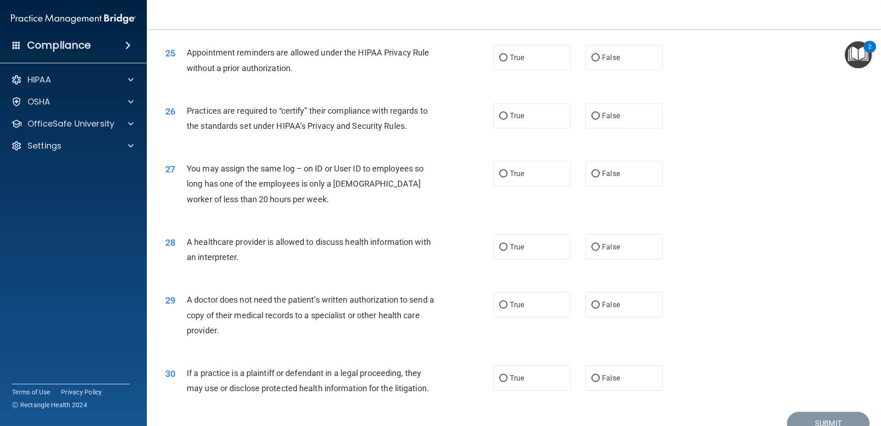
scroll to position [1643, 0]
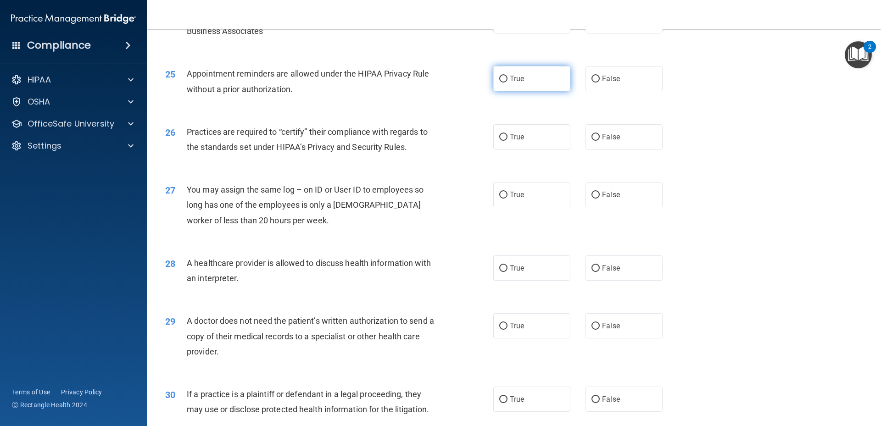
click at [499, 80] on input "True" at bounding box center [503, 79] width 8 height 7
radio input "true"
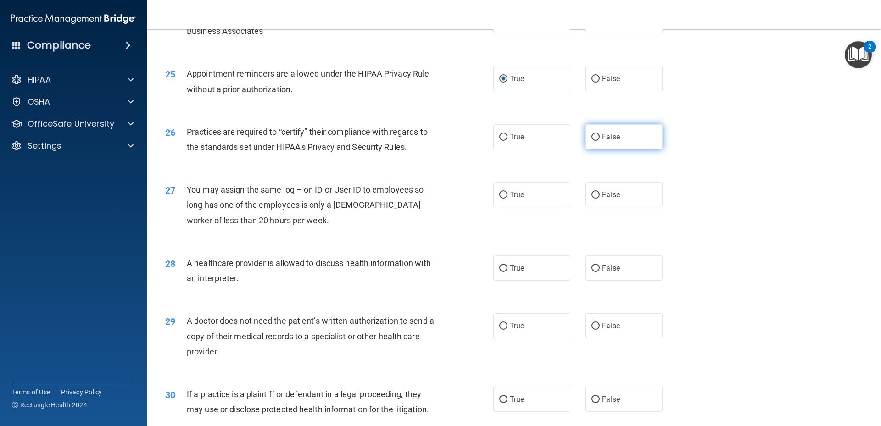
click at [593, 137] on input "False" at bounding box center [596, 137] width 8 height 7
radio input "true"
click at [592, 194] on input "False" at bounding box center [596, 195] width 8 height 7
radio input "true"
click at [501, 268] on input "True" at bounding box center [503, 268] width 8 height 7
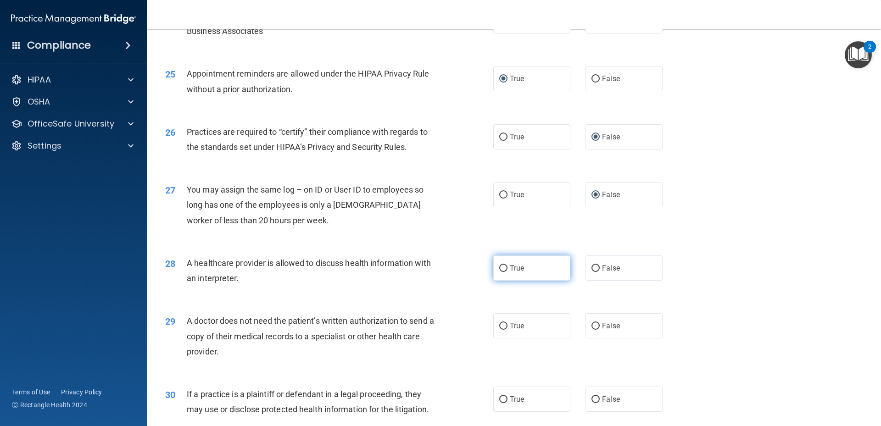
radio input "true"
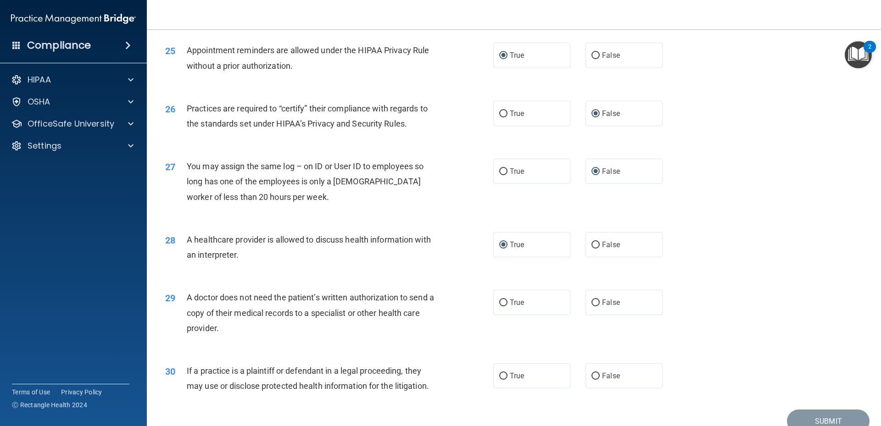
scroll to position [1689, 0]
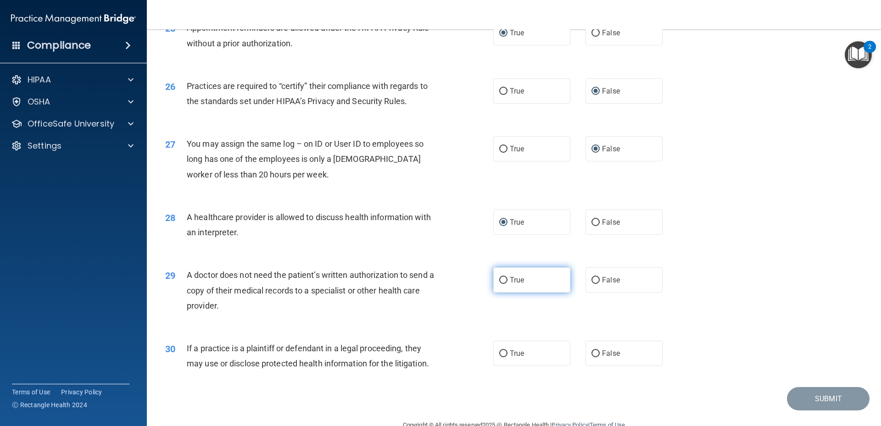
click at [499, 279] on input "True" at bounding box center [503, 280] width 8 height 7
radio input "true"
drag, startPoint x: 502, startPoint y: 353, endPoint x: 578, endPoint y: 355, distance: 76.2
click at [503, 354] on input "True" at bounding box center [503, 354] width 8 height 7
radio input "true"
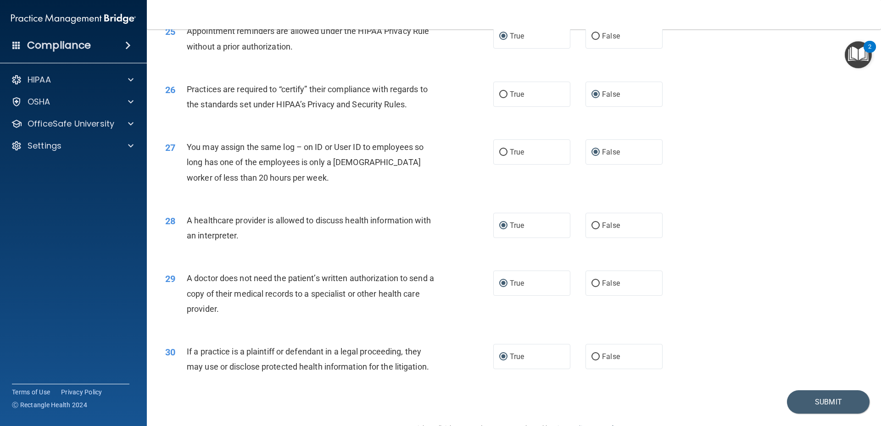
scroll to position [1663, 0]
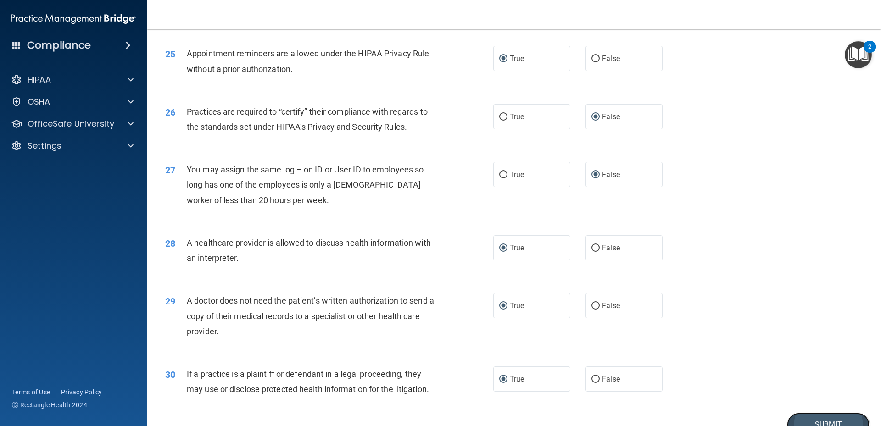
click at [815, 419] on button "Submit" at bounding box center [828, 424] width 83 height 23
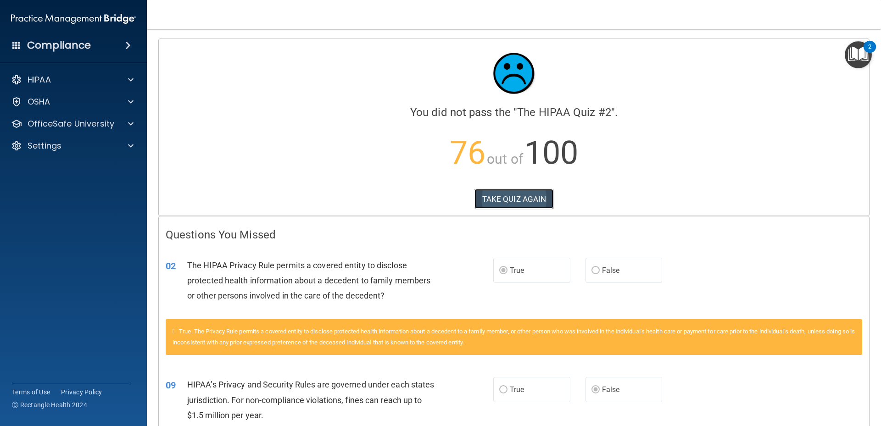
click at [508, 199] on button "TAKE QUIZ AGAIN" at bounding box center [514, 199] width 79 height 20
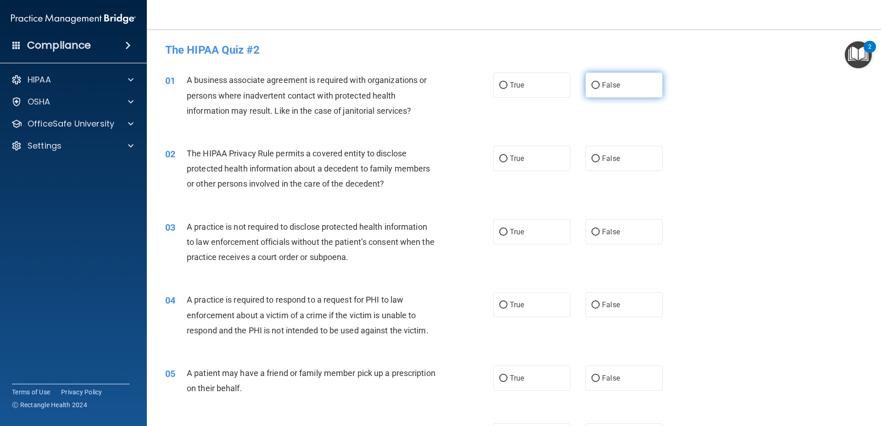
click at [595, 82] on input "False" at bounding box center [596, 85] width 8 height 7
radio input "true"
click at [502, 156] on input "True" at bounding box center [503, 159] width 8 height 7
radio input "true"
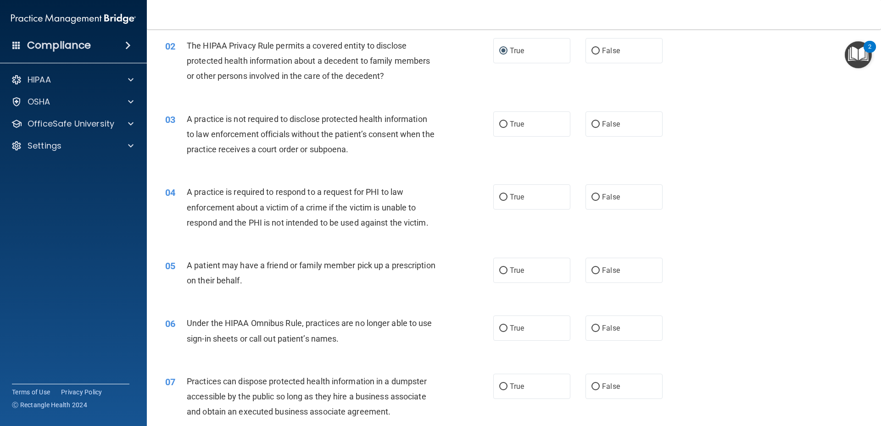
scroll to position [92, 0]
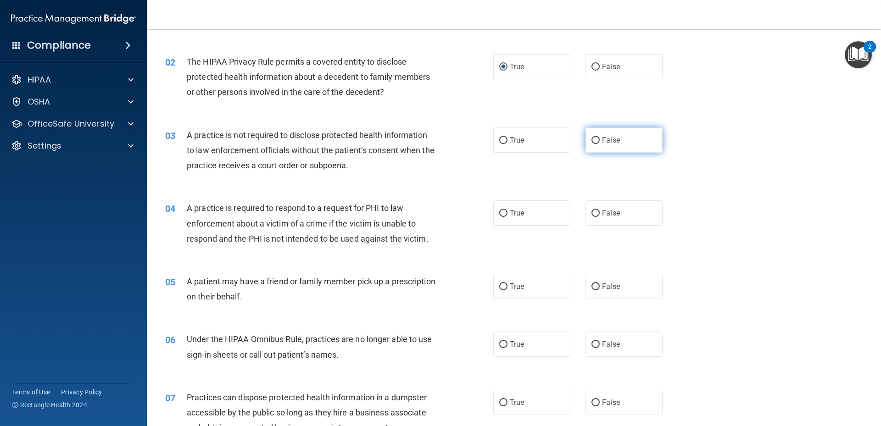
click at [592, 139] on input "False" at bounding box center [596, 140] width 8 height 7
radio input "true"
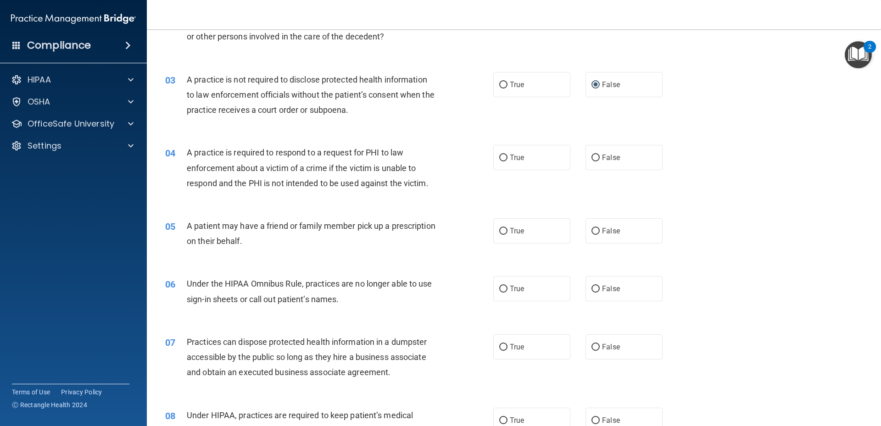
scroll to position [184, 0]
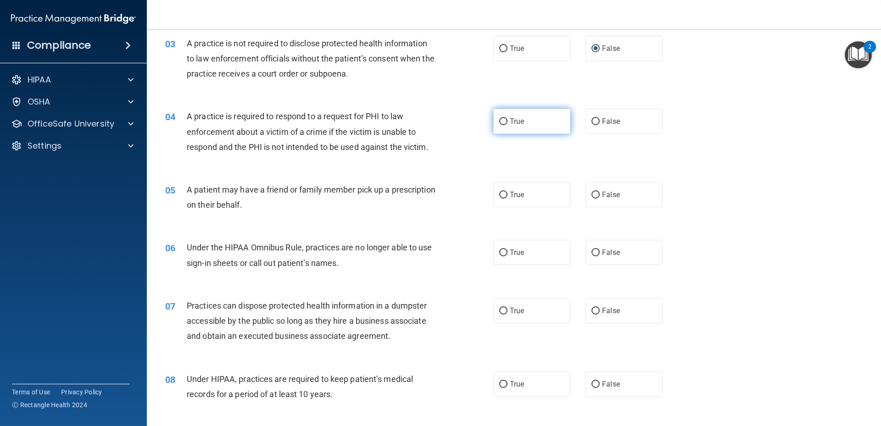
click at [502, 123] on input "True" at bounding box center [503, 121] width 8 height 7
radio input "true"
click at [500, 197] on input "True" at bounding box center [503, 195] width 8 height 7
radio input "true"
click at [593, 254] on input "False" at bounding box center [596, 253] width 8 height 7
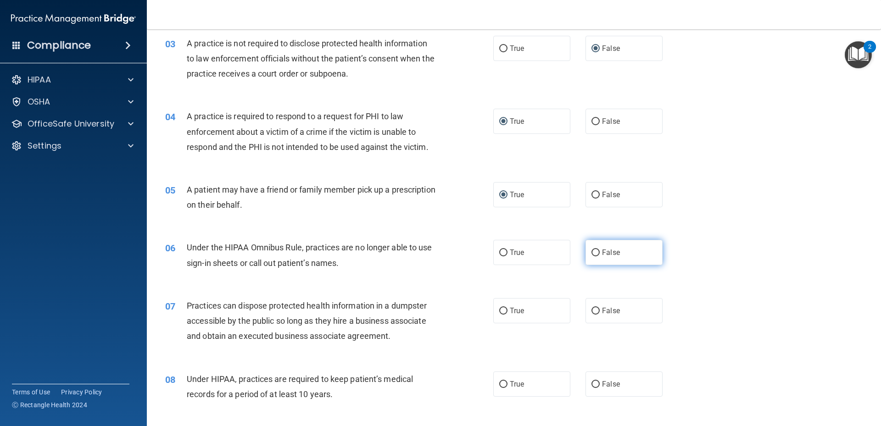
radio input "true"
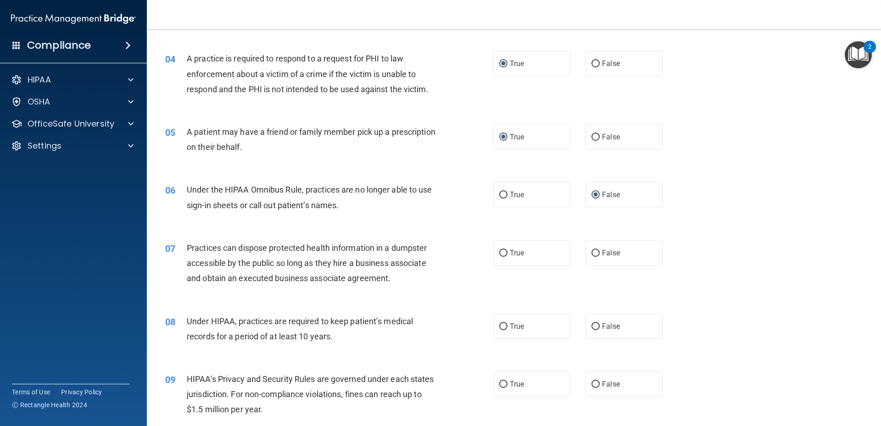
scroll to position [275, 0]
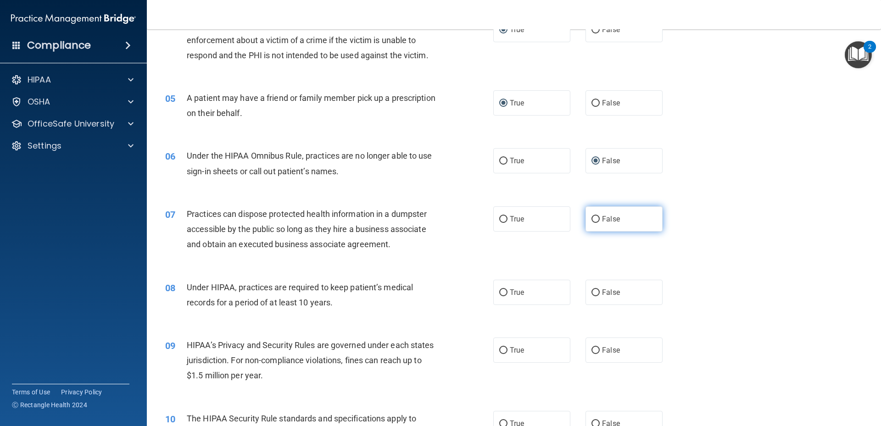
click at [592, 219] on input "False" at bounding box center [596, 219] width 8 height 7
radio input "true"
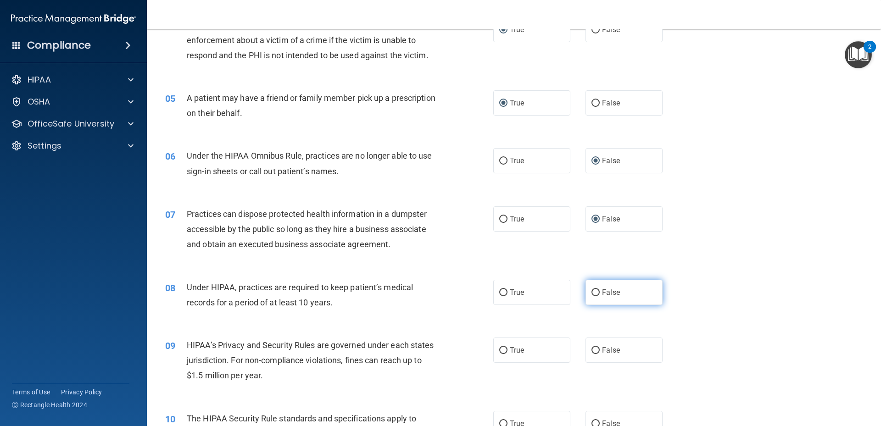
click at [592, 293] on input "False" at bounding box center [596, 293] width 8 height 7
radio input "true"
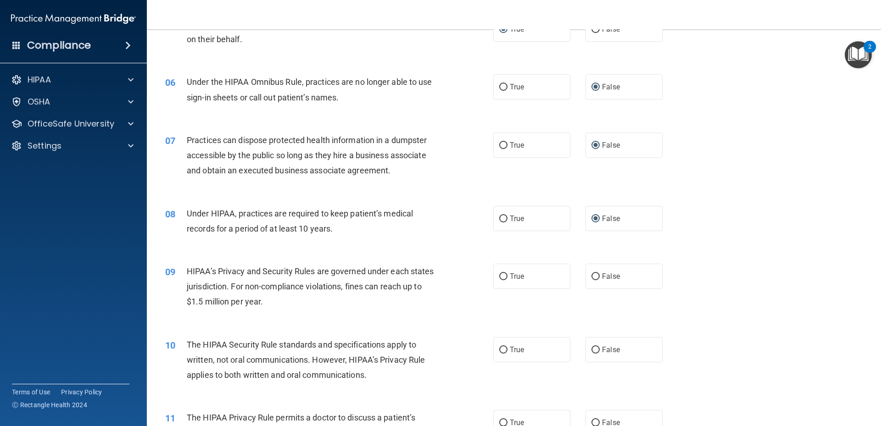
scroll to position [367, 0]
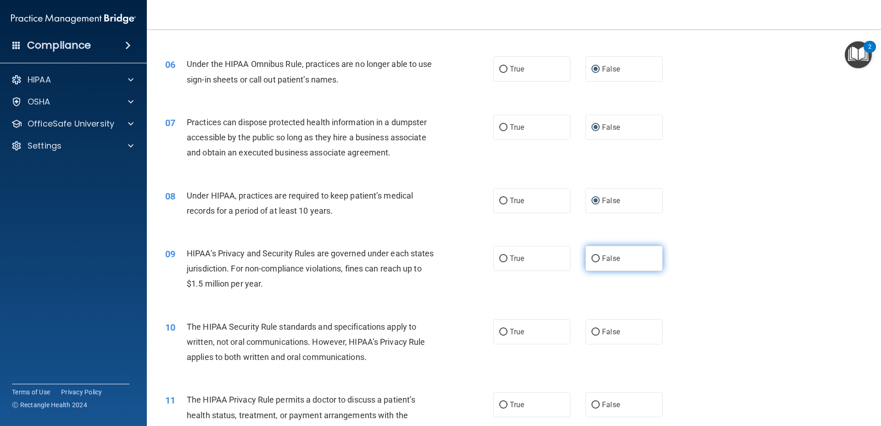
click at [592, 256] on input "False" at bounding box center [596, 259] width 8 height 7
radio input "true"
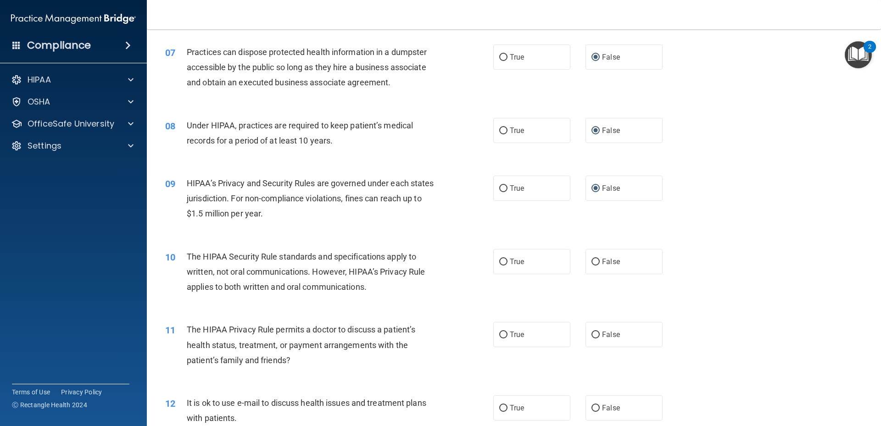
scroll to position [459, 0]
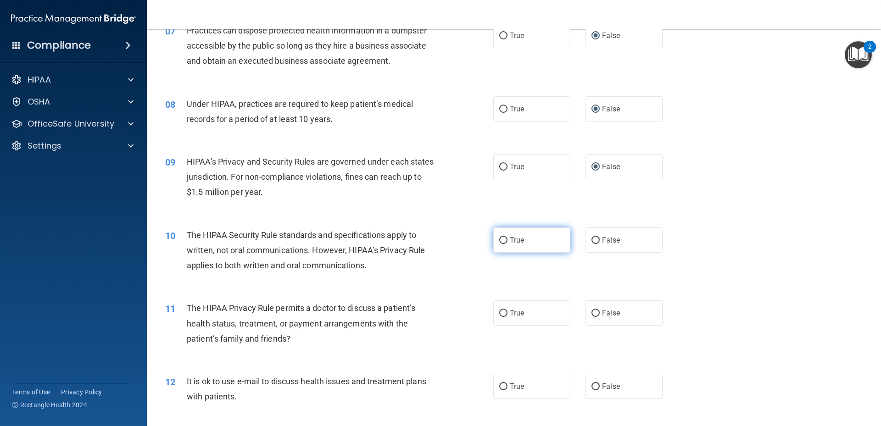
click at [499, 240] on input "True" at bounding box center [503, 240] width 8 height 7
radio input "true"
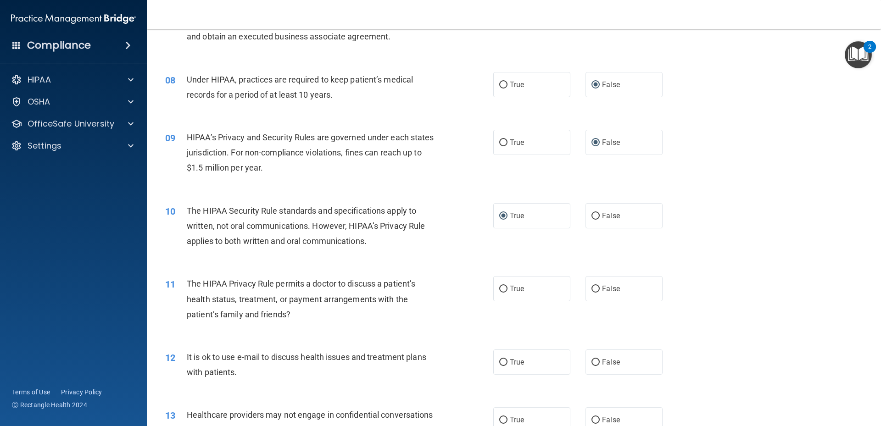
scroll to position [505, 0]
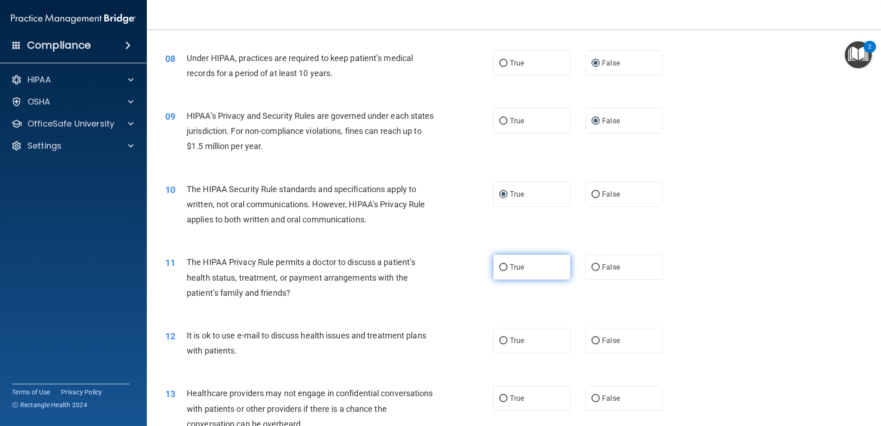
click at [500, 269] on input "True" at bounding box center [503, 267] width 8 height 7
radio input "true"
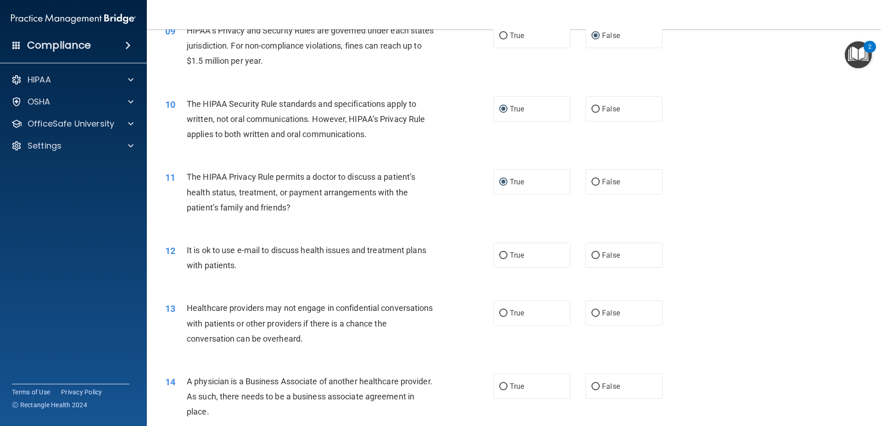
scroll to position [597, 0]
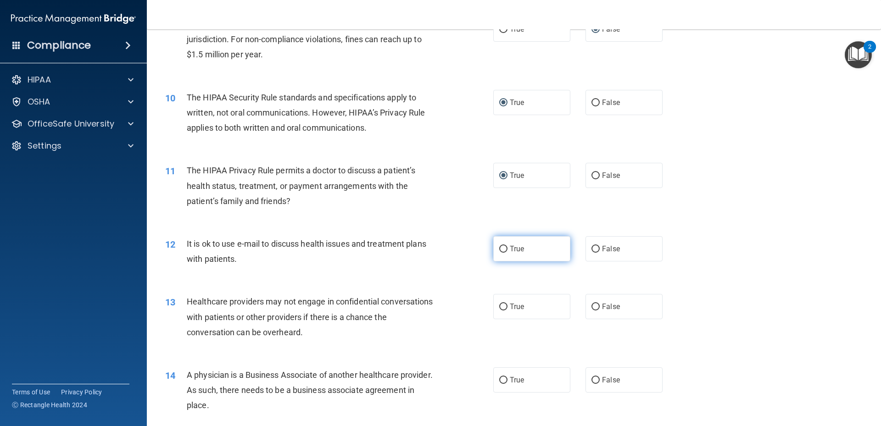
click at [502, 246] on input "True" at bounding box center [503, 249] width 8 height 7
radio input "true"
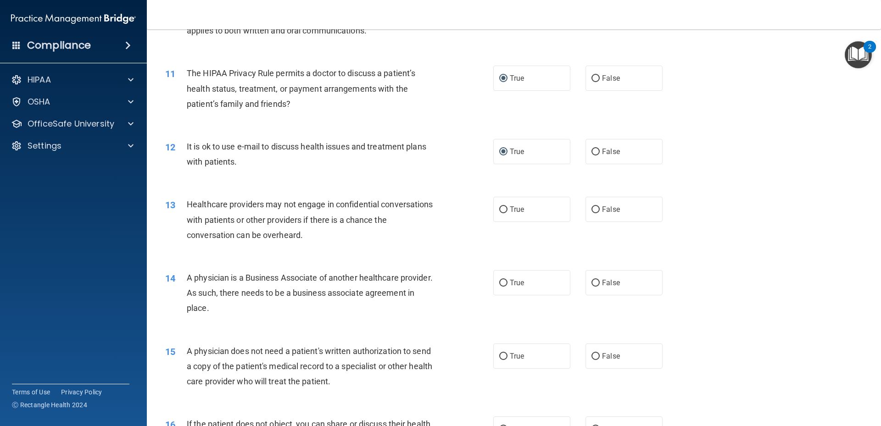
scroll to position [734, 0]
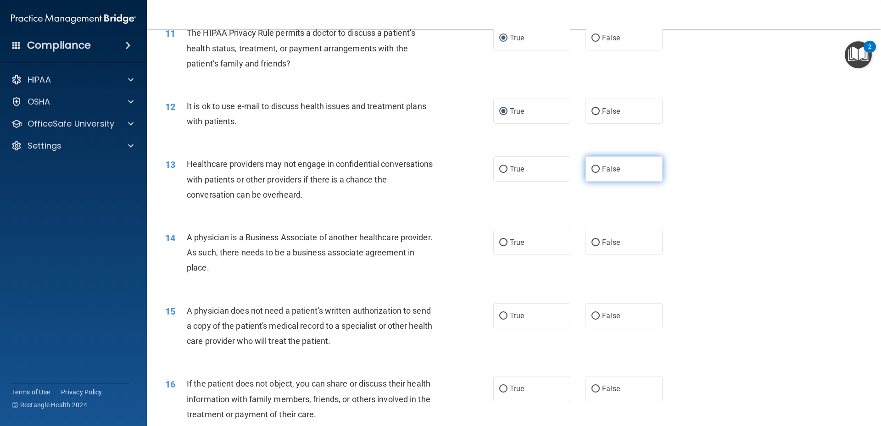
click at [592, 168] on input "False" at bounding box center [596, 169] width 8 height 7
radio input "true"
click at [593, 242] on input "False" at bounding box center [596, 243] width 8 height 7
radio input "true"
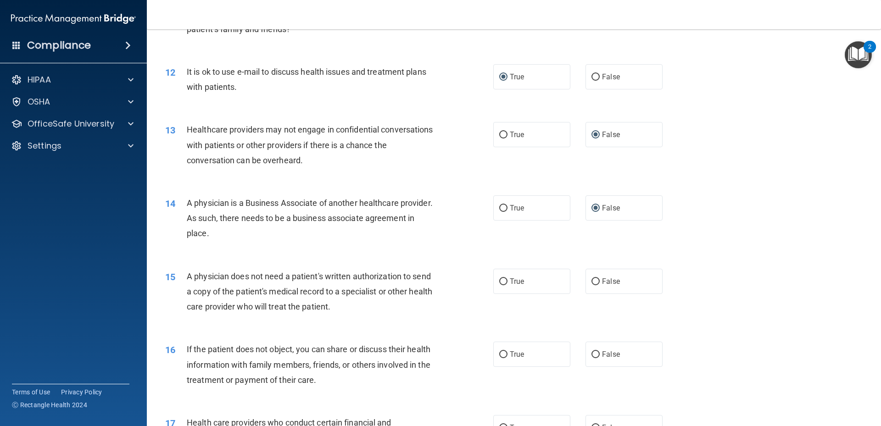
scroll to position [826, 0]
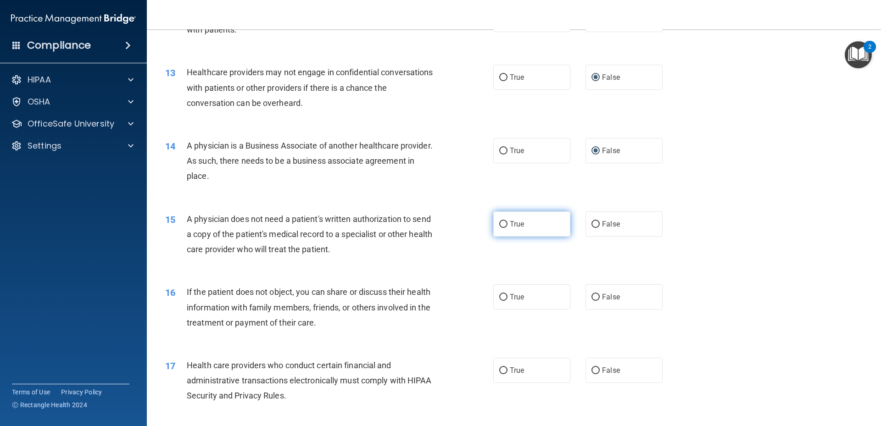
click at [500, 224] on input "True" at bounding box center [503, 224] width 8 height 7
radio input "true"
click at [499, 296] on input "True" at bounding box center [503, 297] width 8 height 7
radio input "true"
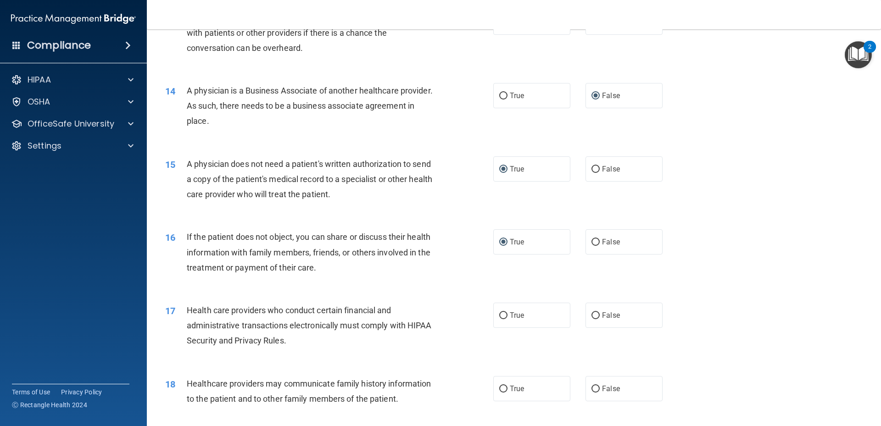
scroll to position [964, 0]
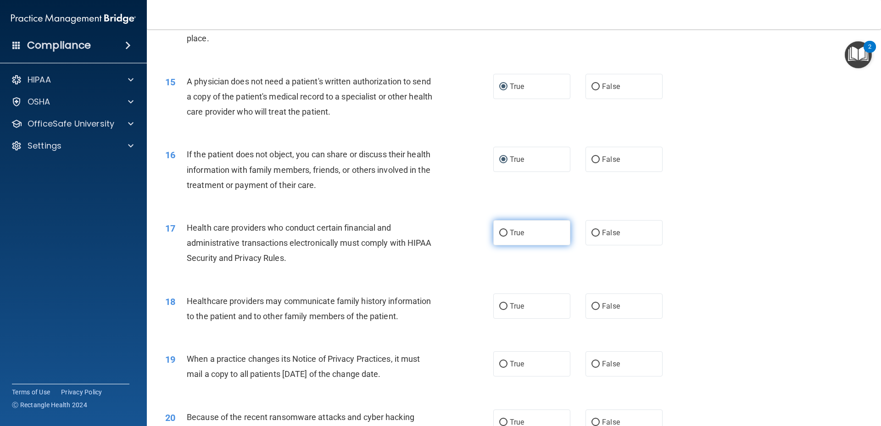
click at [499, 235] on input "True" at bounding box center [503, 233] width 8 height 7
radio input "true"
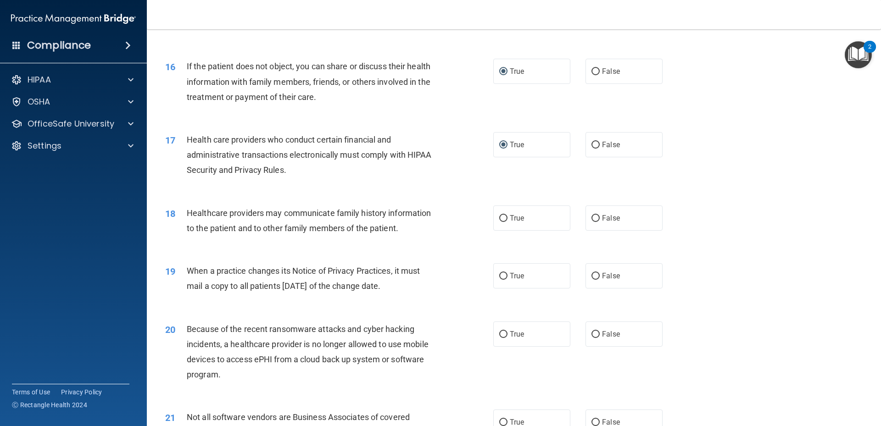
scroll to position [1055, 0]
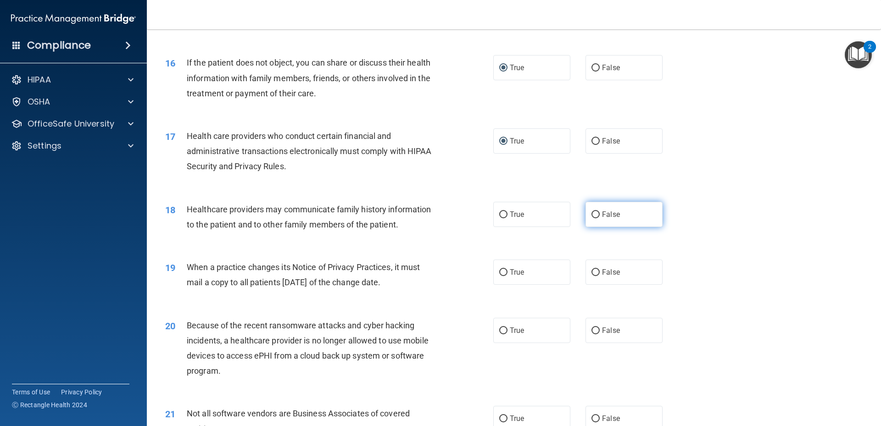
click at [592, 212] on input "False" at bounding box center [596, 215] width 8 height 7
radio input "true"
click at [592, 270] on input "False" at bounding box center [596, 272] width 8 height 7
radio input "true"
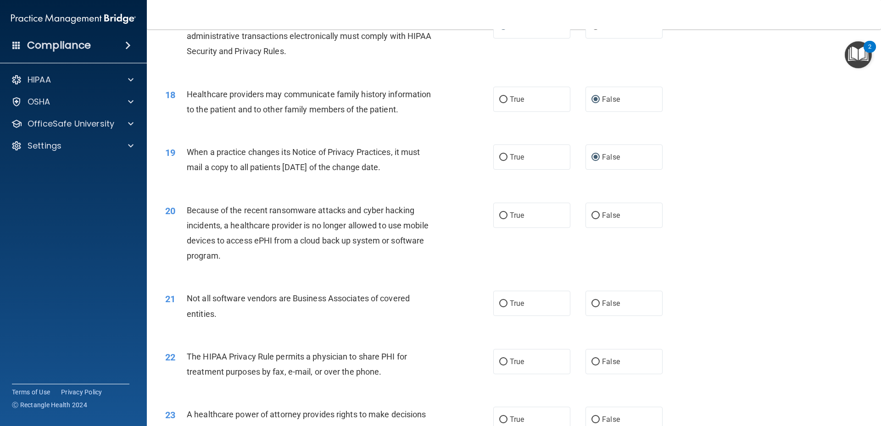
scroll to position [1193, 0]
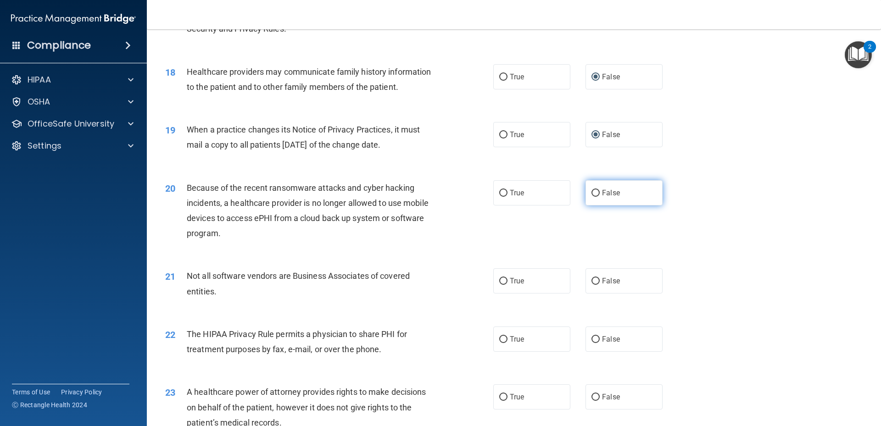
click at [592, 192] on input "False" at bounding box center [596, 193] width 8 height 7
radio input "true"
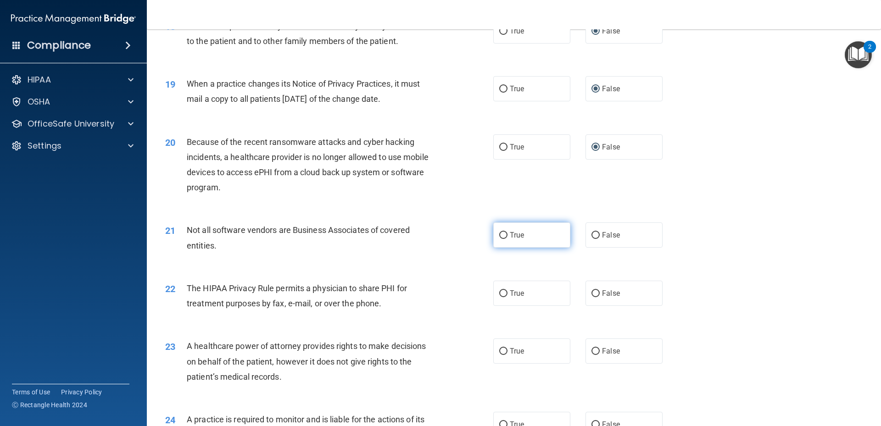
click at [499, 234] on input "True" at bounding box center [503, 235] width 8 height 7
radio input "true"
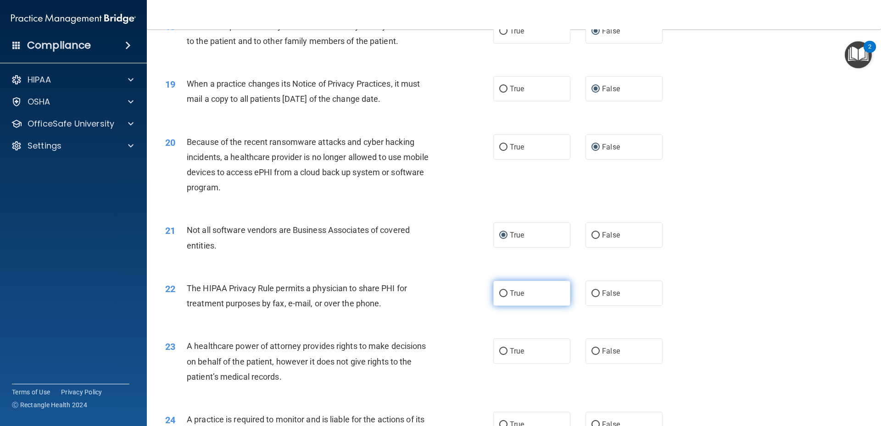
click at [501, 293] on input "True" at bounding box center [503, 293] width 8 height 7
radio input "true"
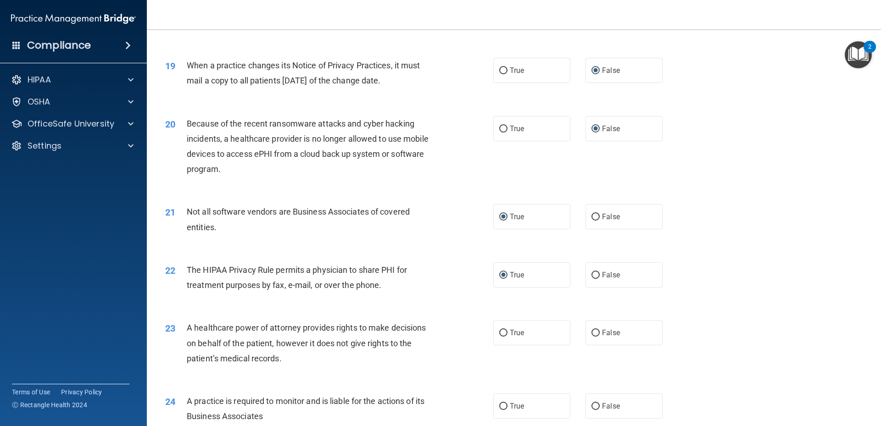
scroll to position [1285, 0]
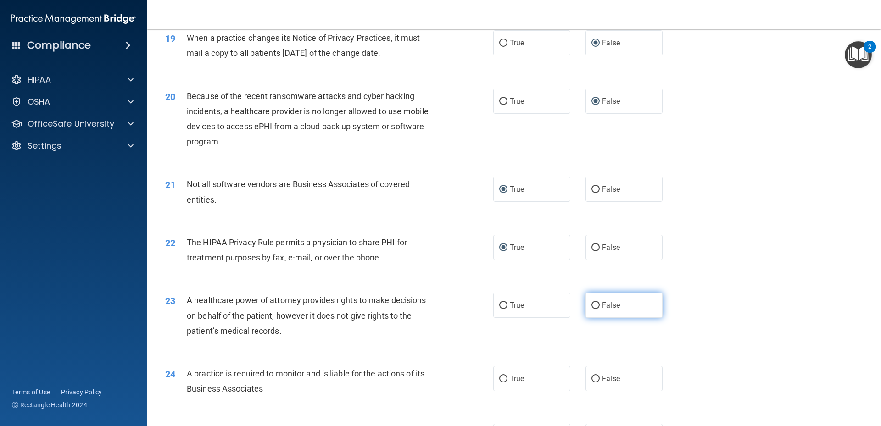
click at [592, 303] on input "False" at bounding box center [596, 305] width 8 height 7
radio input "true"
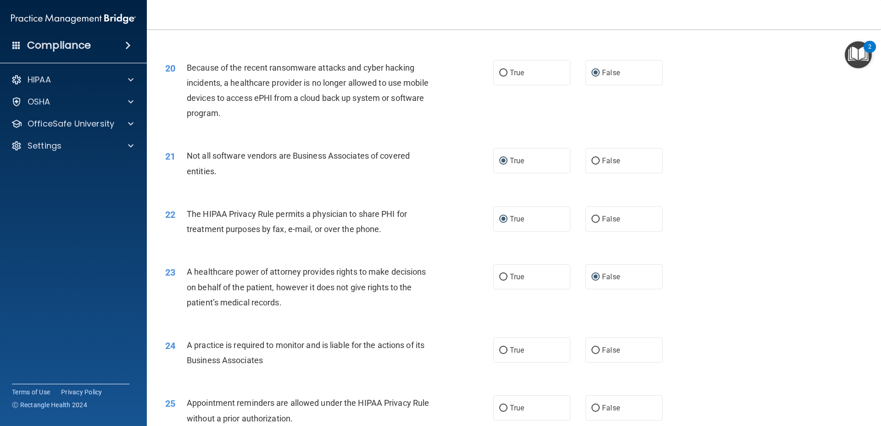
scroll to position [1377, 0]
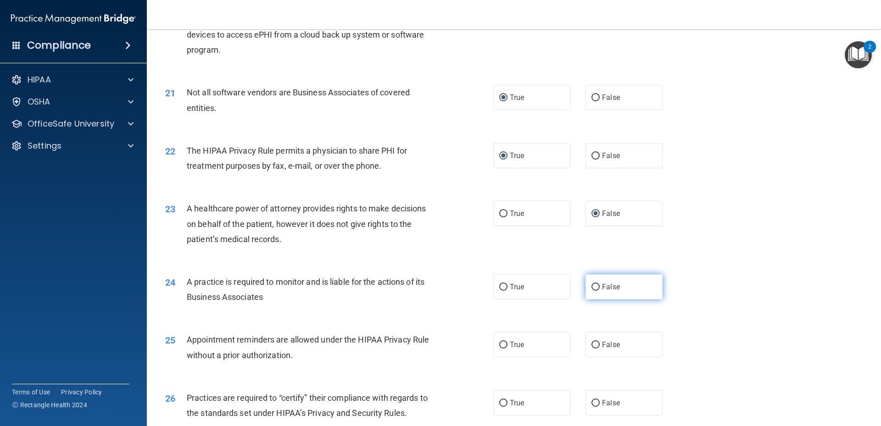
click at [592, 288] on input "False" at bounding box center [596, 287] width 8 height 7
radio input "true"
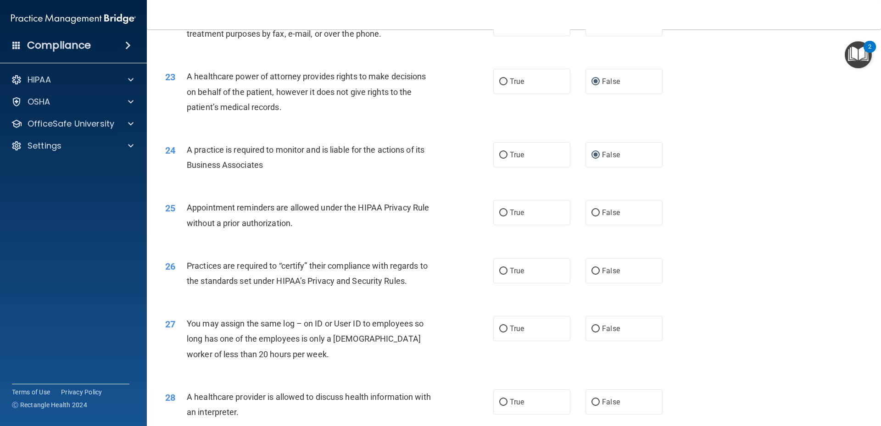
scroll to position [1514, 0]
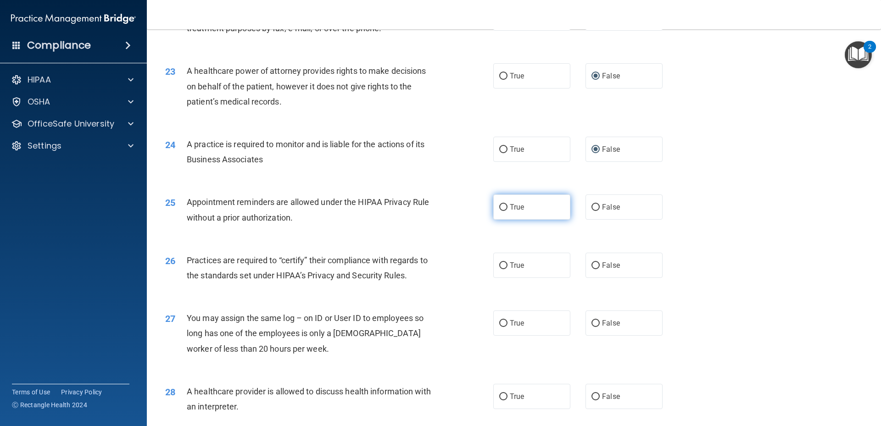
click at [499, 207] on input "True" at bounding box center [503, 207] width 8 height 7
radio input "true"
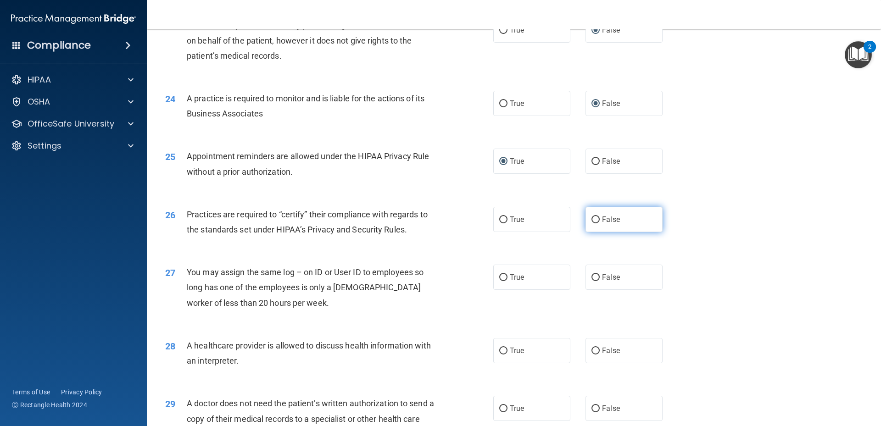
click at [592, 219] on input "False" at bounding box center [596, 220] width 8 height 7
radio input "true"
click at [592, 279] on input "False" at bounding box center [596, 277] width 8 height 7
radio input "true"
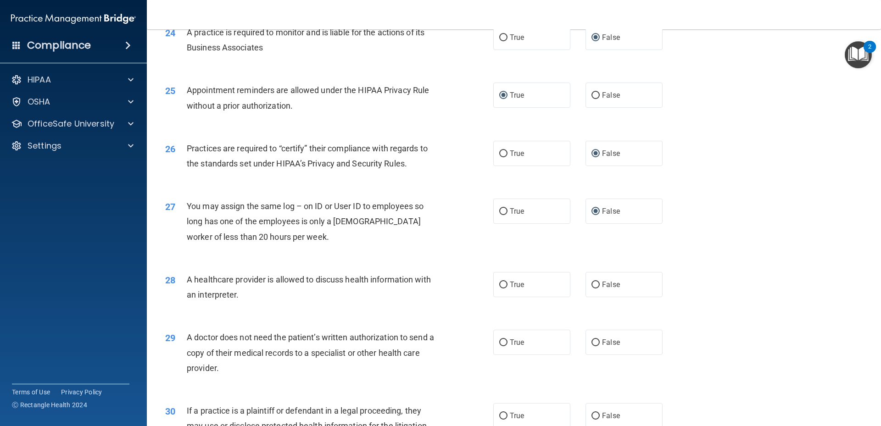
scroll to position [1698, 0]
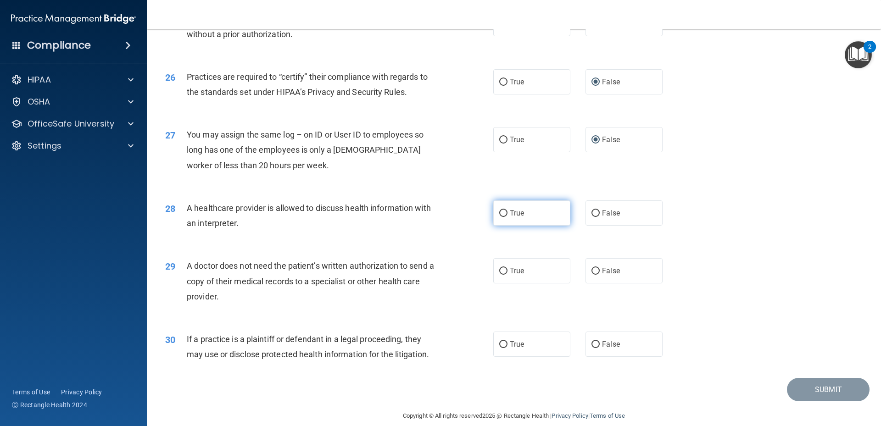
click at [500, 212] on input "True" at bounding box center [503, 213] width 8 height 7
radio input "true"
click at [499, 269] on input "True" at bounding box center [503, 271] width 8 height 7
radio input "true"
click at [500, 342] on input "True" at bounding box center [503, 344] width 8 height 7
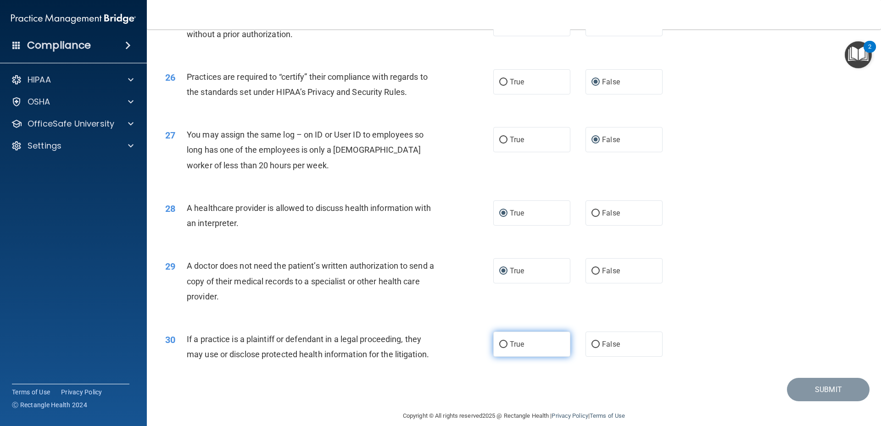
radio input "true"
click at [834, 385] on button "Submit" at bounding box center [828, 389] width 83 height 23
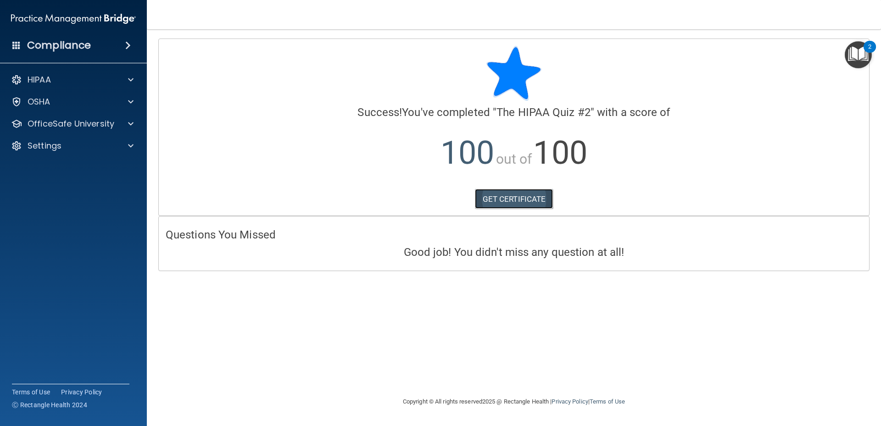
click at [514, 199] on link "GET CERTIFICATE" at bounding box center [514, 199] width 78 height 20
click at [113, 49] on div "Compliance" at bounding box center [73, 45] width 147 height 20
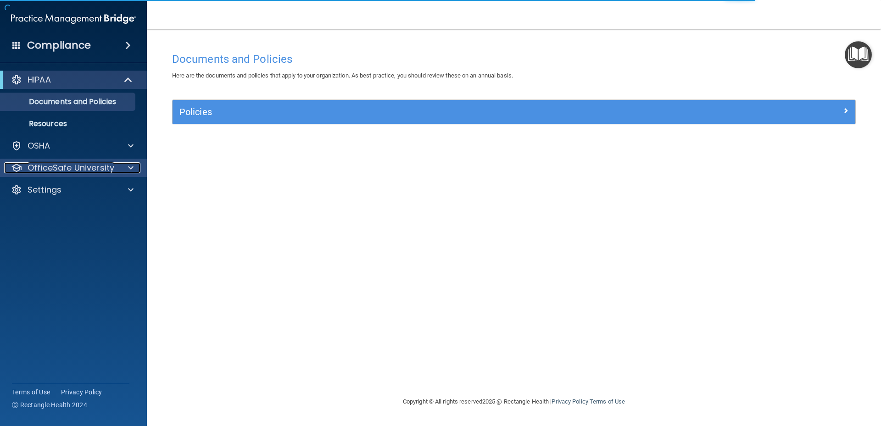
click at [95, 165] on p "OfficeSafe University" at bounding box center [71, 167] width 87 height 11
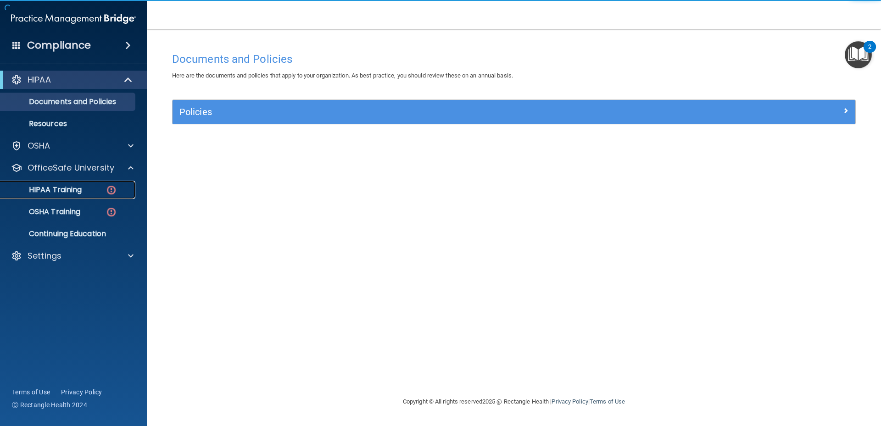
click at [61, 190] on p "HIPAA Training" at bounding box center [44, 189] width 76 height 9
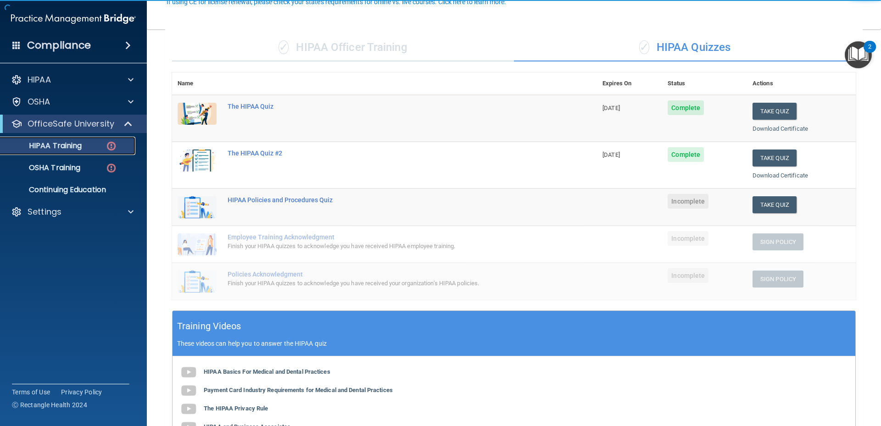
scroll to position [92, 0]
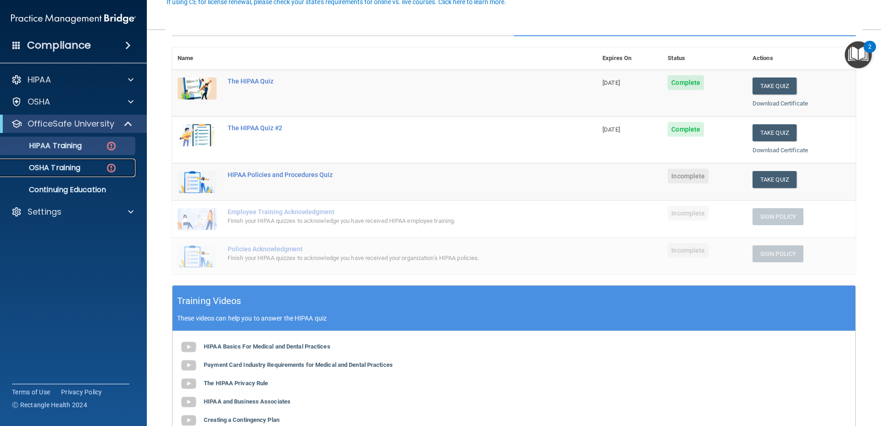
click at [63, 168] on p "OSHA Training" at bounding box center [43, 167] width 74 height 9
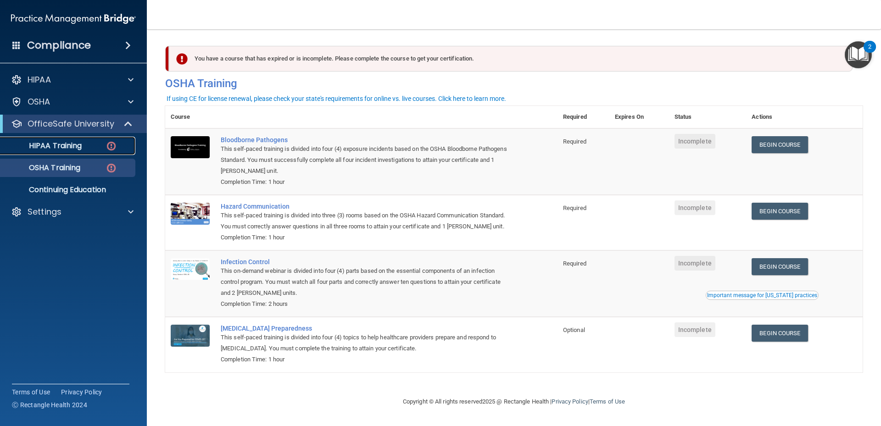
click at [78, 145] on p "HIPAA Training" at bounding box center [44, 145] width 76 height 9
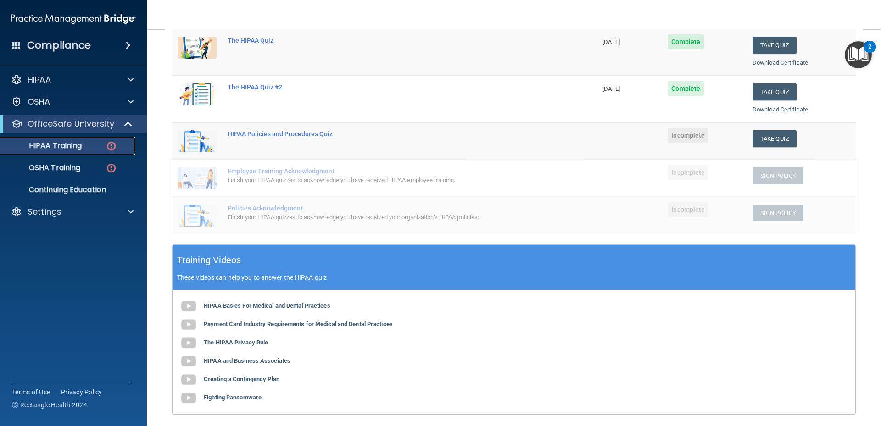
scroll to position [92, 0]
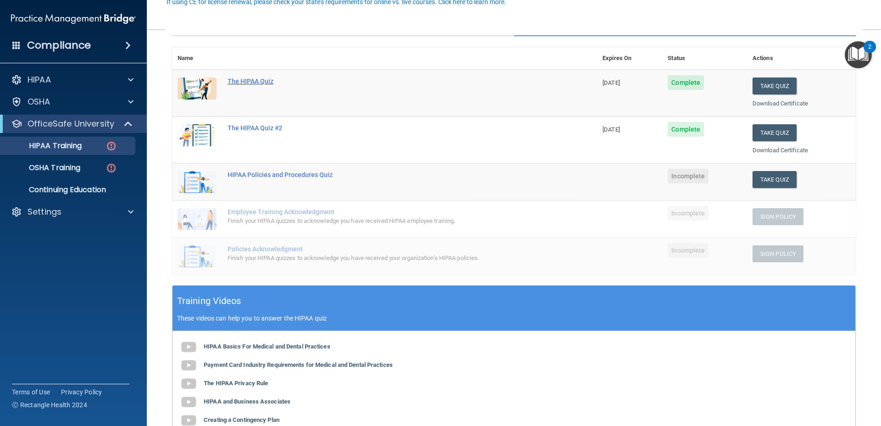
click at [258, 79] on div "The HIPAA Quiz" at bounding box center [390, 81] width 324 height 7
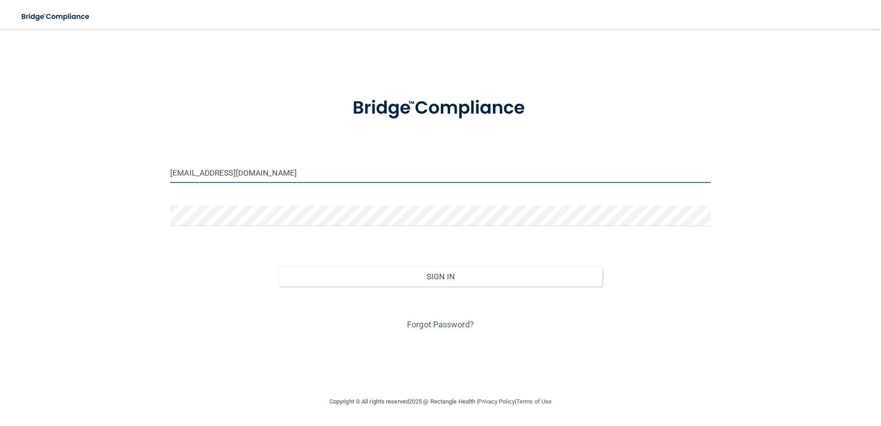
drag, startPoint x: 250, startPoint y: 173, endPoint x: 157, endPoint y: 173, distance: 92.7
click at [162, 172] on div "[EMAIL_ADDRESS][DOMAIN_NAME] Invalid email/password. You don't have permission …" at bounding box center [440, 213] width 844 height 349
type input "[EMAIL_ADDRESS][DOMAIN_NAME]"
click at [268, 263] on div "Sign In" at bounding box center [440, 267] width 554 height 39
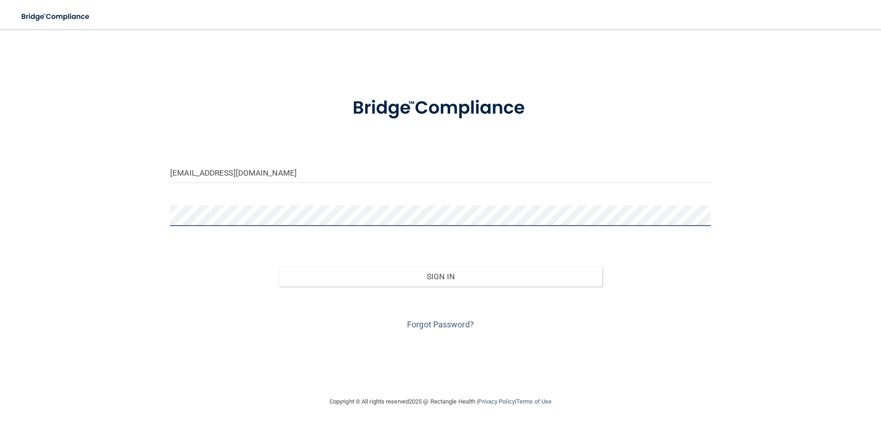
click at [49, 181] on div "[EMAIL_ADDRESS][DOMAIN_NAME] Invalid email/password. You don't have permission …" at bounding box center [440, 213] width 844 height 349
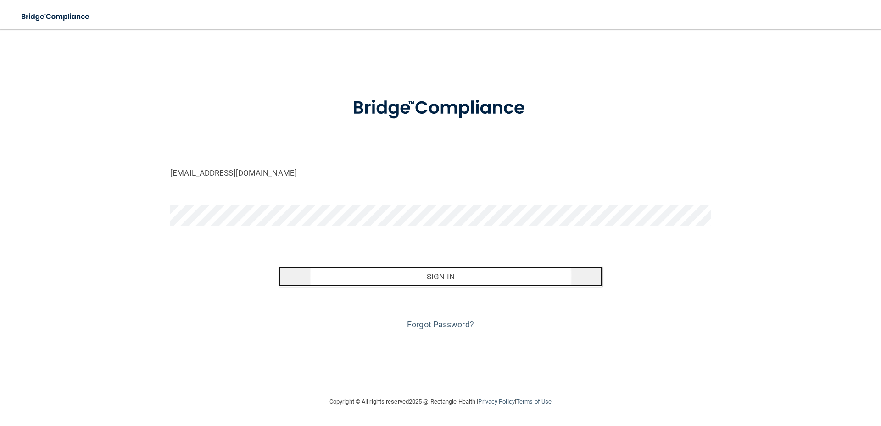
click at [428, 267] on button "Sign In" at bounding box center [441, 277] width 324 height 20
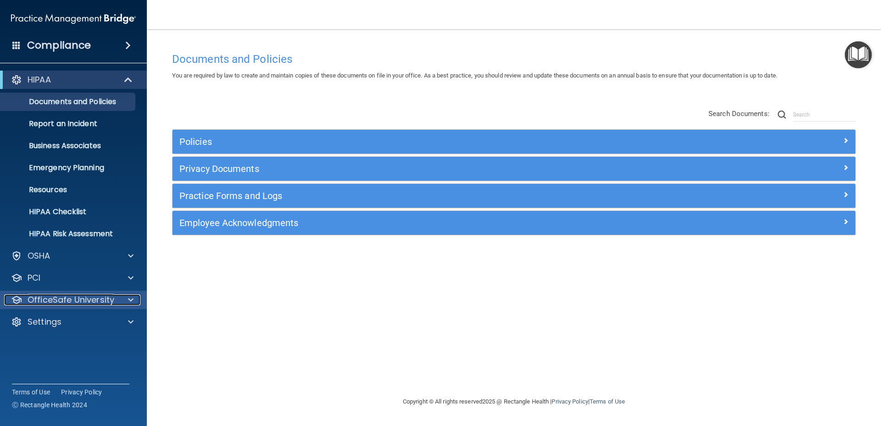
click at [67, 300] on p "OfficeSafe University" at bounding box center [71, 300] width 87 height 11
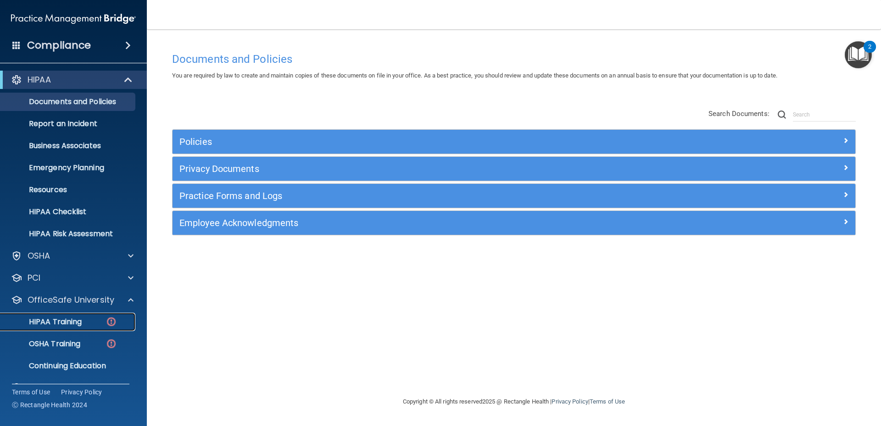
click at [59, 320] on p "HIPAA Training" at bounding box center [44, 322] width 76 height 9
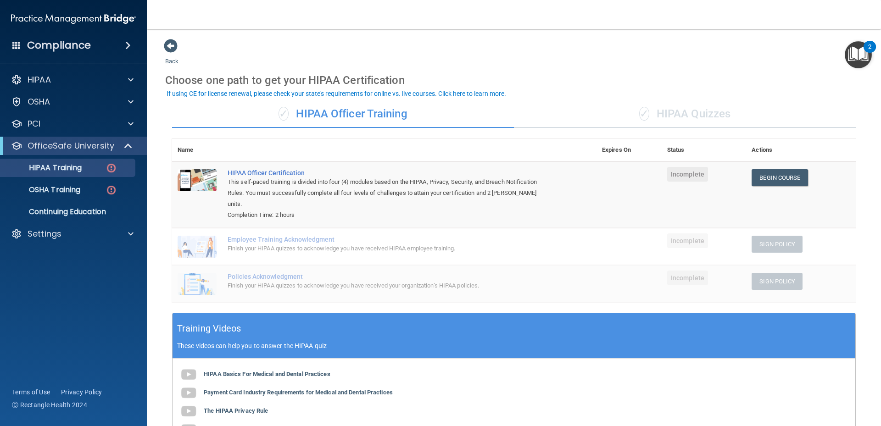
click at [91, 46] on div "Compliance" at bounding box center [73, 45] width 147 height 20
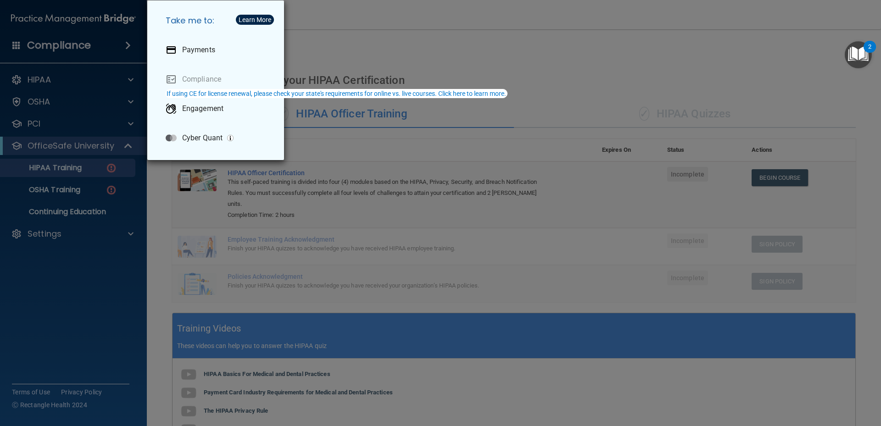
click at [257, 95] on div "If using CE for license renewal, please check your state's requirements for onl…" at bounding box center [337, 93] width 340 height 6
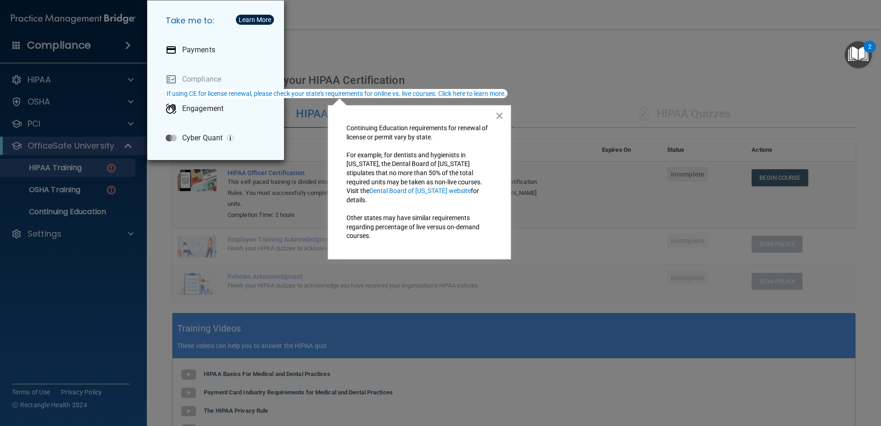
click at [502, 113] on button "×" at bounding box center [499, 115] width 9 height 15
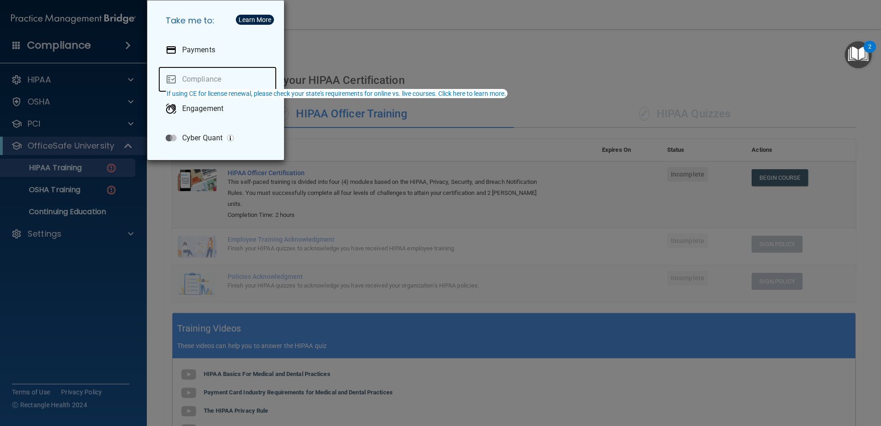
click at [197, 75] on link "Compliance" at bounding box center [217, 80] width 118 height 26
click at [81, 273] on div "Take me to: Payments Compliance Engagement Cyber Quant" at bounding box center [440, 213] width 881 height 426
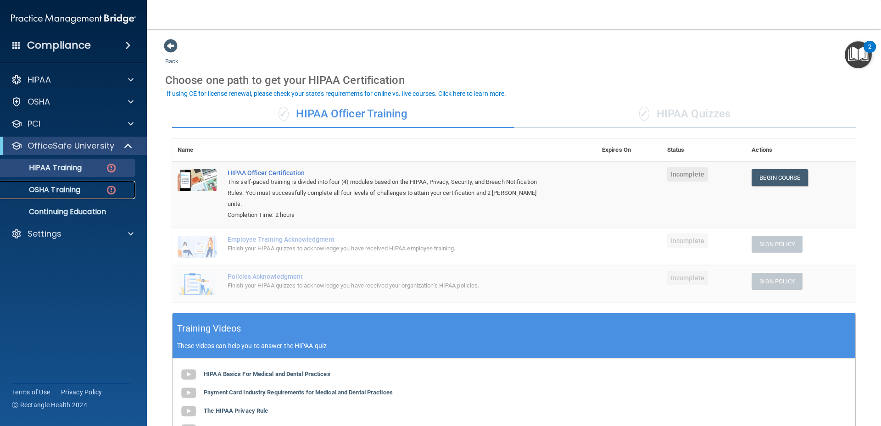
click at [64, 185] on p "OSHA Training" at bounding box center [43, 189] width 74 height 9
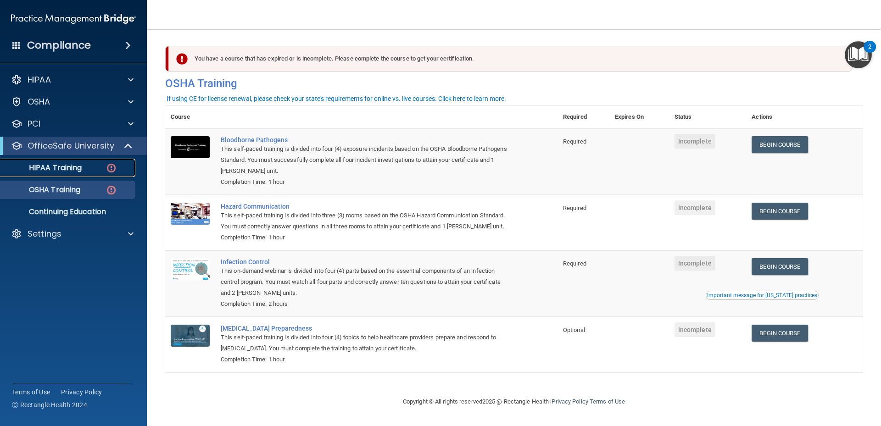
click at [69, 163] on p "HIPAA Training" at bounding box center [44, 167] width 76 height 9
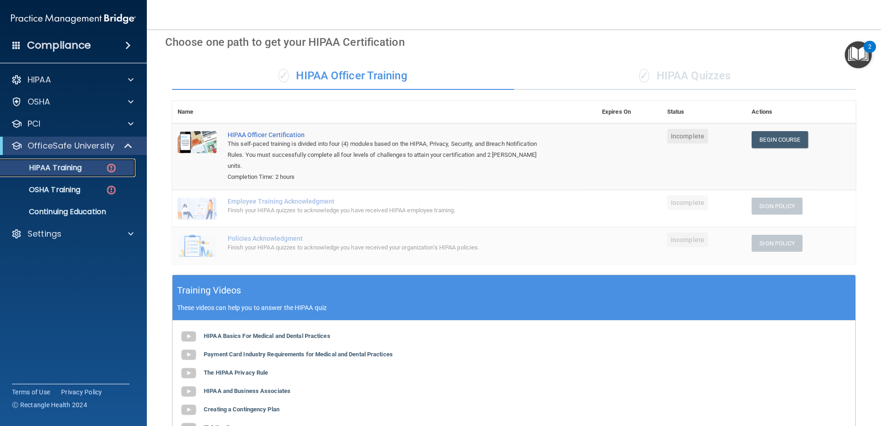
scroll to position [23, 0]
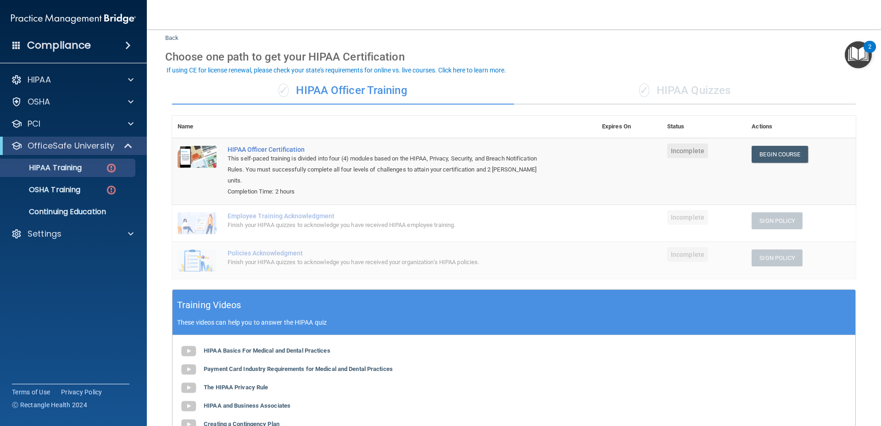
click at [625, 215] on td at bounding box center [629, 223] width 65 height 37
click at [597, 153] on td at bounding box center [629, 171] width 65 height 67
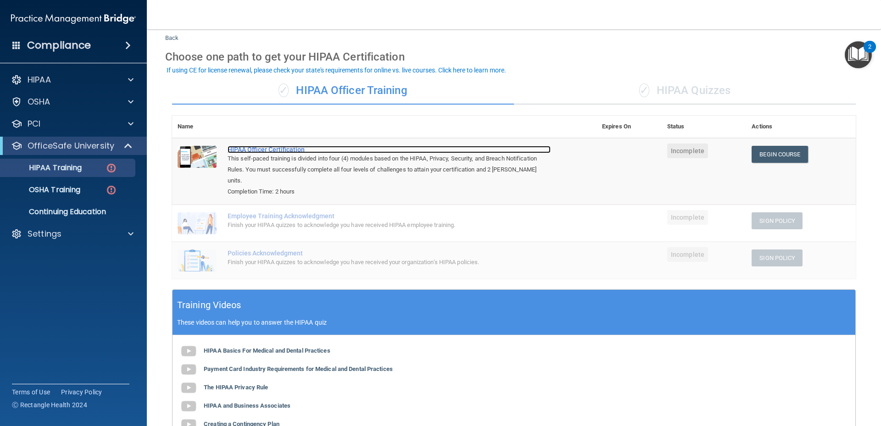
click at [257, 150] on div "HIPAA Officer Certification" at bounding box center [389, 149] width 323 height 7
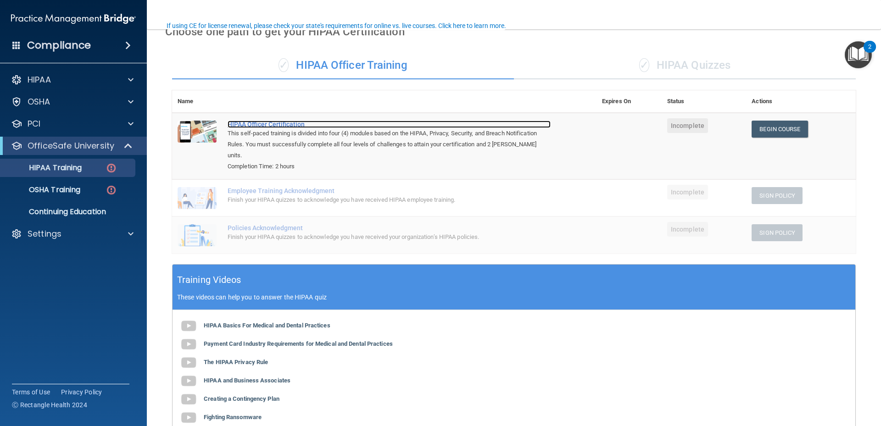
scroll to position [69, 0]
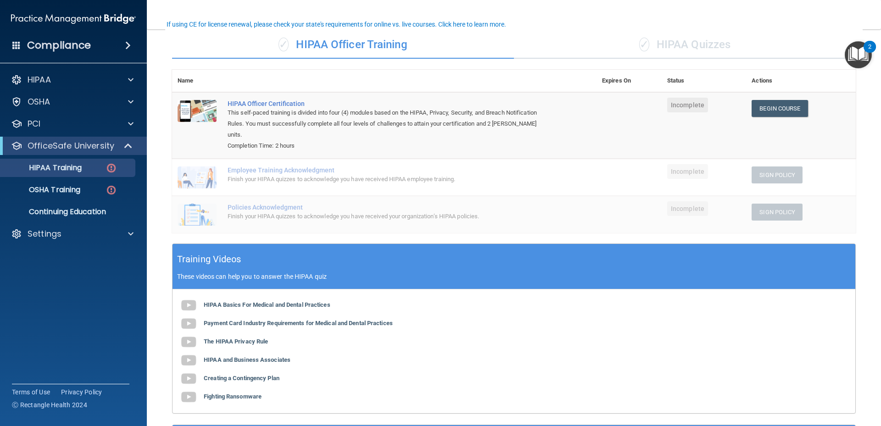
click at [584, 169] on td "Employee Training Acknowledgment Finish your HIPAA quizzes to acknowledge you h…" at bounding box center [409, 177] width 374 height 37
click at [345, 174] on div "Finish your HIPAA quizzes to acknowledge you have received HIPAA employee train…" at bounding box center [389, 179] width 323 height 11
click at [619, 132] on td at bounding box center [629, 125] width 65 height 67
click at [754, 110] on link "Begin Course" at bounding box center [780, 108] width 56 height 17
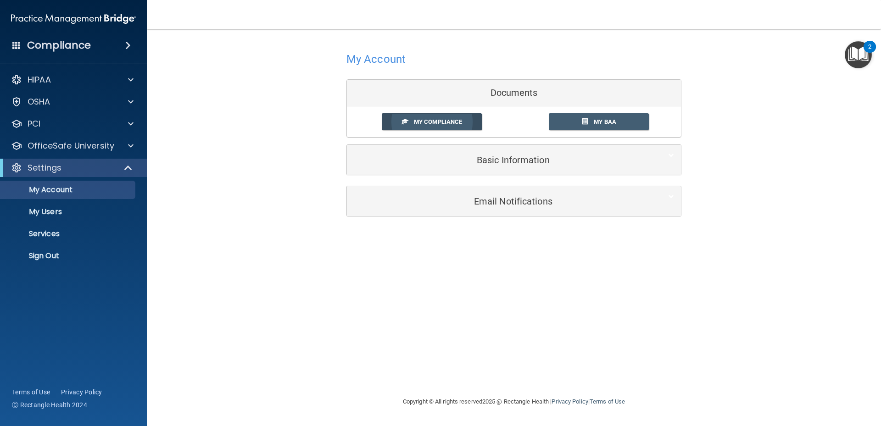
click at [449, 122] on span "My Compliance" at bounding box center [438, 121] width 48 height 7
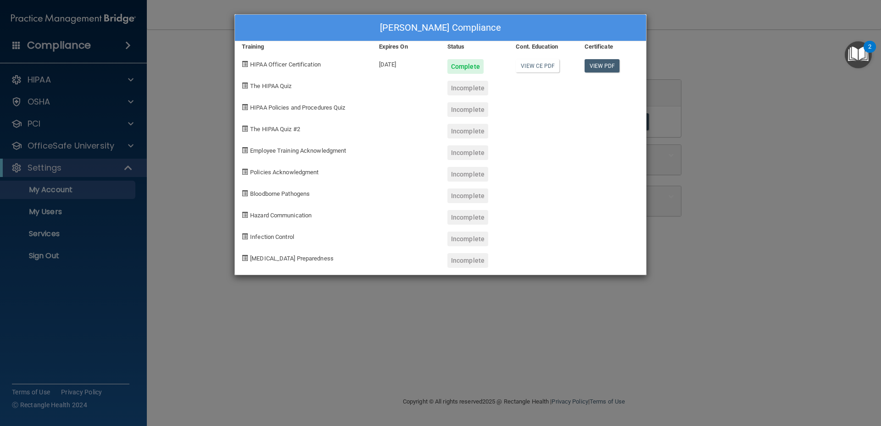
click at [274, 86] on span "The HIPAA Quiz" at bounding box center [270, 86] width 41 height 7
drag, startPoint x: 274, startPoint y: 86, endPoint x: 345, endPoint y: 102, distance: 73.3
click at [345, 101] on div "HIPAA Policies and Procedures Quiz" at bounding box center [303, 106] width 137 height 22
click at [469, 88] on div "Incomplete" at bounding box center [467, 88] width 41 height 15
click at [537, 66] on link "View CE PDF" at bounding box center [538, 65] width 44 height 13
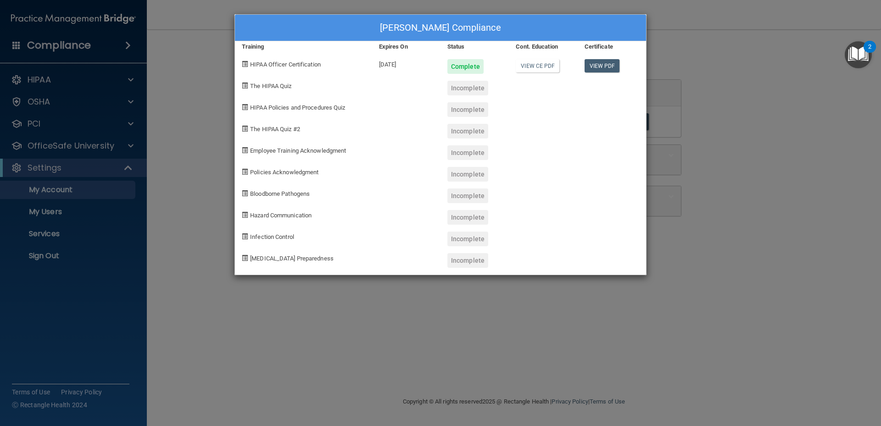
click at [750, 139] on div "Dr. Ted Ardoin's Compliance Training Expires On Status Cont. Education Certific…" at bounding box center [440, 213] width 881 height 426
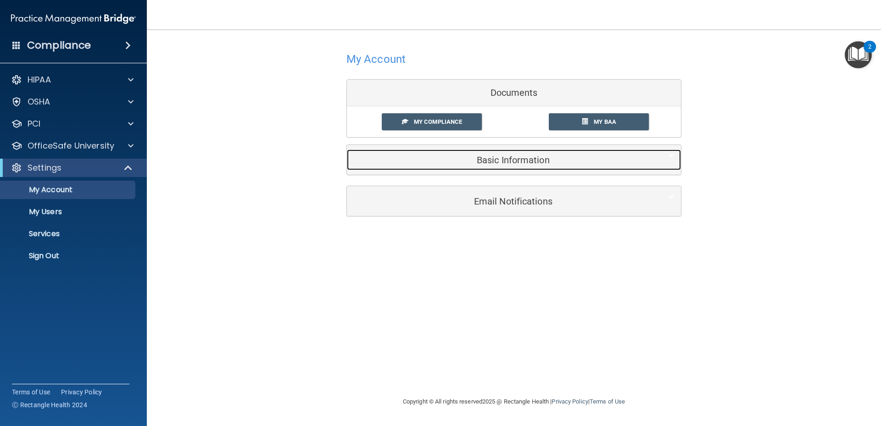
click at [541, 161] on h5 "Basic Information" at bounding box center [500, 160] width 292 height 10
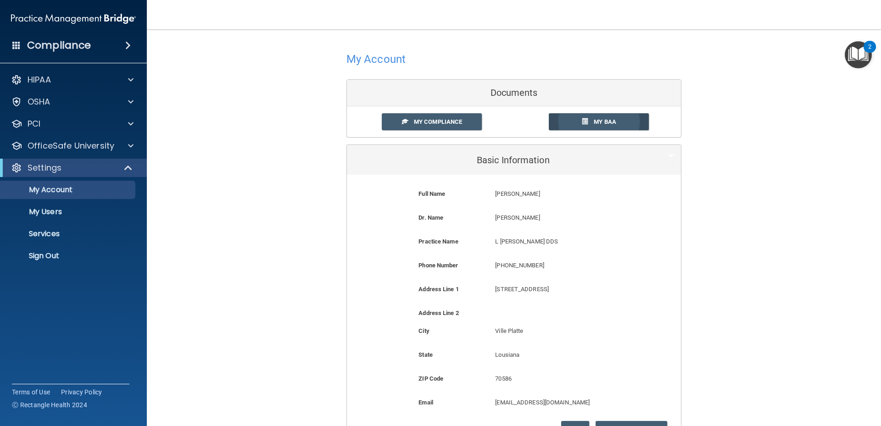
click at [594, 120] on span "My BAA" at bounding box center [605, 121] width 22 height 7
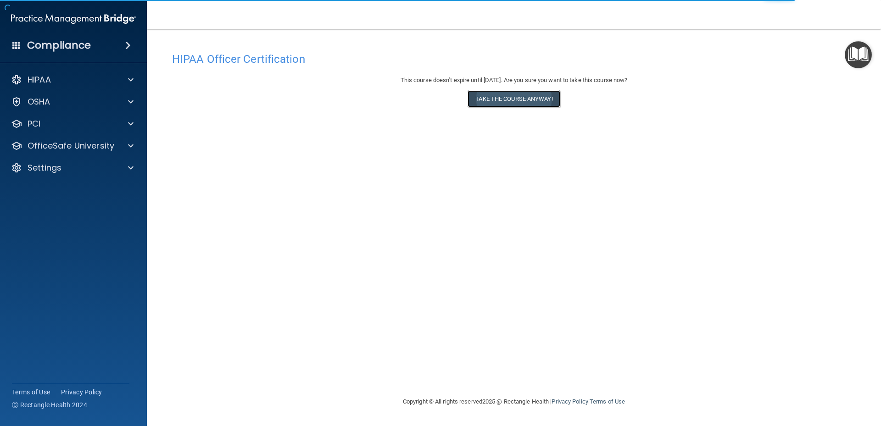
click at [517, 98] on button "Take the course anyway!" at bounding box center [514, 98] width 92 height 17
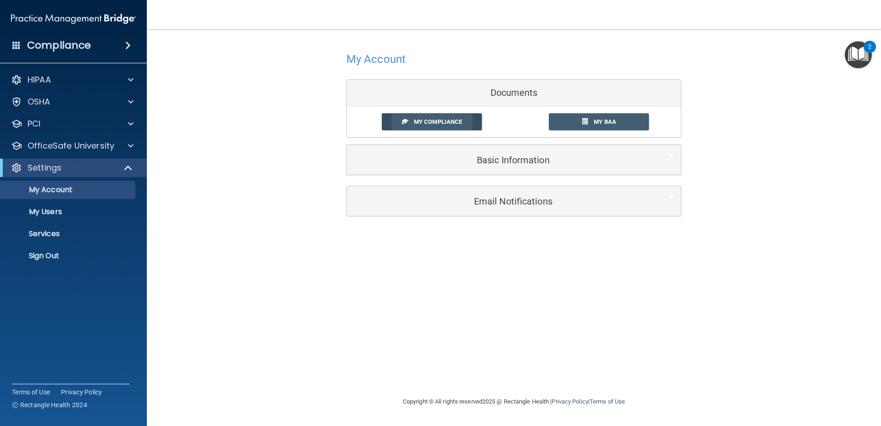
click at [457, 117] on link "My Compliance" at bounding box center [432, 121] width 100 height 17
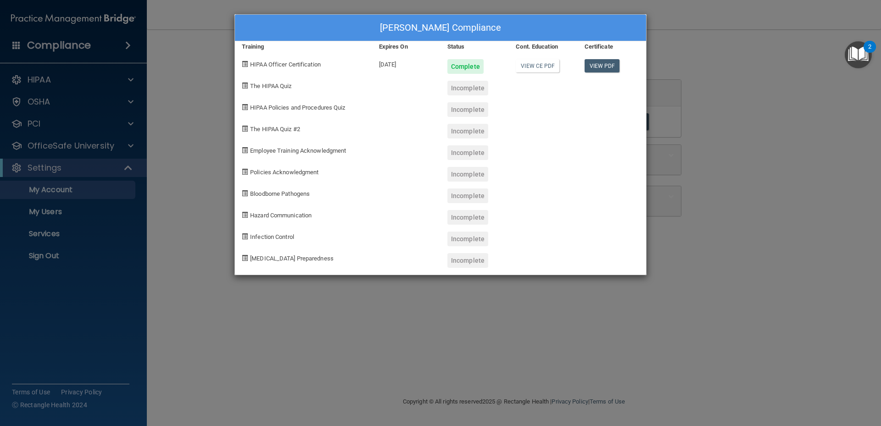
click at [462, 89] on div "Incomplete" at bounding box center [467, 88] width 41 height 15
click at [267, 86] on span "The HIPAA Quiz" at bounding box center [270, 86] width 41 height 7
drag, startPoint x: 324, startPoint y: 92, endPoint x: 332, endPoint y: 92, distance: 8.7
click at [324, 92] on div "The HIPAA Quiz" at bounding box center [303, 85] width 137 height 22
click at [468, 264] on div "Incomplete" at bounding box center [467, 260] width 41 height 15
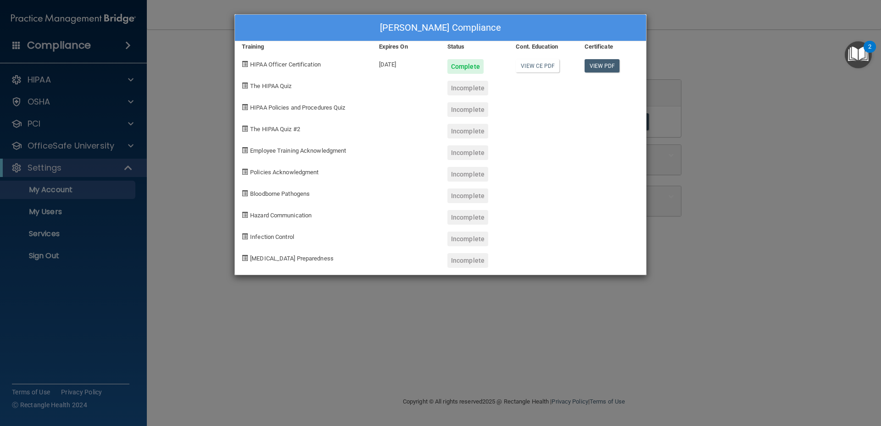
click at [256, 260] on span "[MEDICAL_DATA] Preparedness" at bounding box center [292, 258] width 84 height 7
click at [272, 86] on span "The HIPAA Quiz" at bounding box center [270, 86] width 41 height 7
click at [280, 65] on span "HIPAA Officer Certification" at bounding box center [285, 64] width 71 height 7
drag, startPoint x: 740, startPoint y: 89, endPoint x: 720, endPoint y: 90, distance: 20.7
click at [741, 89] on div "[PERSON_NAME] Compliance Training Expires On Status Cont. Education Certificate…" at bounding box center [440, 213] width 881 height 426
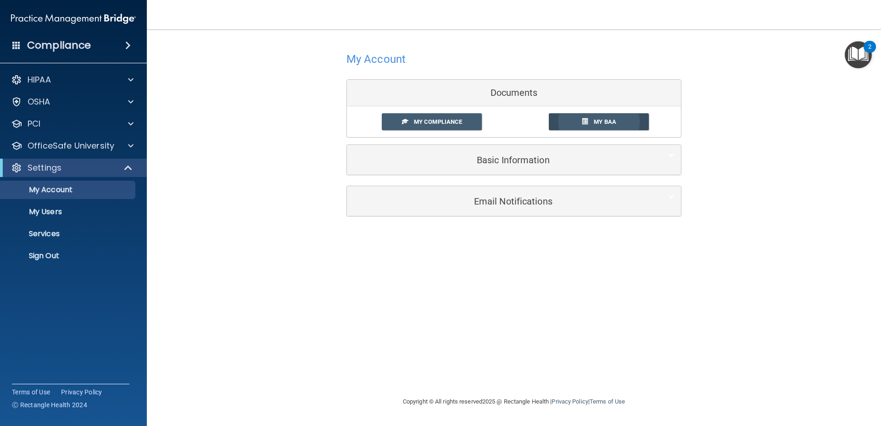
click at [603, 121] on span "My BAA" at bounding box center [605, 121] width 22 height 7
click at [404, 276] on div "My Account Documents My Compliance My Compliance My BAA Basic Information Full …" at bounding box center [514, 213] width 698 height 349
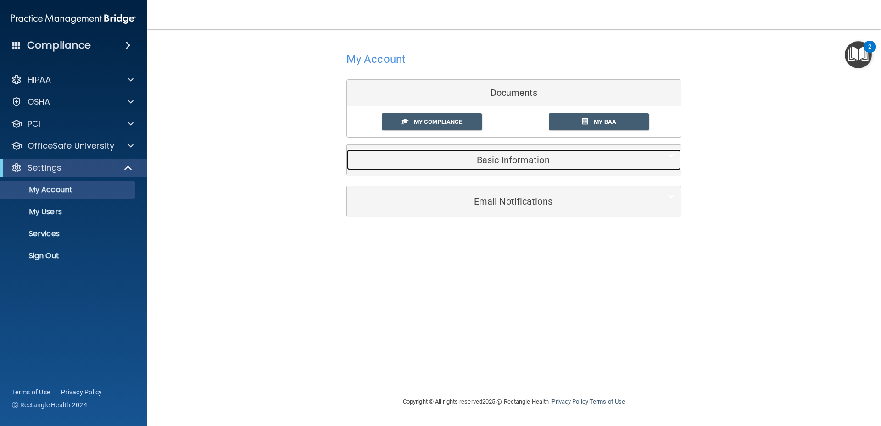
click at [508, 164] on h5 "Basic Information" at bounding box center [500, 160] width 292 height 10
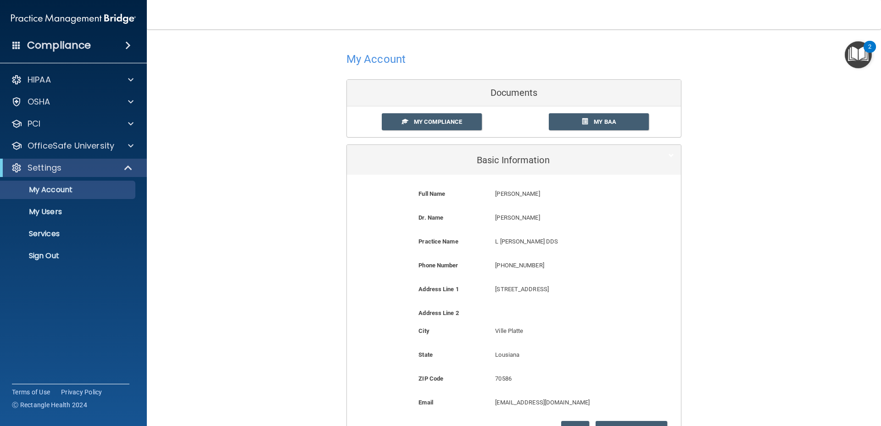
drag, startPoint x: 228, startPoint y: 194, endPoint x: 223, endPoint y: 197, distance: 5.9
click at [229, 194] on div "My Account Documents My Compliance My Compliance My BAA Basic Information Full …" at bounding box center [514, 272] width 698 height 466
click at [60, 189] on p "My Account" at bounding box center [68, 189] width 125 height 9
click at [89, 46] on h4 "Compliance" at bounding box center [59, 45] width 64 height 13
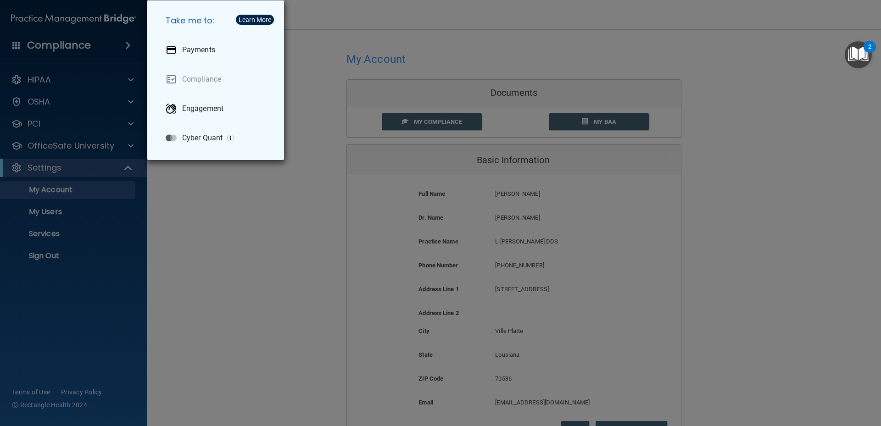
click at [66, 148] on div "Take me to: Payments Compliance Engagement Cyber Quant" at bounding box center [440, 213] width 881 height 426
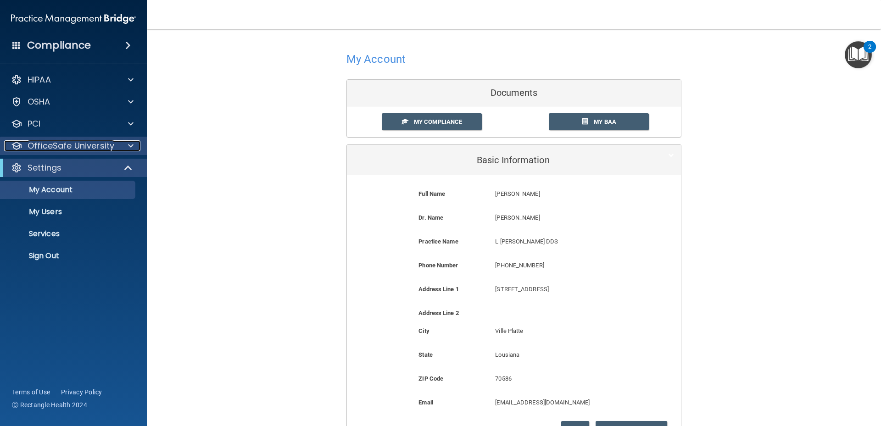
click at [69, 145] on p "OfficeSafe University" at bounding box center [71, 145] width 87 height 11
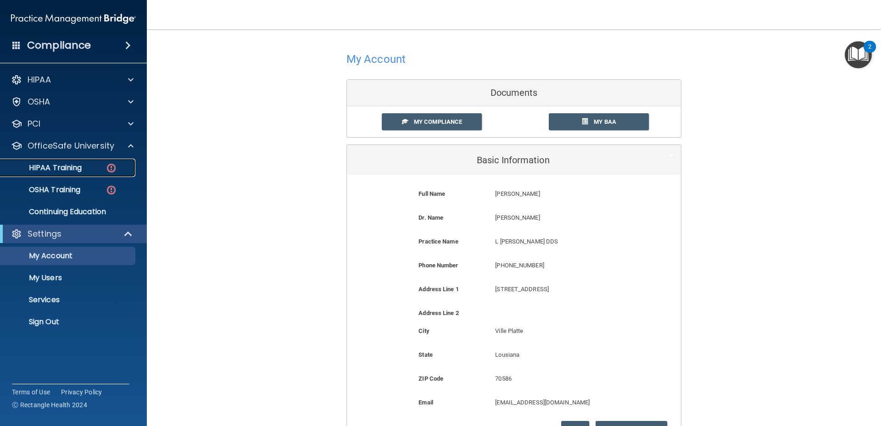
click at [60, 164] on p "HIPAA Training" at bounding box center [44, 167] width 76 height 9
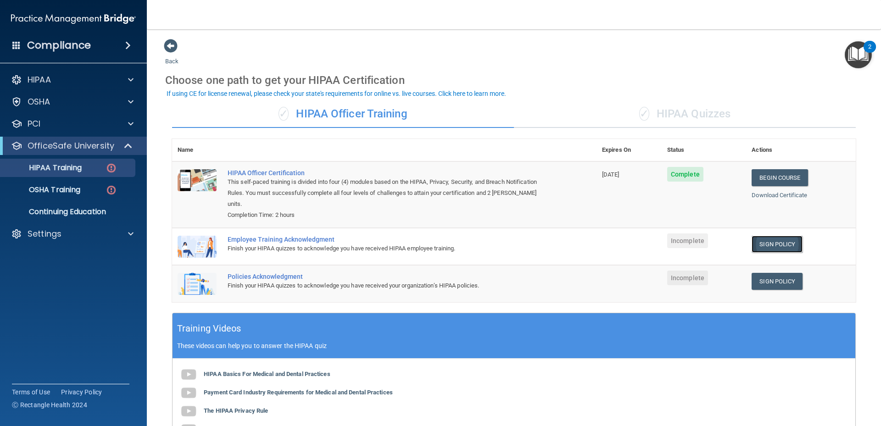
click at [777, 236] on link "Sign Policy" at bounding box center [777, 244] width 51 height 17
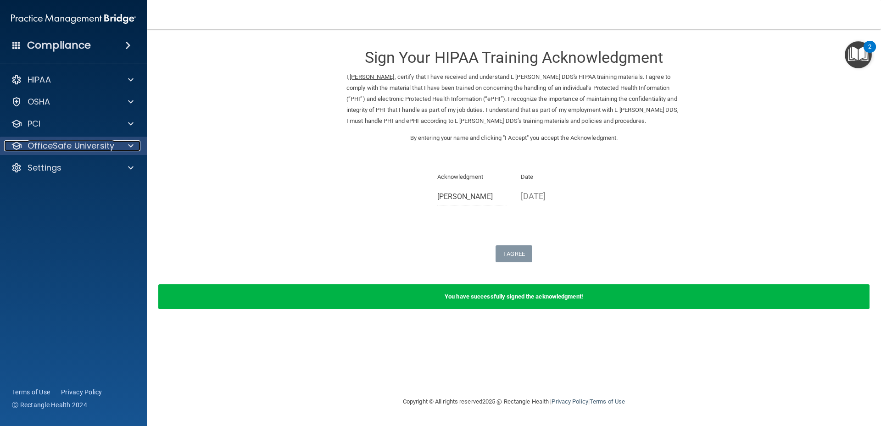
click at [111, 146] on p "OfficeSafe University" at bounding box center [71, 145] width 87 height 11
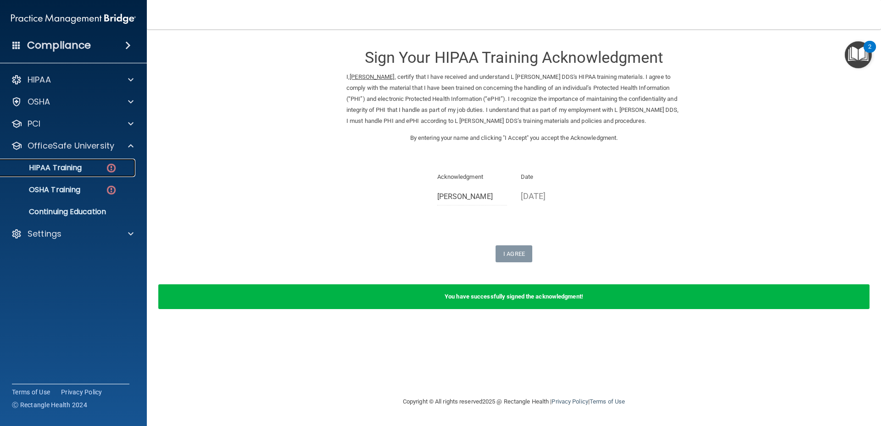
click at [103, 167] on div "HIPAA Training" at bounding box center [68, 167] width 125 height 9
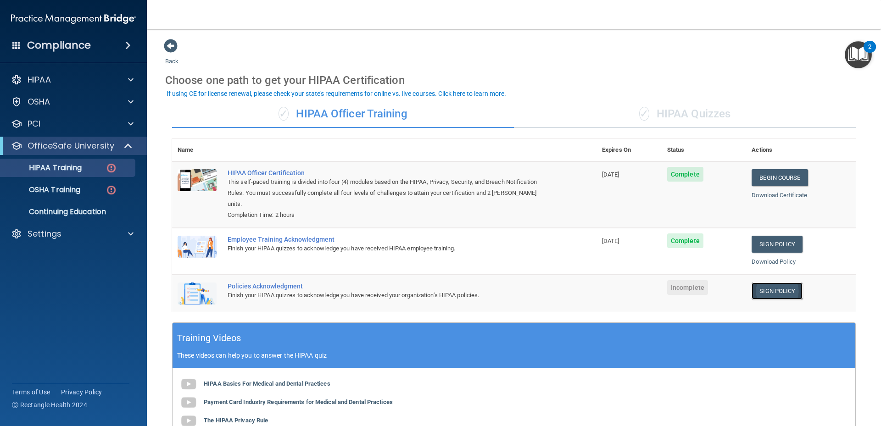
click at [770, 283] on link "Sign Policy" at bounding box center [777, 291] width 51 height 17
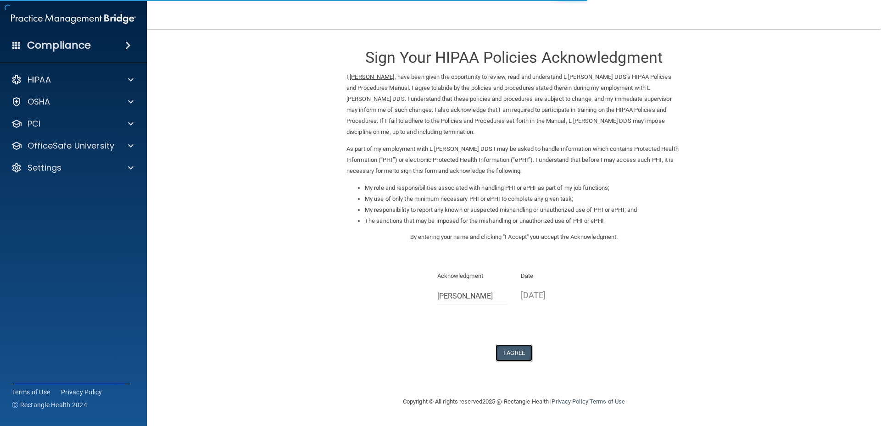
click at [510, 352] on button "I Agree" at bounding box center [514, 353] width 37 height 17
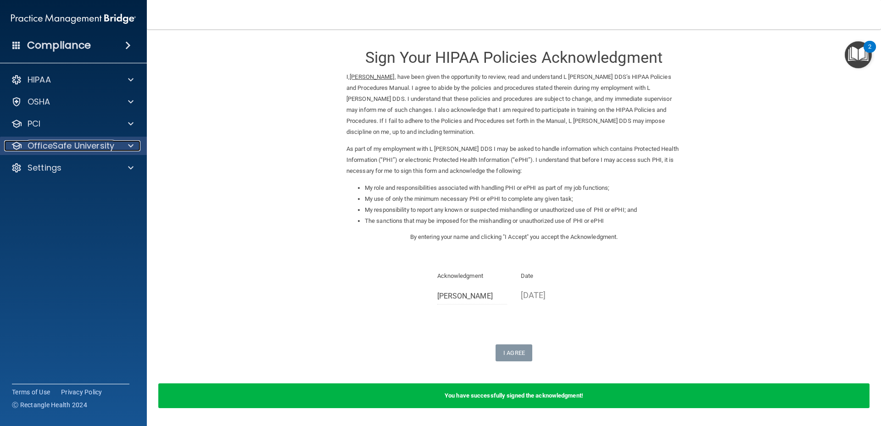
click at [71, 146] on p "OfficeSafe University" at bounding box center [71, 145] width 87 height 11
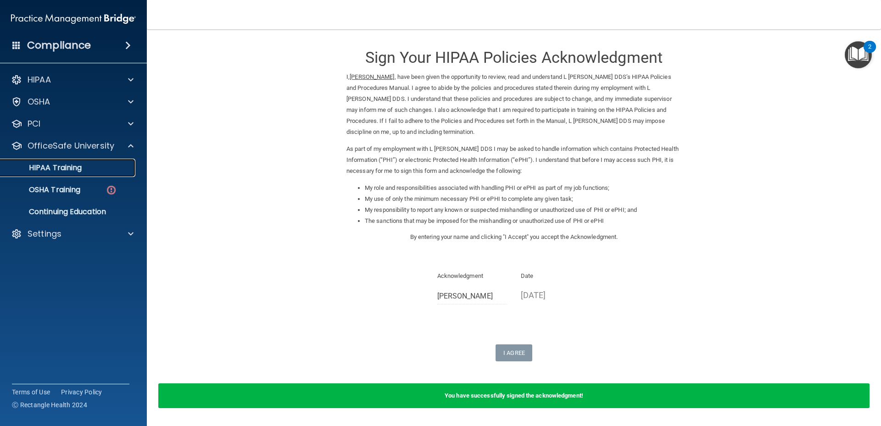
click at [60, 165] on p "HIPAA Training" at bounding box center [44, 167] width 76 height 9
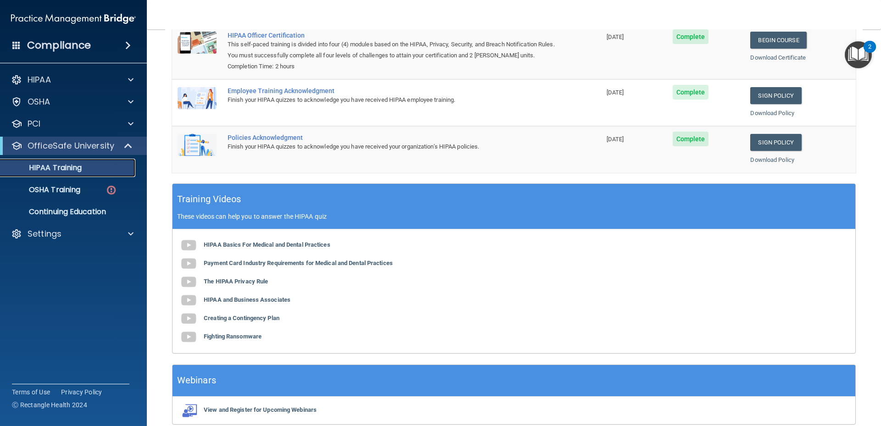
scroll to position [180, 0]
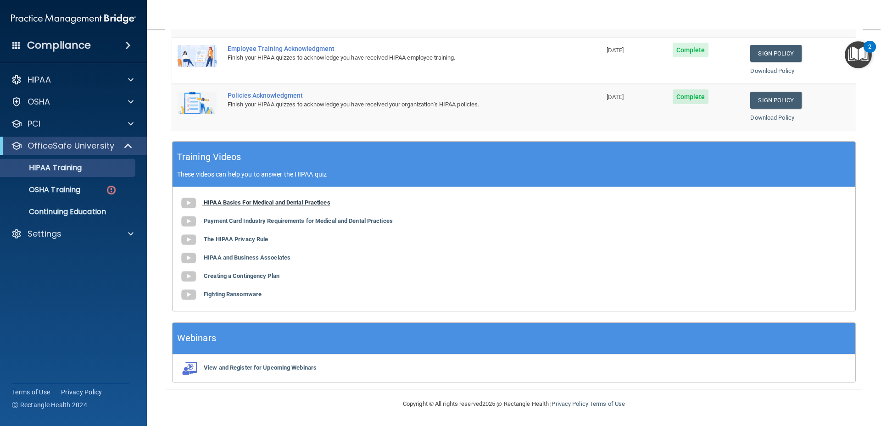
click at [286, 202] on b "HIPAA Basics For Medical and Dental Practices" at bounding box center [267, 202] width 127 height 7
click at [536, 259] on div "HIPAA Basics For Medical and Dental Practices Payment Card Industry Requirement…" at bounding box center [514, 249] width 683 height 124
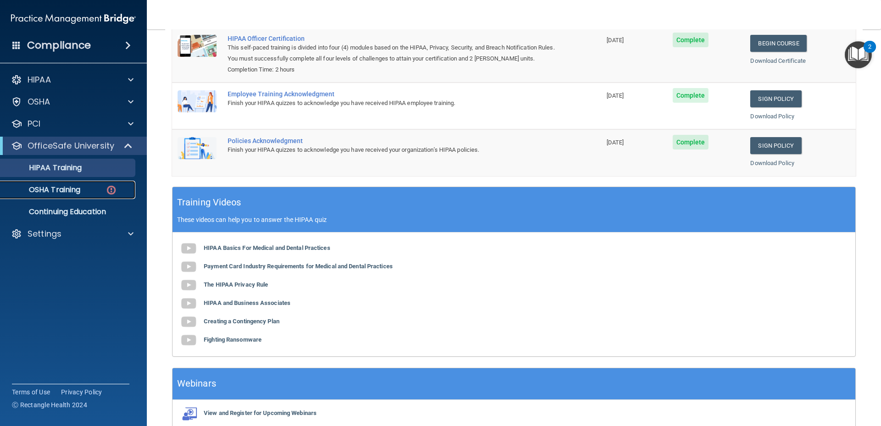
click at [68, 188] on p "OSHA Training" at bounding box center [43, 189] width 74 height 9
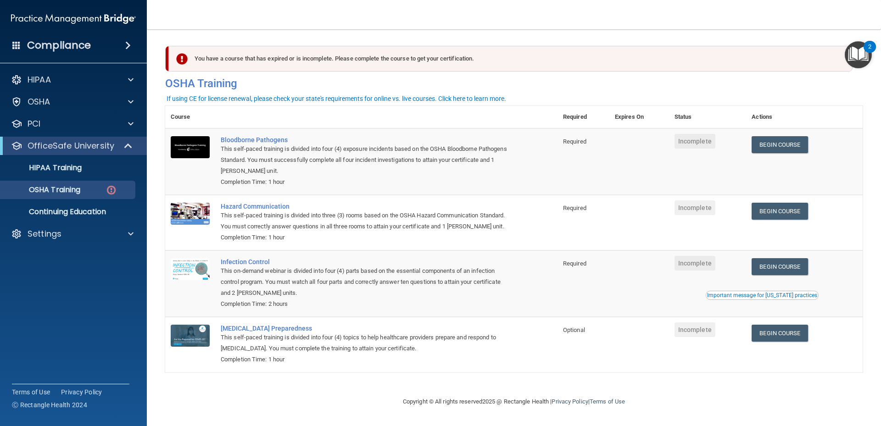
click at [119, 50] on div "Compliance" at bounding box center [73, 45] width 147 height 20
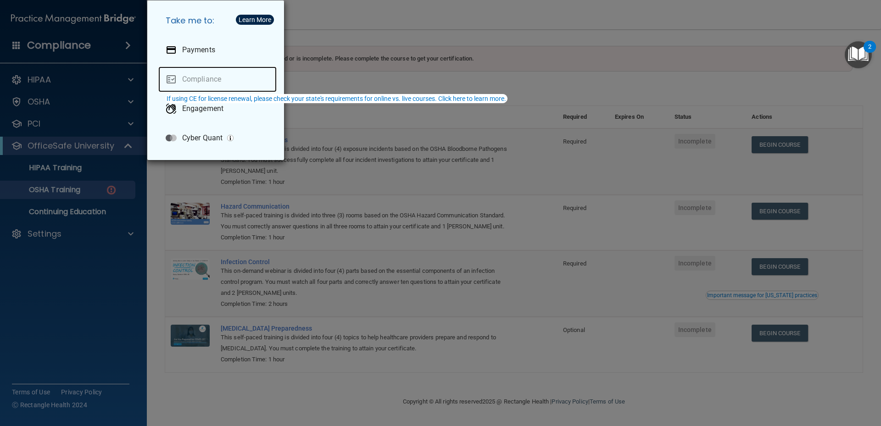
click at [212, 79] on link "Compliance" at bounding box center [217, 80] width 118 height 26
click at [237, 259] on div "Take me to: Payments Compliance Engagement Cyber Quant" at bounding box center [440, 213] width 881 height 426
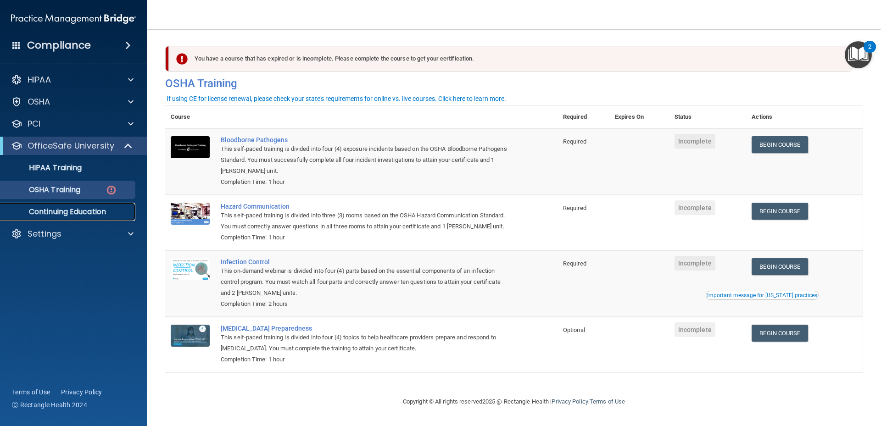
click at [86, 212] on p "Continuing Education" at bounding box center [68, 211] width 125 height 9
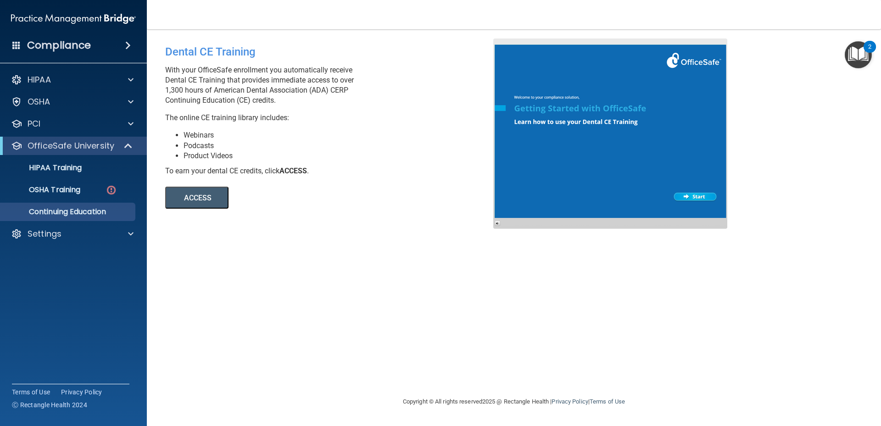
click at [188, 190] on button "ACCESS" at bounding box center [196, 198] width 63 height 22
click at [61, 194] on p "OSHA Training" at bounding box center [43, 189] width 74 height 9
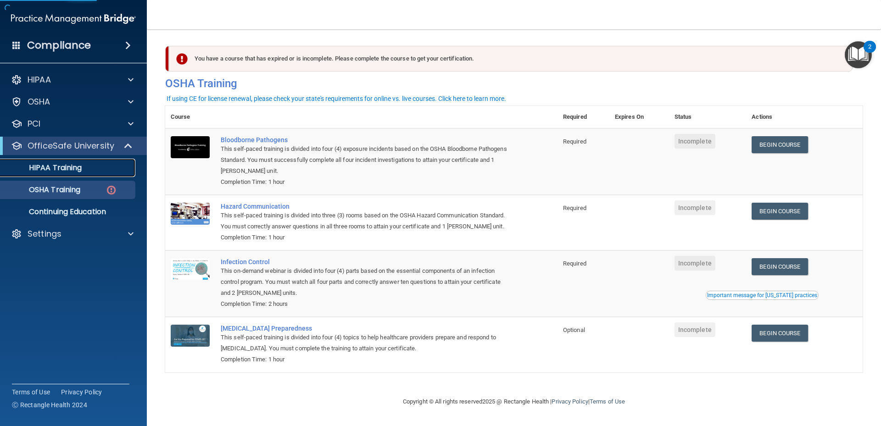
click at [56, 169] on p "HIPAA Training" at bounding box center [44, 167] width 76 height 9
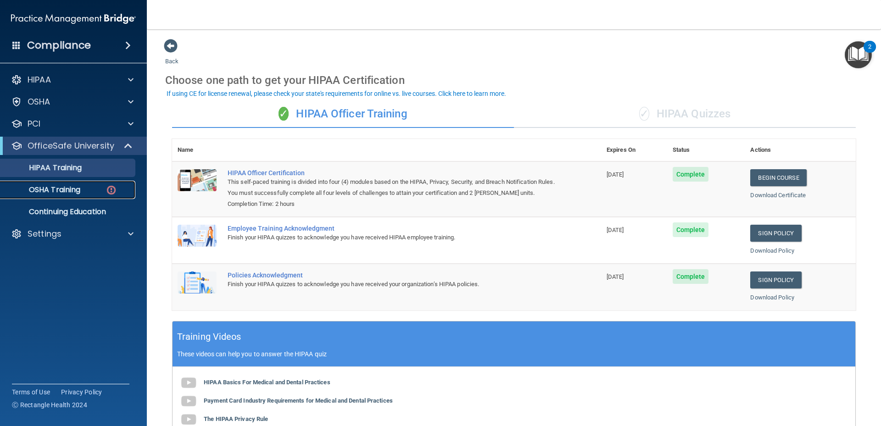
click at [58, 191] on p "OSHA Training" at bounding box center [43, 189] width 74 height 9
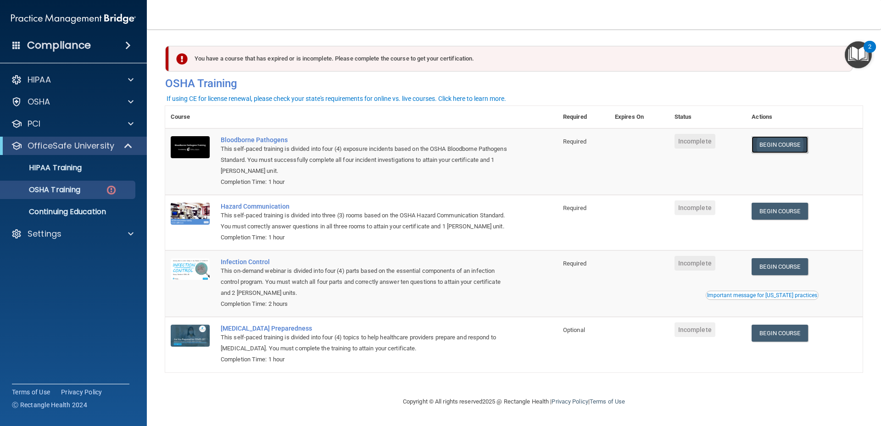
click at [776, 151] on link "Begin Course" at bounding box center [780, 144] width 56 height 17
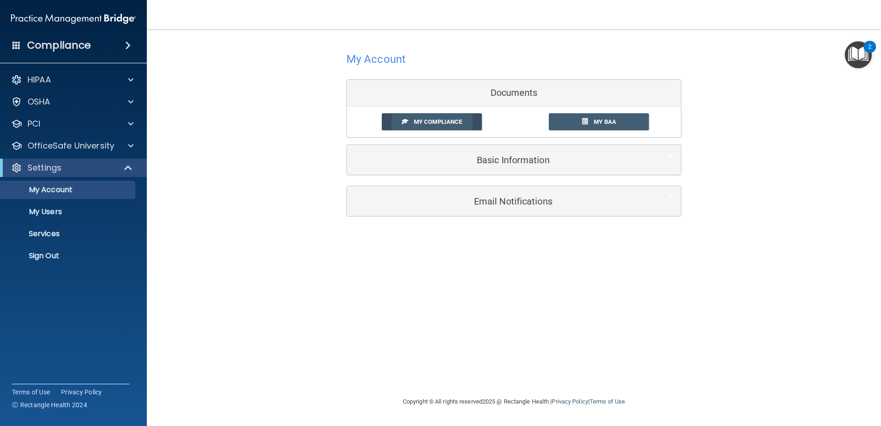
click at [441, 125] on span "My Compliance" at bounding box center [438, 121] width 48 height 7
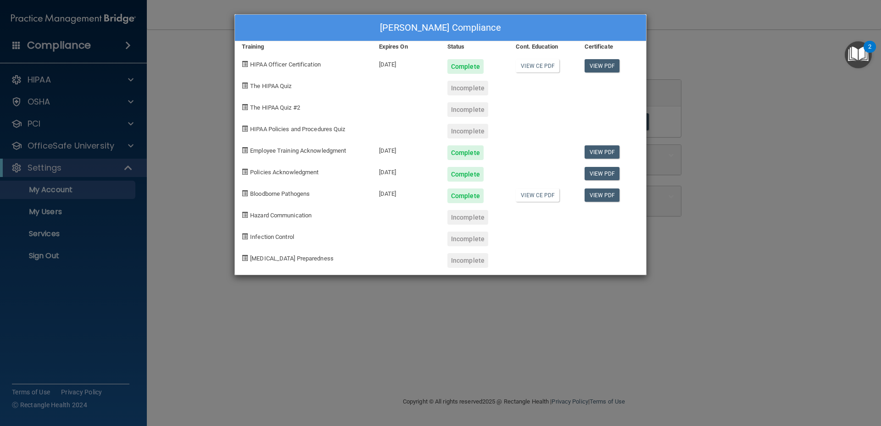
click at [469, 90] on div "Incomplete" at bounding box center [467, 88] width 41 height 15
click at [537, 198] on link "View CE PDF" at bounding box center [538, 195] width 44 height 13
click at [753, 80] on div "[PERSON_NAME] Compliance Training Expires On Status Cont. Education Certificate…" at bounding box center [440, 213] width 881 height 426
